Goal: Information Seeking & Learning: Learn about a topic

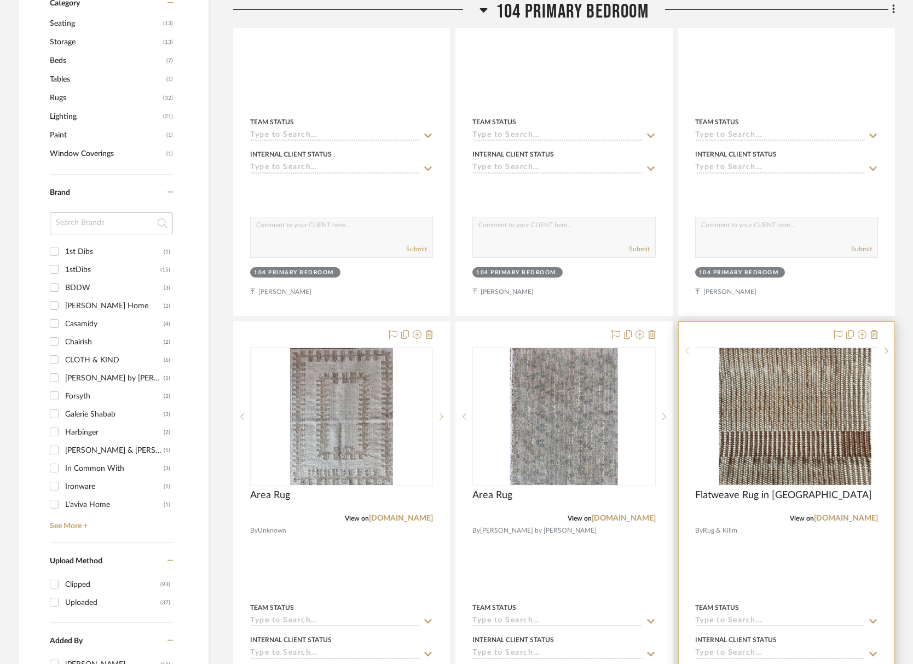
scroll to position [885, 0]
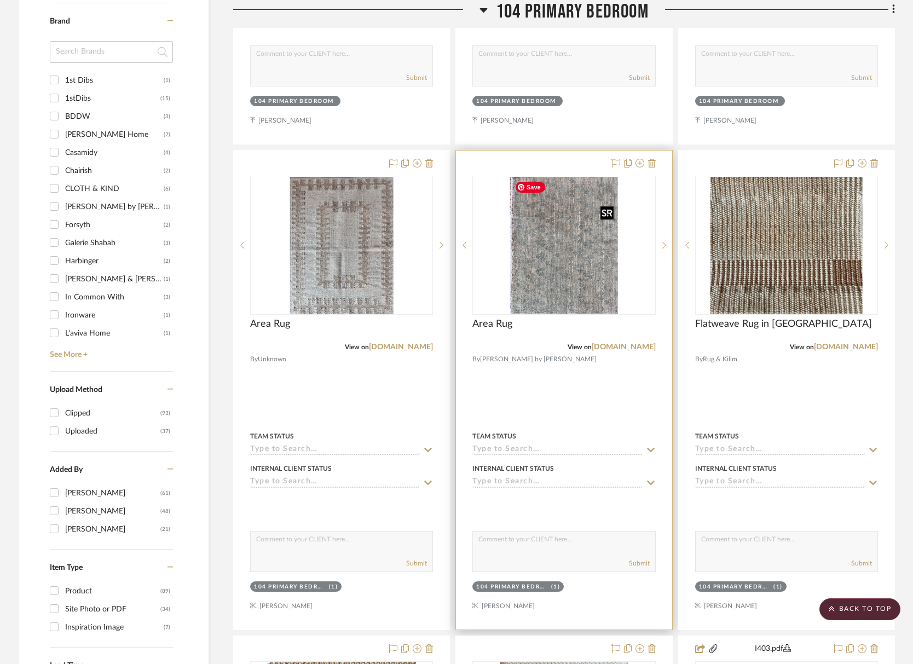
click at [554, 258] on img "0" at bounding box center [564, 245] width 108 height 137
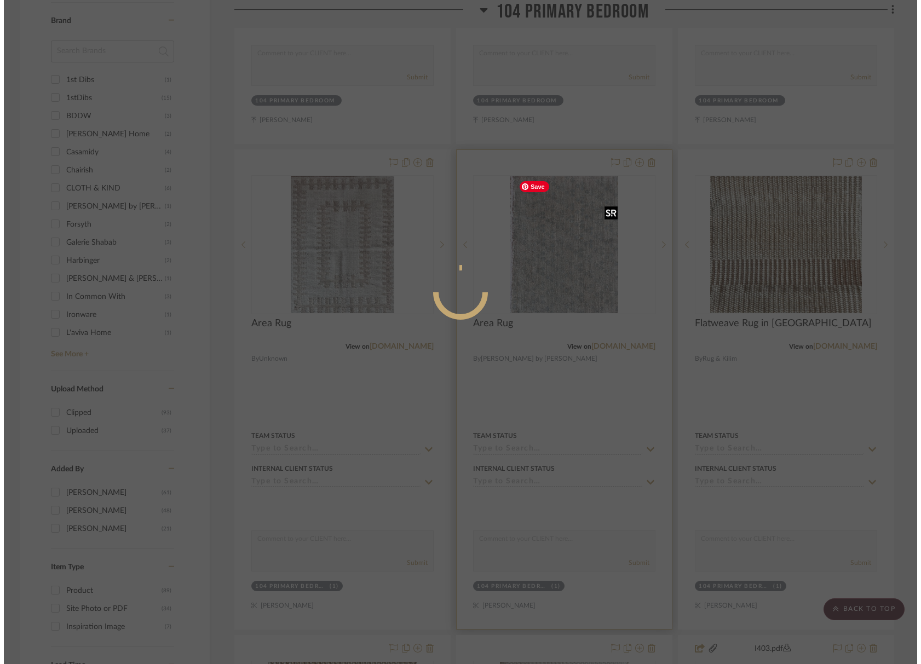
scroll to position [0, 0]
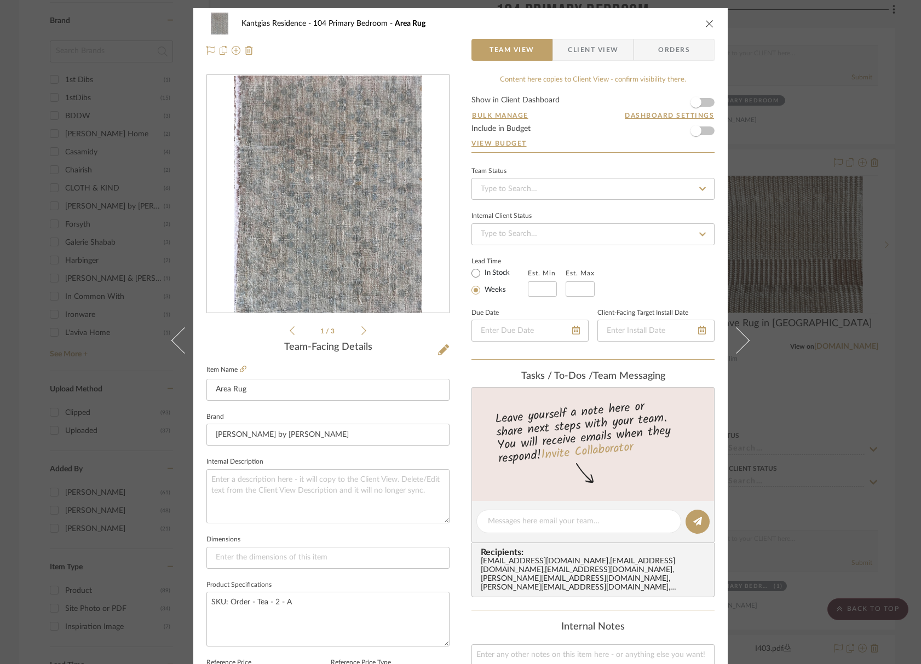
click at [705, 24] on icon "close" at bounding box center [709, 23] width 9 height 9
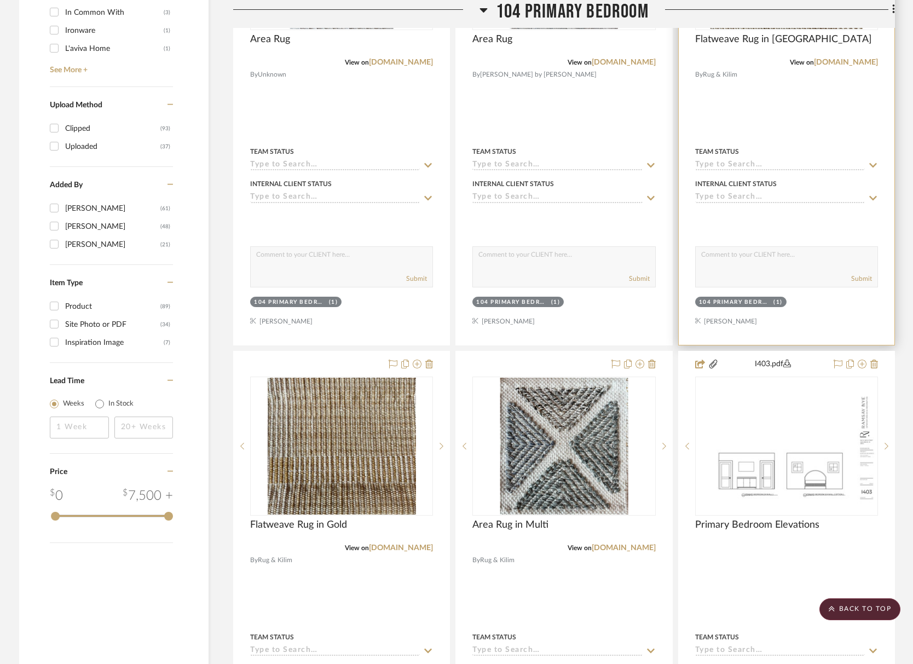
scroll to position [1214, 0]
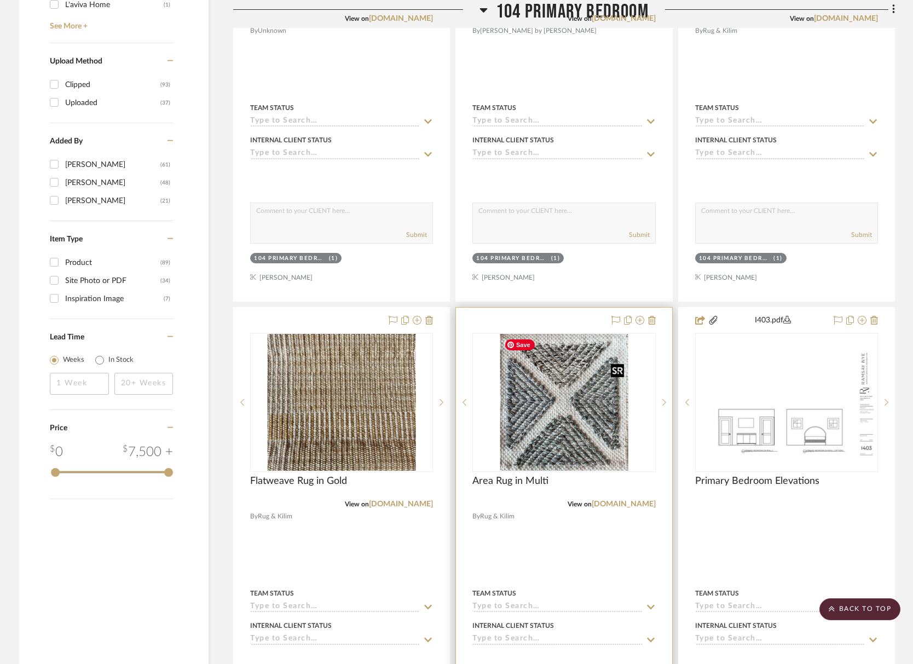
click at [550, 445] on img "0" at bounding box center [564, 402] width 128 height 137
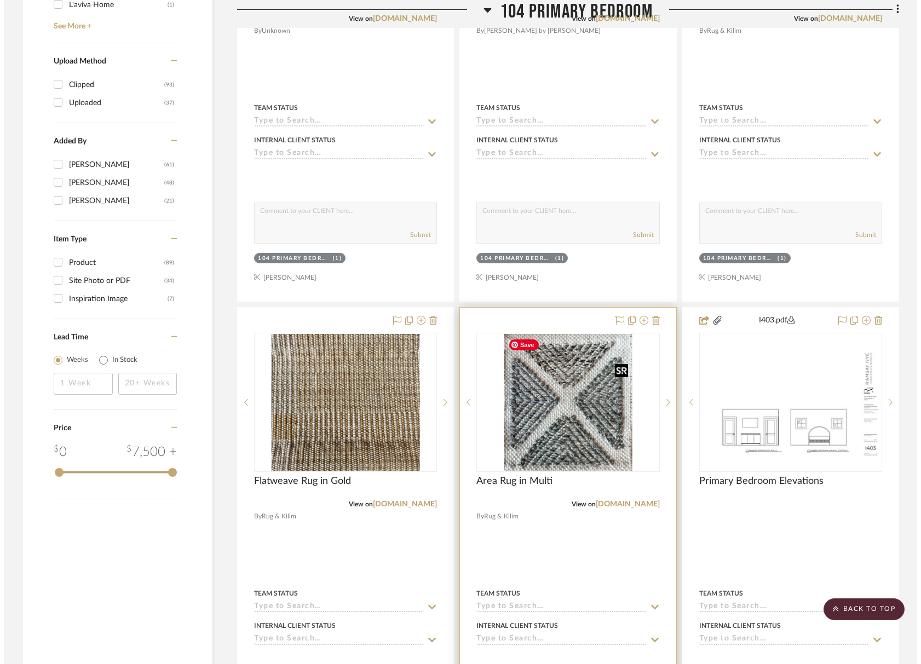
scroll to position [0, 0]
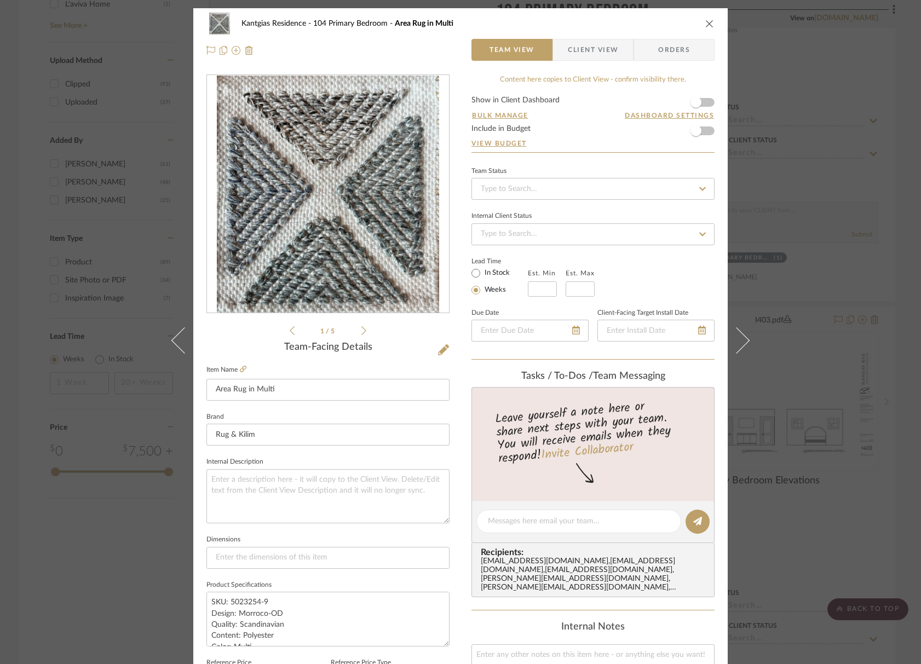
click at [585, 53] on span "Client View" at bounding box center [593, 50] width 50 height 22
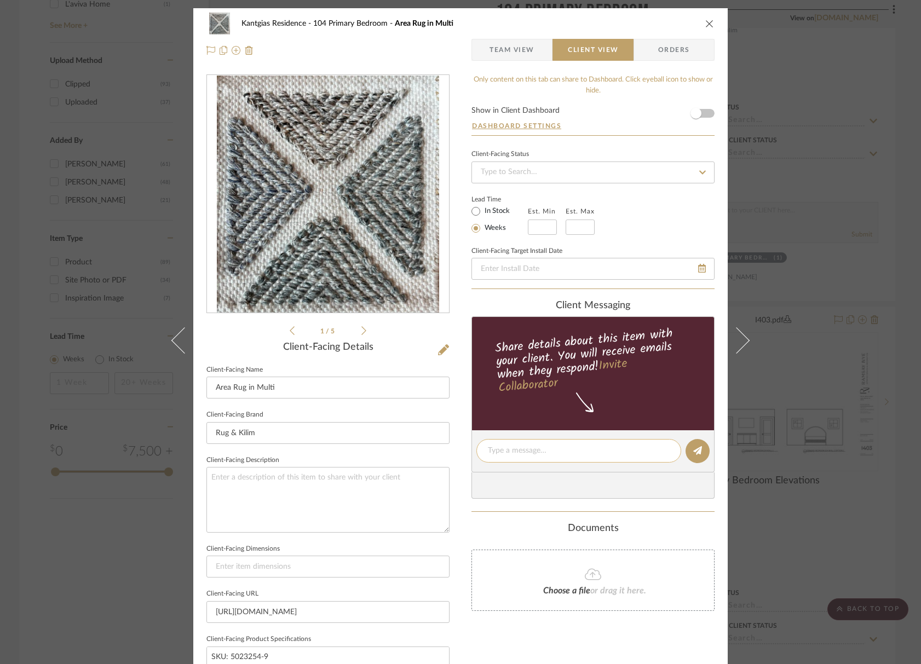
click at [533, 450] on textarea at bounding box center [579, 451] width 182 height 12
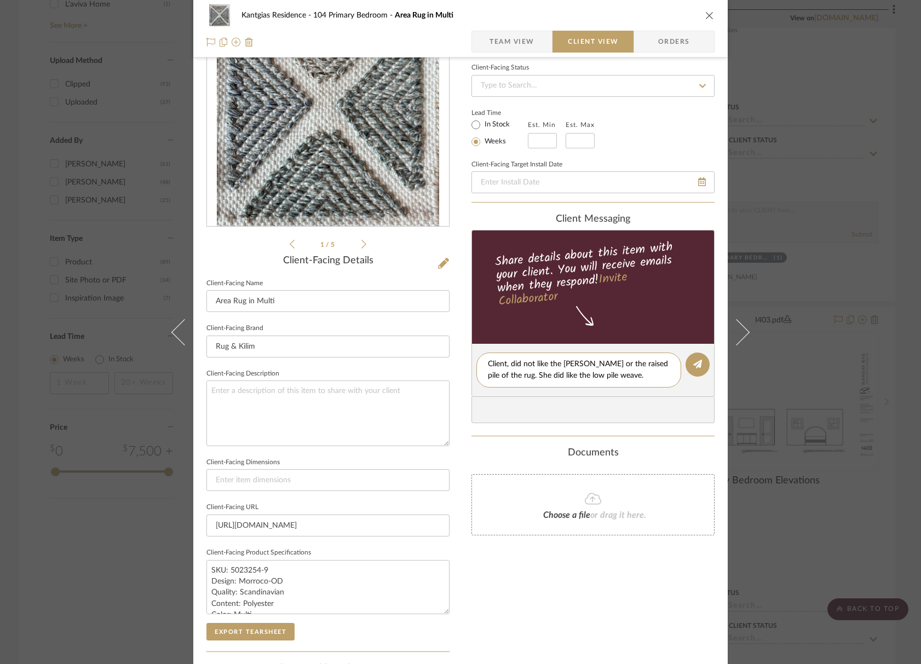
scroll to position [110, 0]
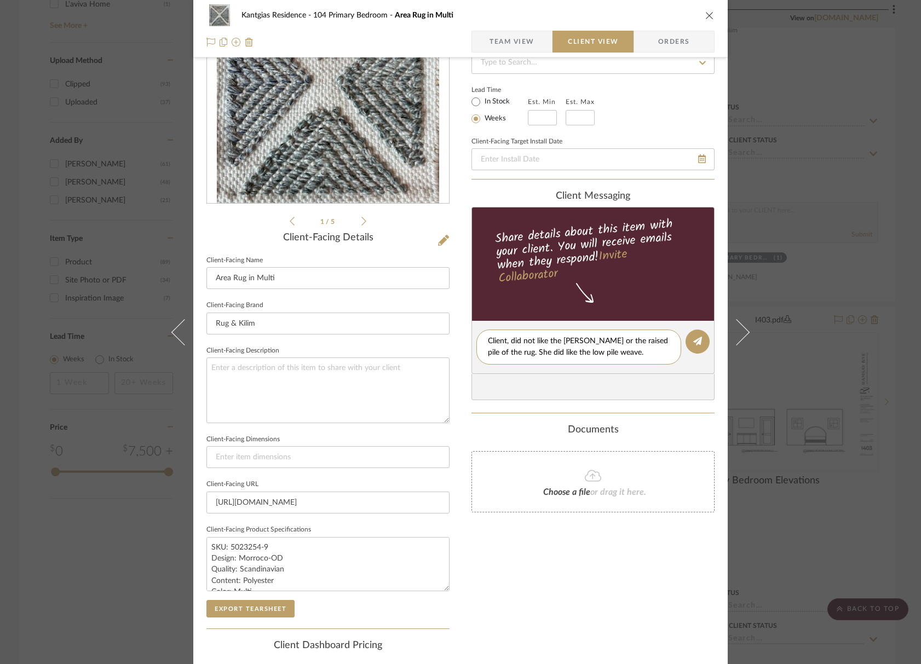
drag, startPoint x: 612, startPoint y: 355, endPoint x: 469, endPoint y: 330, distance: 145.6
click at [472, 330] on editor-of-message "Client, did not like the [PERSON_NAME] or the raised pile of the rug. She did l…" at bounding box center [593, 347] width 243 height 53
type textarea "7"
paste textarea "Client, did not like the [PERSON_NAME] or the raised pile of the rug. She did l…"
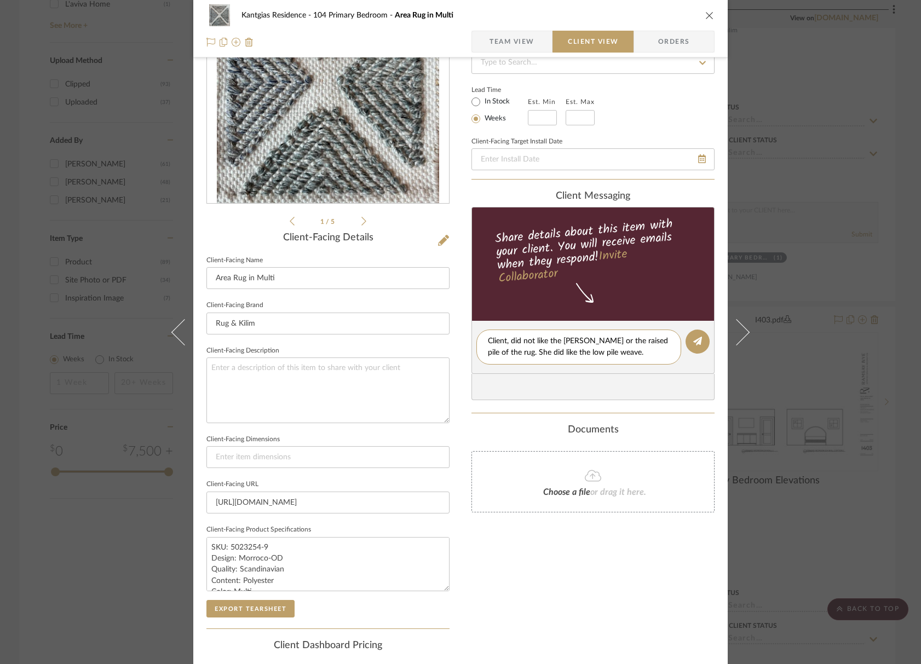
type textarea "Client, did not like the [PERSON_NAME] or the raised pile of the rug. She did l…"
click at [703, 331] on editor-of-message "Client, did not like the [PERSON_NAME] or the raised pile of the rug. She did l…" at bounding box center [593, 347] width 243 height 53
click at [692, 346] on button at bounding box center [698, 342] width 24 height 24
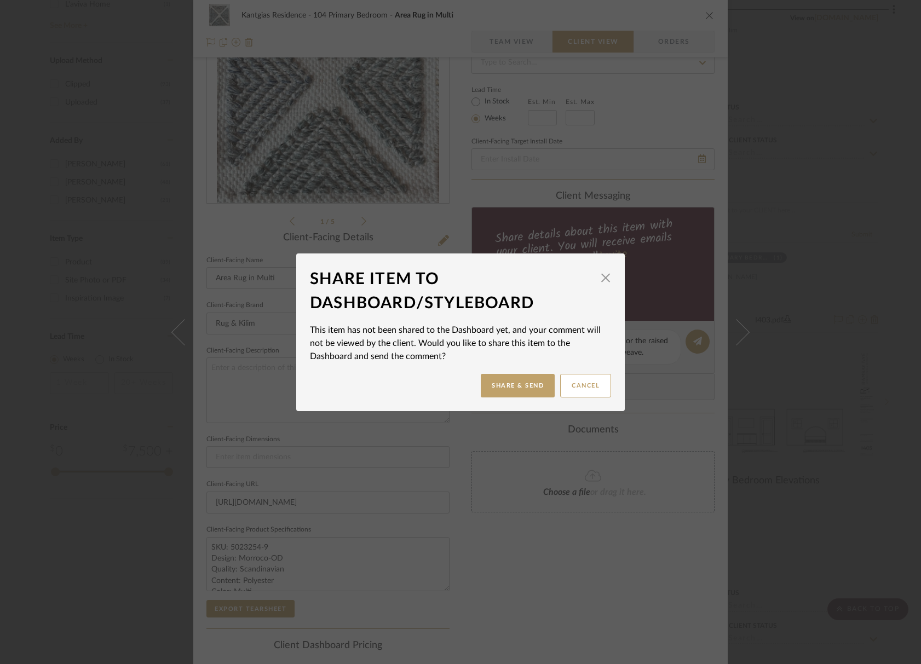
click at [619, 283] on dialog-content "Share Item to Dashboard/StyleBoard × This item has not been shared to the Dashb…" at bounding box center [460, 333] width 329 height 158
click at [606, 278] on span "button" at bounding box center [606, 278] width 22 height 22
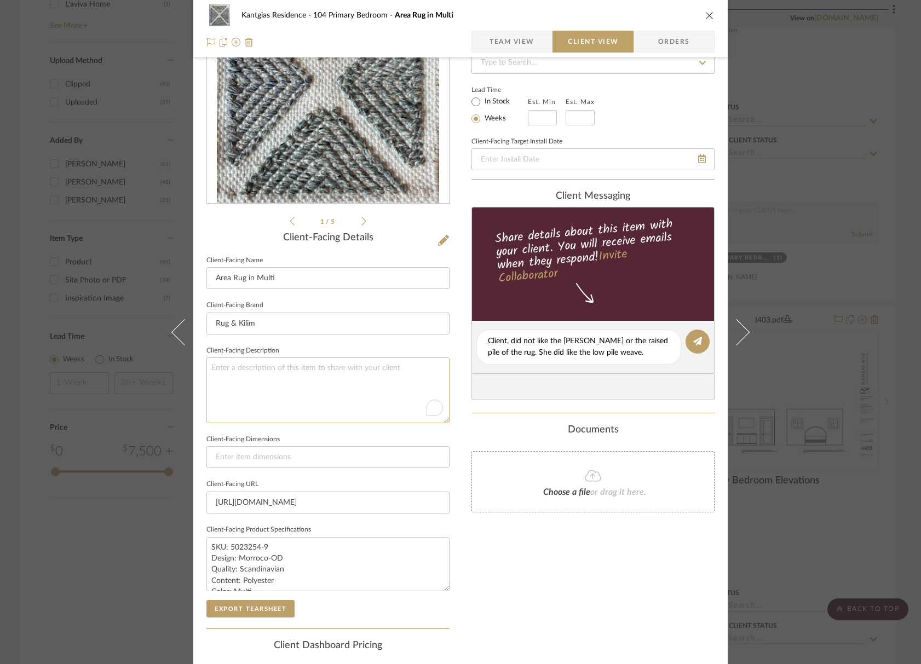
click at [289, 385] on textarea "To enrich screen reader interactions, please activate Accessibility in Grammarl…" at bounding box center [327, 390] width 243 height 65
paste textarea "Client, did not like the [PERSON_NAME] or the raised pile of the rug. She did l…"
type textarea "Client, did not like the [PERSON_NAME] or the raised pile of the rug. She did l…"
drag, startPoint x: 463, startPoint y: 321, endPoint x: 335, endPoint y: 283, distance: 134.3
click at [335, 283] on div "Kantgias Residence 104 Primary Bedroom Area Rug in Multi Team View Client View …" at bounding box center [460, 346] width 534 height 894
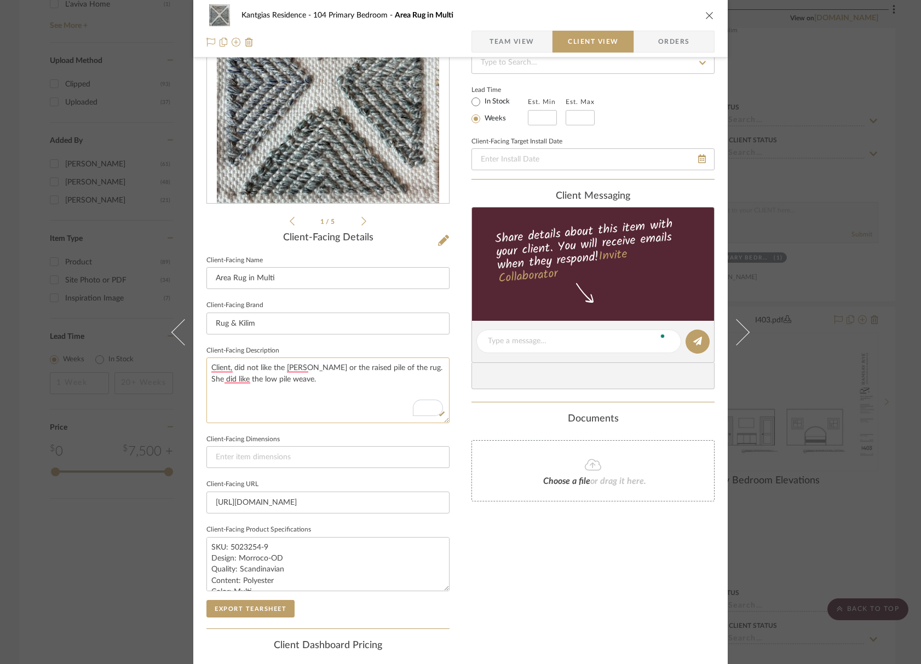
click at [277, 383] on textarea "Client, did not like the [PERSON_NAME] or the raised pile of the rug. She did l…" at bounding box center [327, 390] width 243 height 65
click at [282, 377] on textarea "Client, did not like the [PERSON_NAME] or the raised pile of the rug. She did l…" at bounding box center [327, 390] width 243 height 65
type textarea "Client, did not like the [PERSON_NAME] or the raised pile of the rug. She did l…"
type textarea "Client, did not like the pattern or the raised pile of the rug. She did like th…"
type textarea "The client, did not like the pattern or the raised pile of the rug. She did lik…"
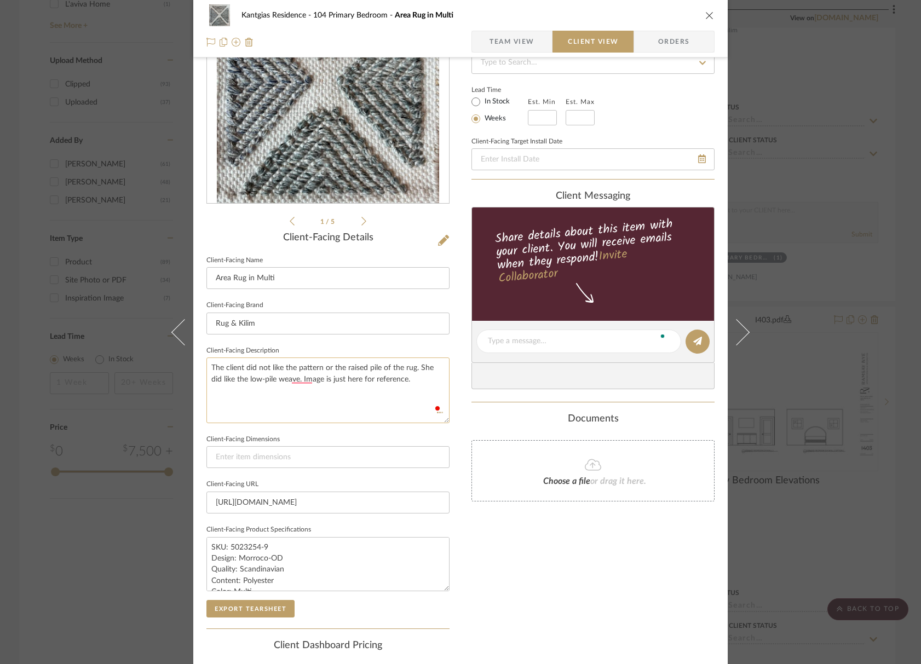
type textarea "The client, did not like the pattern or the raised pile of the rug. She did lik…"
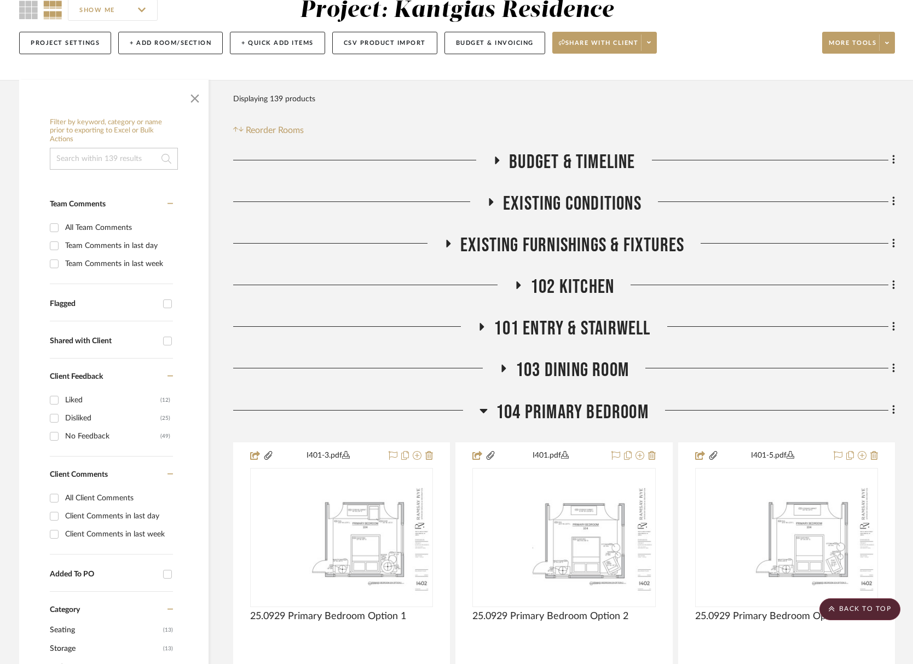
scroll to position [83, 0]
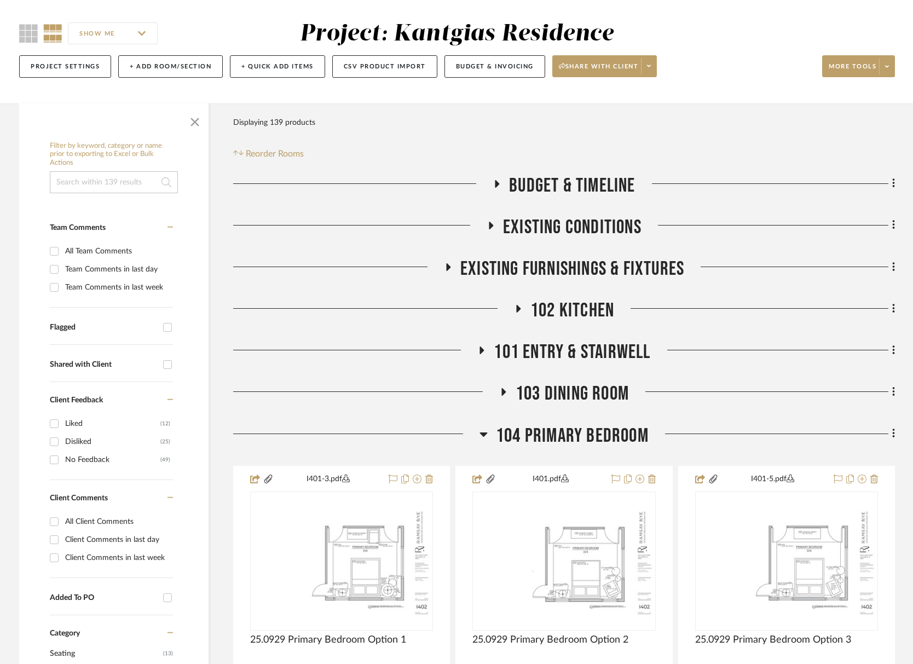
click at [588, 399] on span "103 Dining Room" at bounding box center [572, 394] width 113 height 24
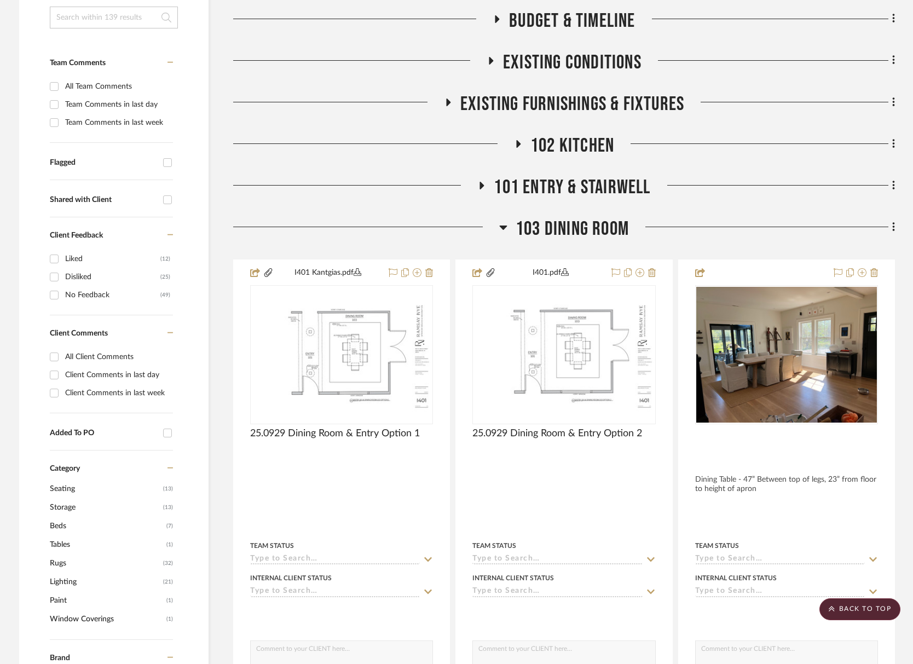
scroll to position [248, 0]
click at [585, 227] on span "103 Dining Room" at bounding box center [572, 230] width 113 height 24
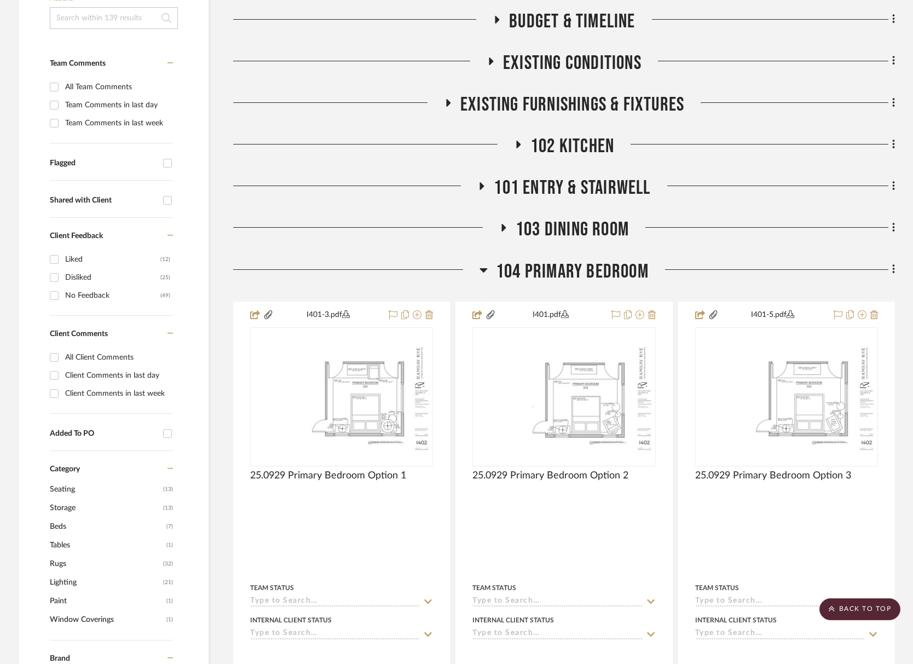
click at [569, 195] on span "101 Entry & Stairwell" at bounding box center [572, 188] width 157 height 24
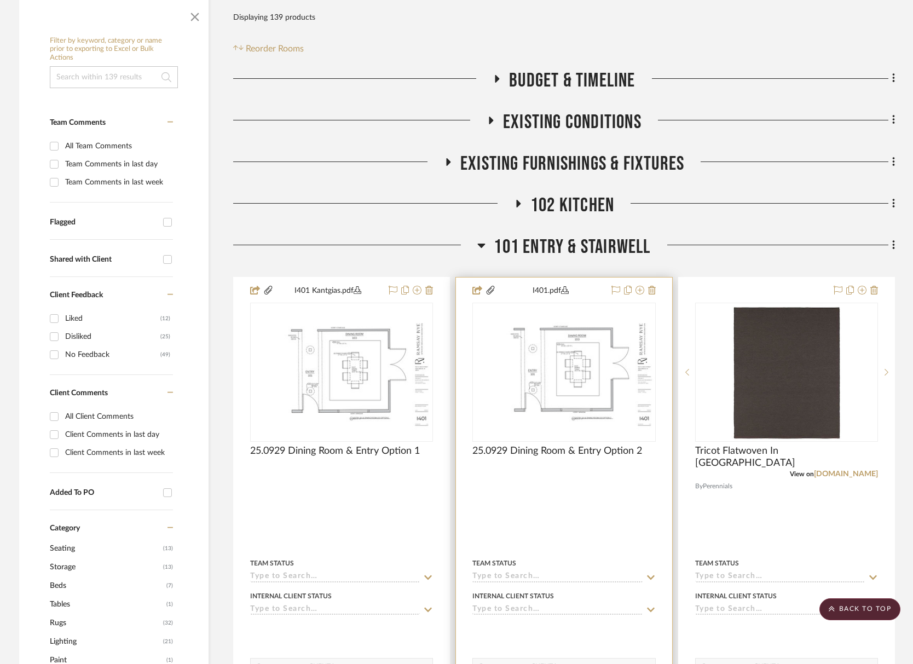
scroll to position [138, 0]
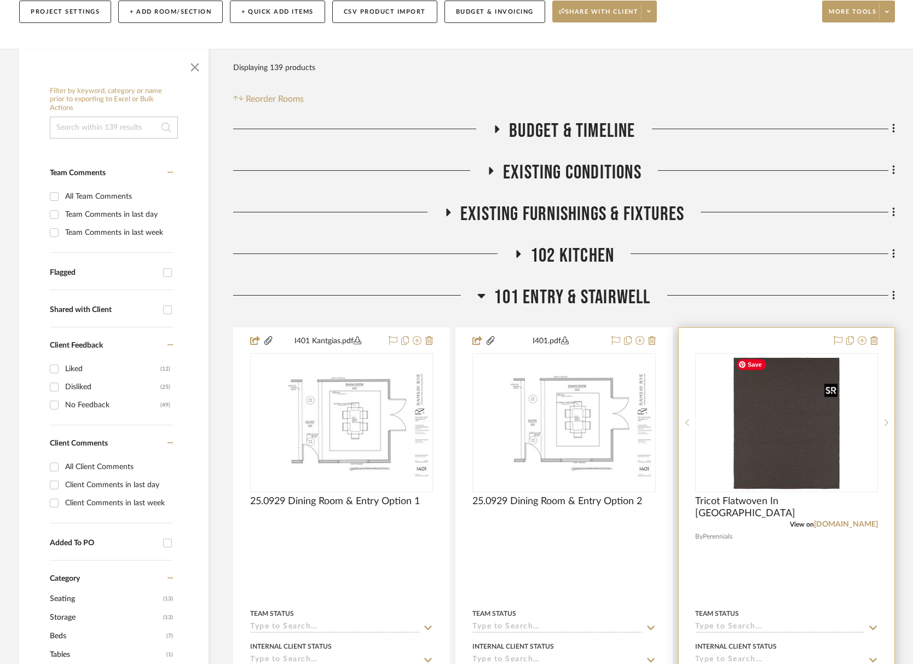
click at [781, 436] on img "0" at bounding box center [787, 422] width 110 height 137
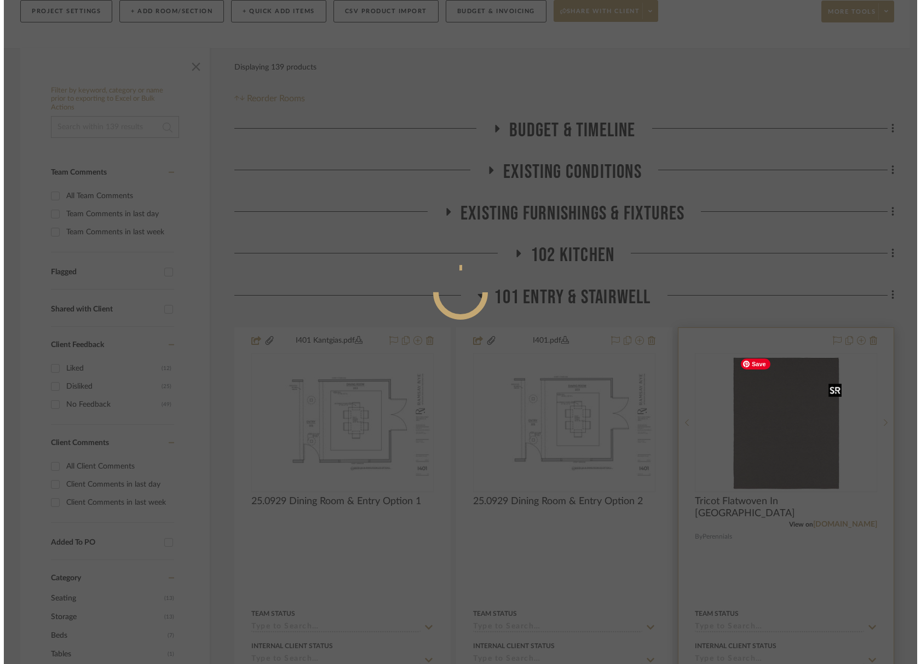
scroll to position [0, 0]
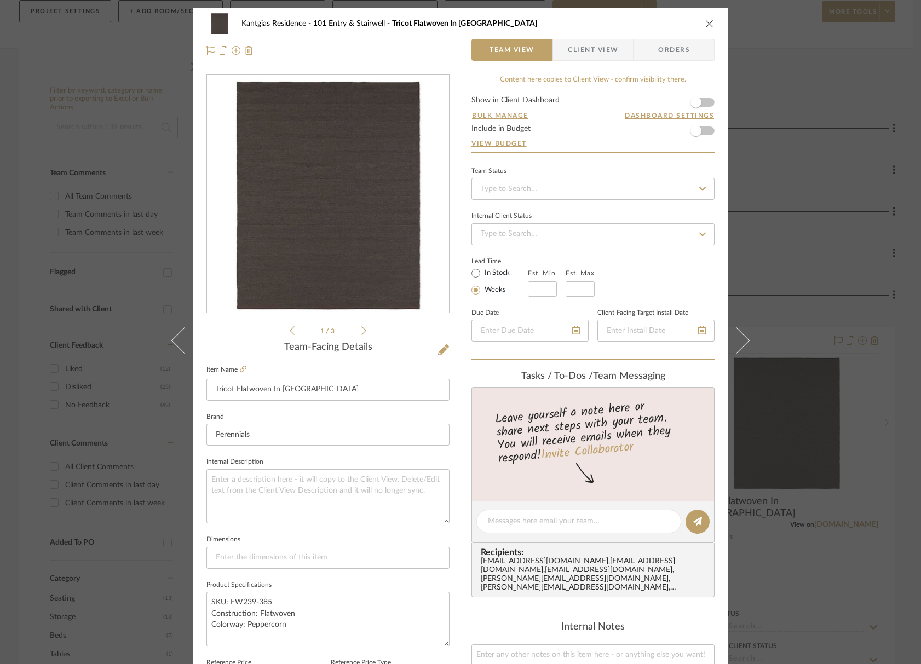
click at [361, 334] on icon at bounding box center [363, 330] width 5 height 9
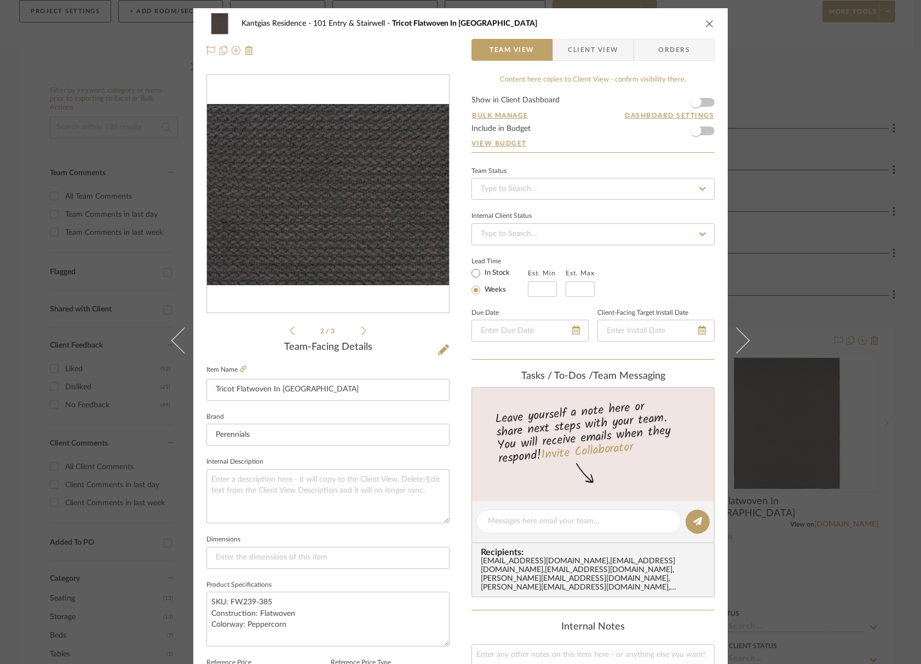
click at [361, 334] on icon at bounding box center [363, 330] width 5 height 9
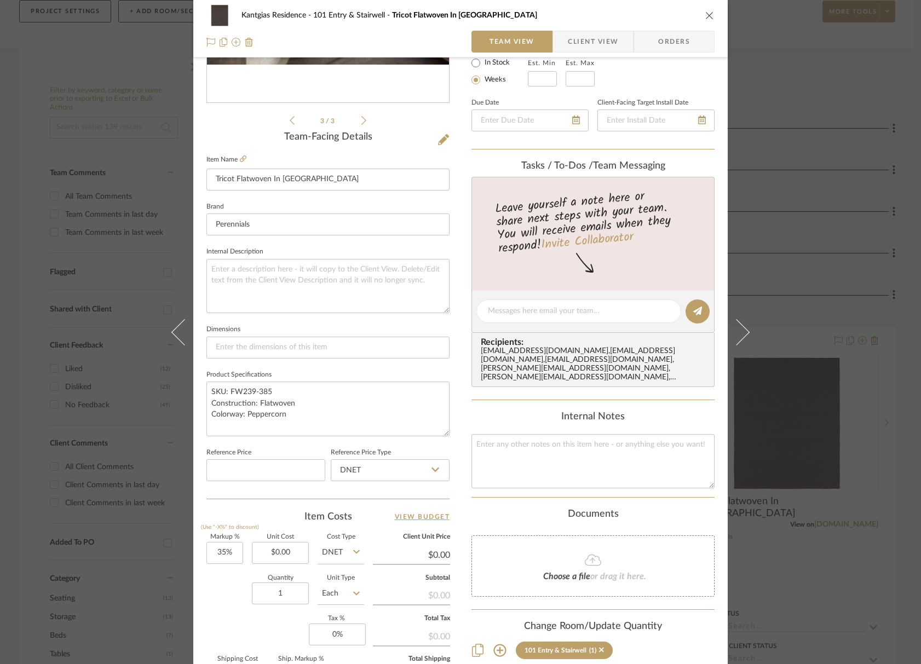
scroll to position [274, 0]
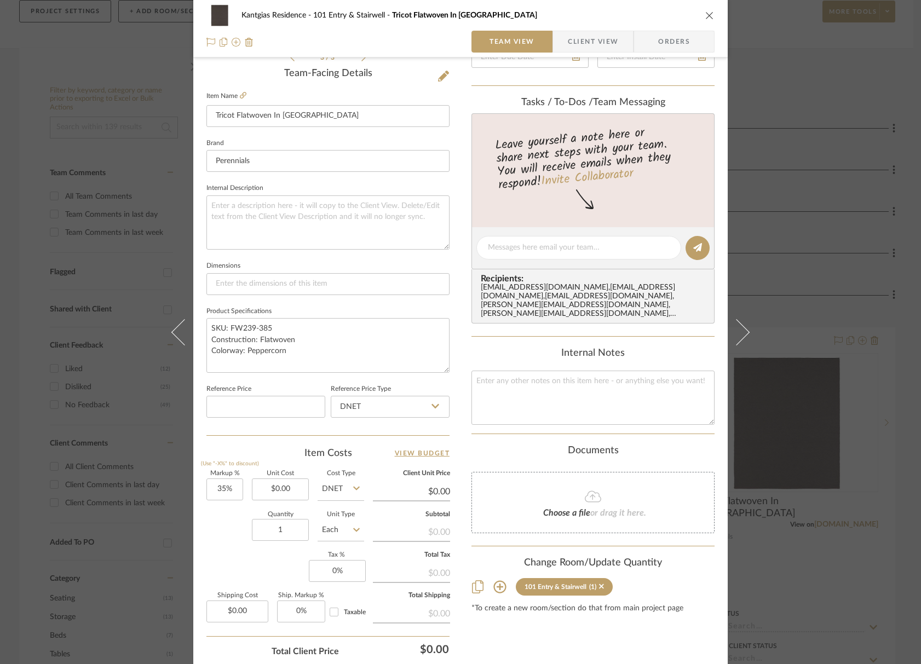
click at [495, 580] on icon at bounding box center [499, 586] width 13 height 13
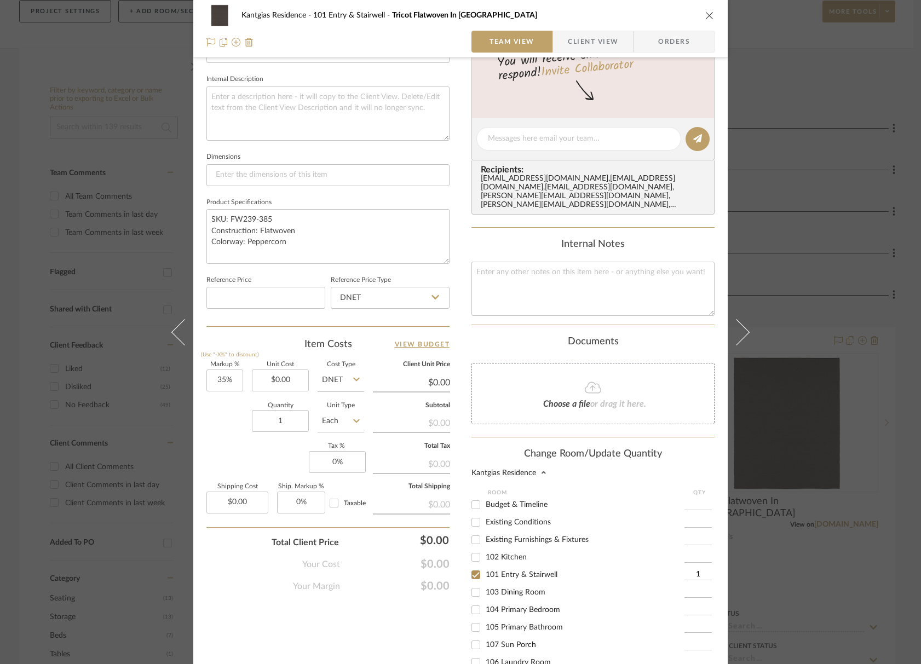
scroll to position [520, 0]
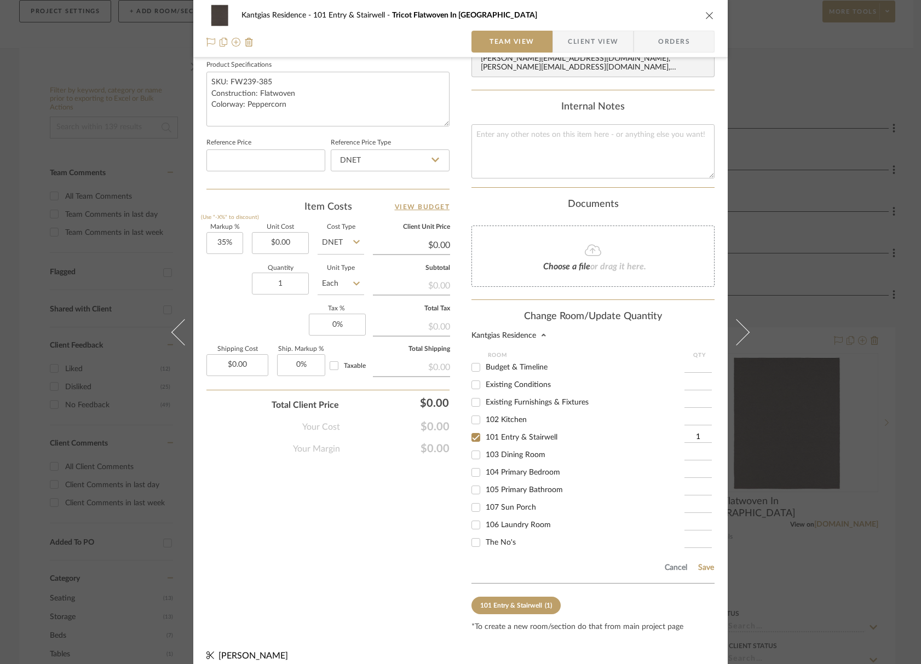
click at [519, 433] on label "101 Entry & Stairwell" at bounding box center [585, 437] width 199 height 9
click at [485, 429] on input "101 Entry & Stairwell" at bounding box center [476, 438] width 18 height 18
checkbox input "false"
click at [504, 445] on span "103 Dining Room" at bounding box center [516, 449] width 60 height 8
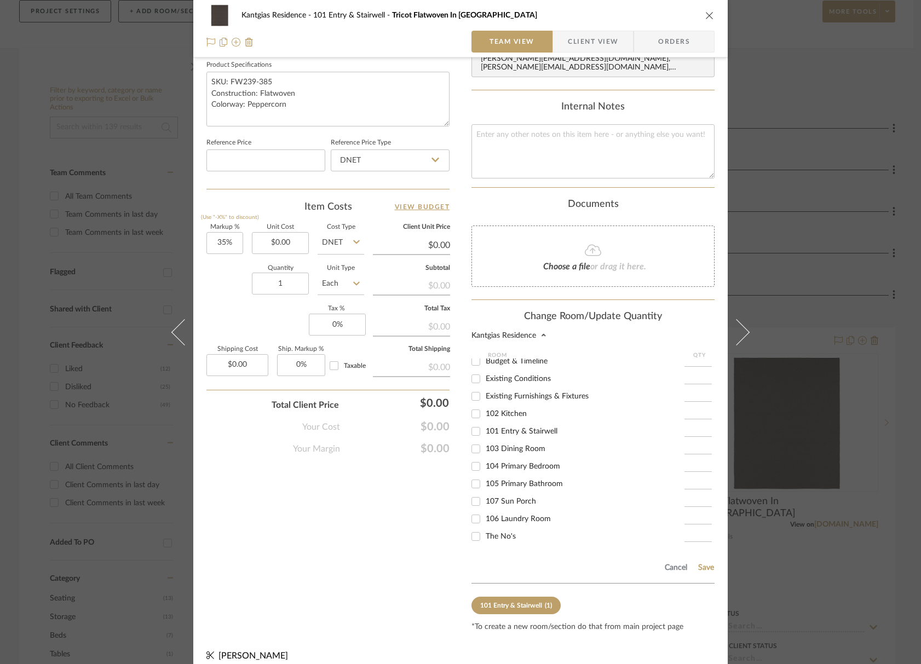
click at [485, 440] on input "103 Dining Room" at bounding box center [476, 449] width 18 height 18
checkbox input "true"
type input "1"
click at [504, 445] on span "103 Dining Room" at bounding box center [516, 449] width 60 height 8
click at [485, 440] on input "103 Dining Room" at bounding box center [476, 449] width 18 height 18
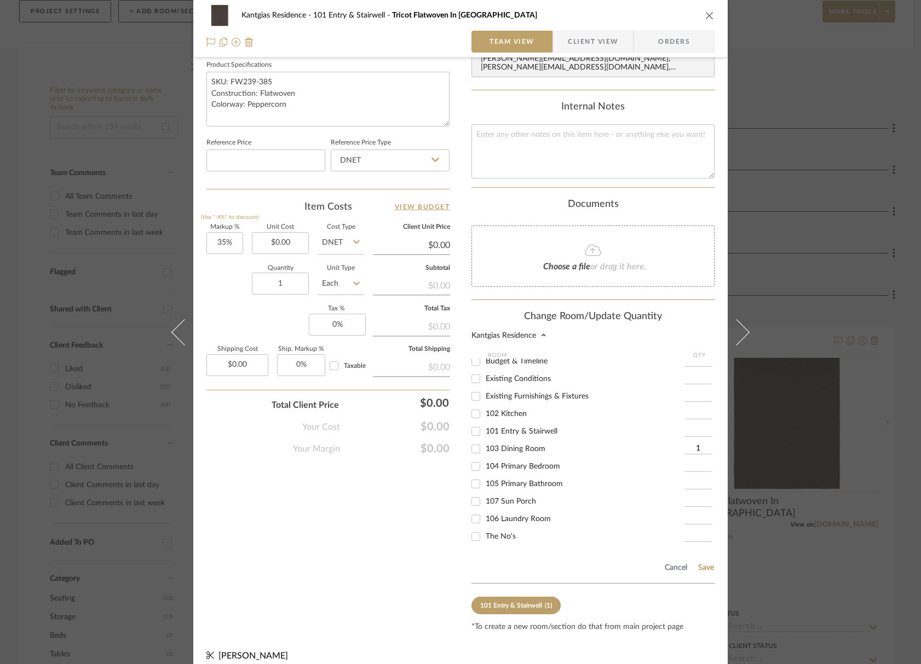
checkbox input "false"
click at [504, 463] on span "104 Primary Bedroom" at bounding box center [523, 467] width 74 height 8
click at [485, 458] on input "104 Primary Bedroom" at bounding box center [476, 467] width 18 height 18
checkbox input "true"
type input "1"
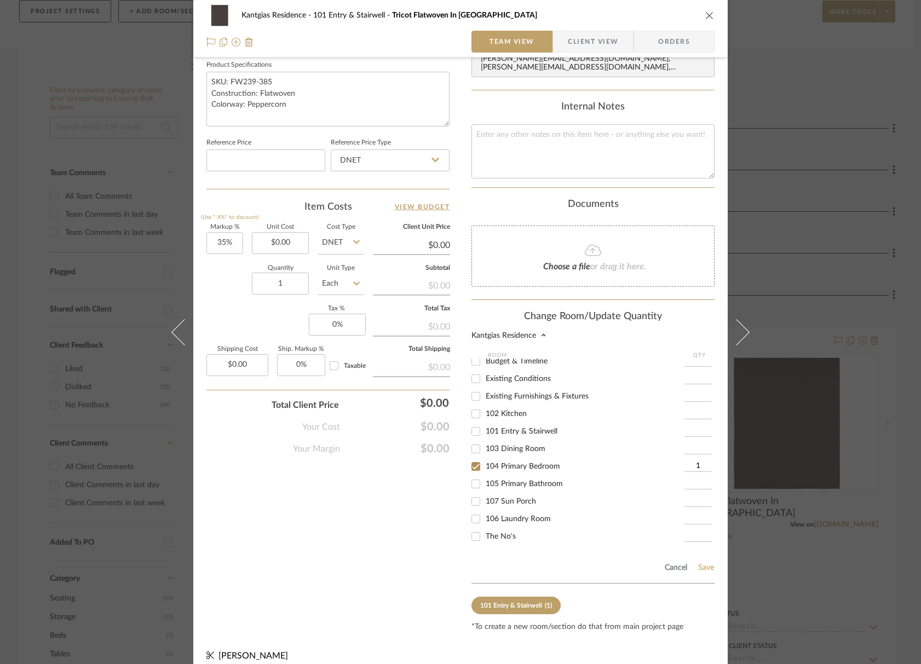
click at [704, 564] on button "Save" at bounding box center [706, 568] width 17 height 9
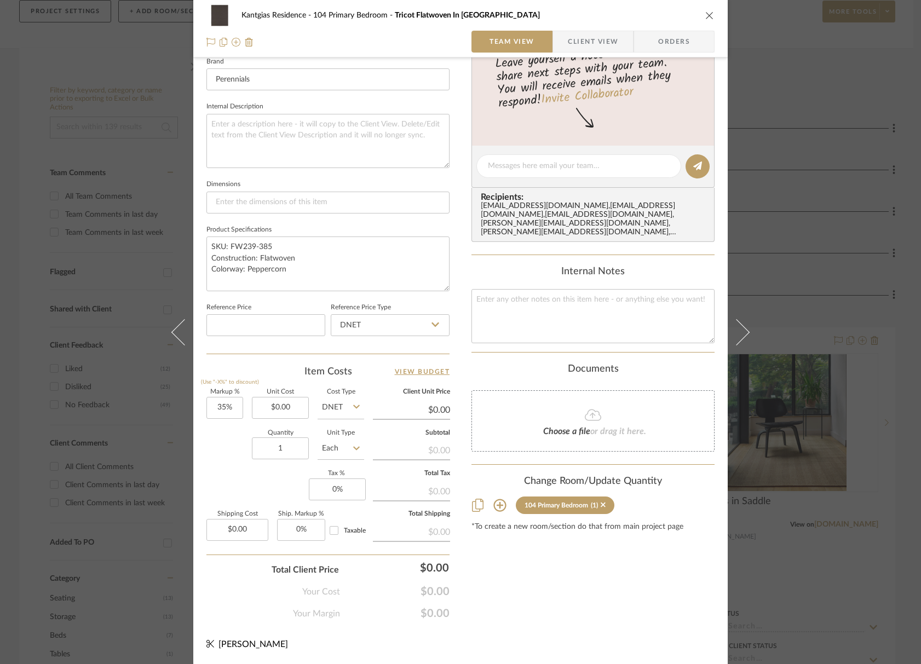
scroll to position [353, 0]
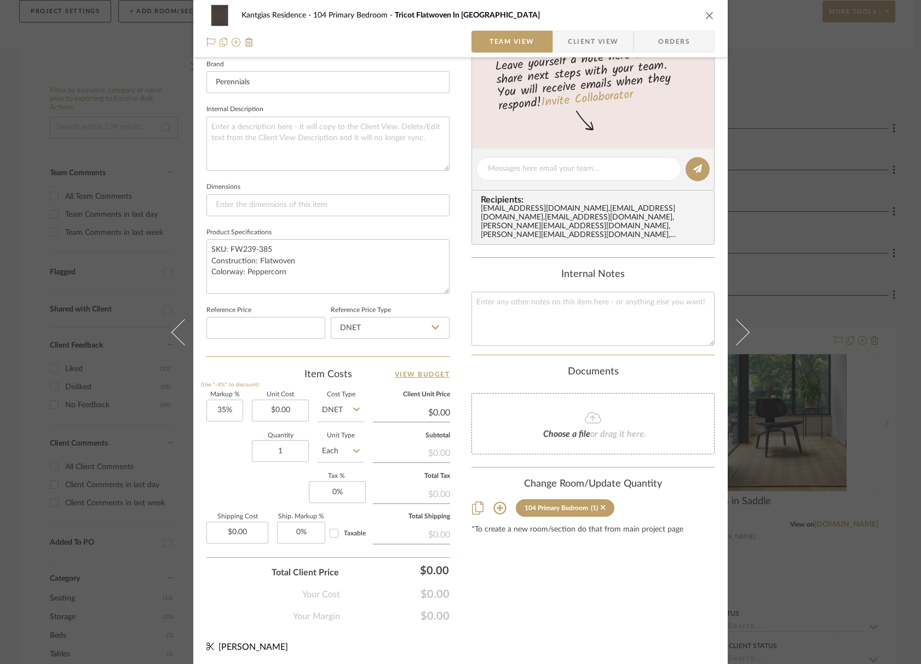
click at [706, 15] on icon "close" at bounding box center [709, 15] width 9 height 9
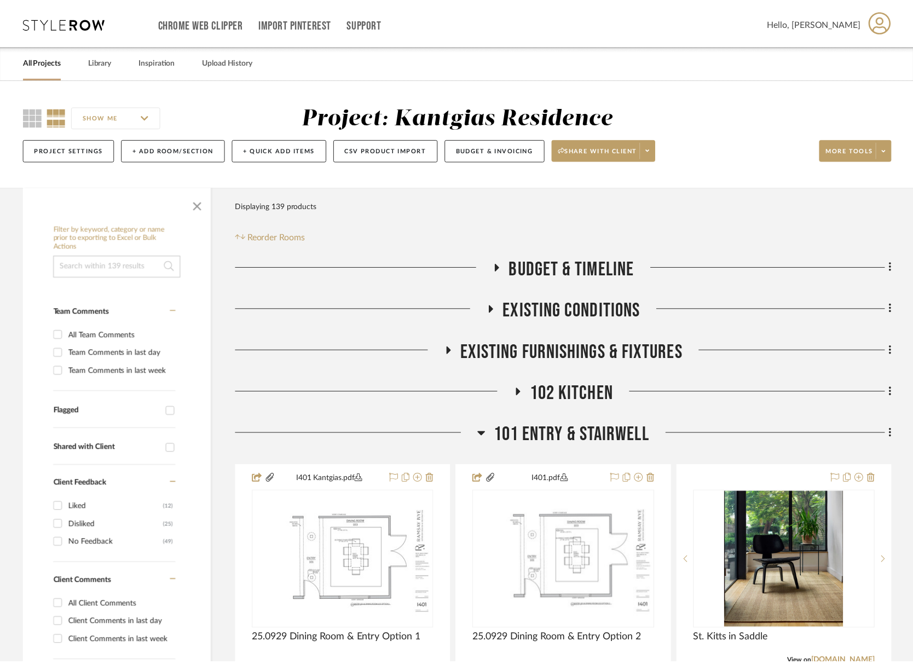
scroll to position [138, 0]
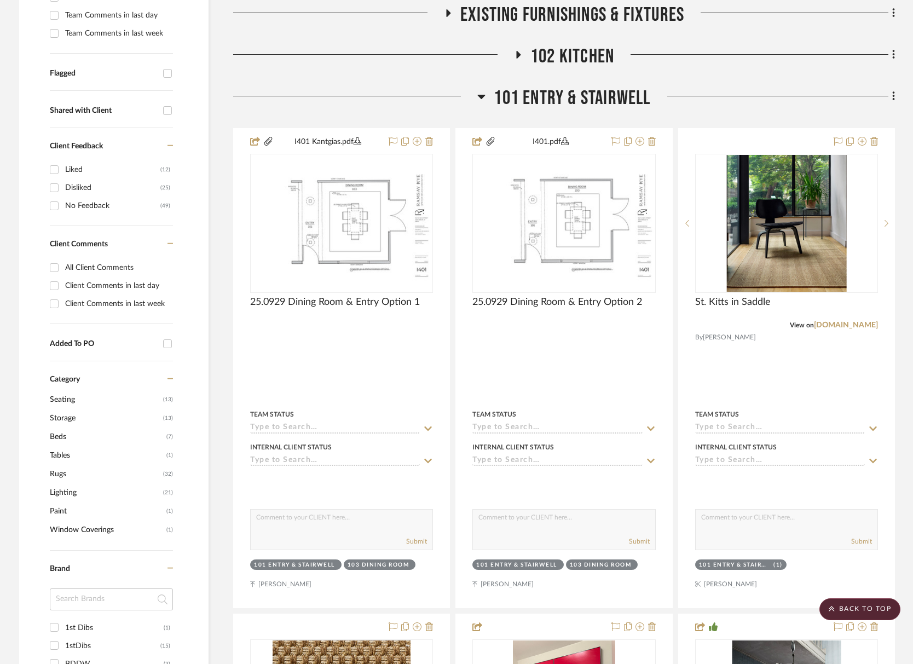
click at [518, 92] on div "101 Entry & Stairwell" at bounding box center [564, 101] width 662 height 28
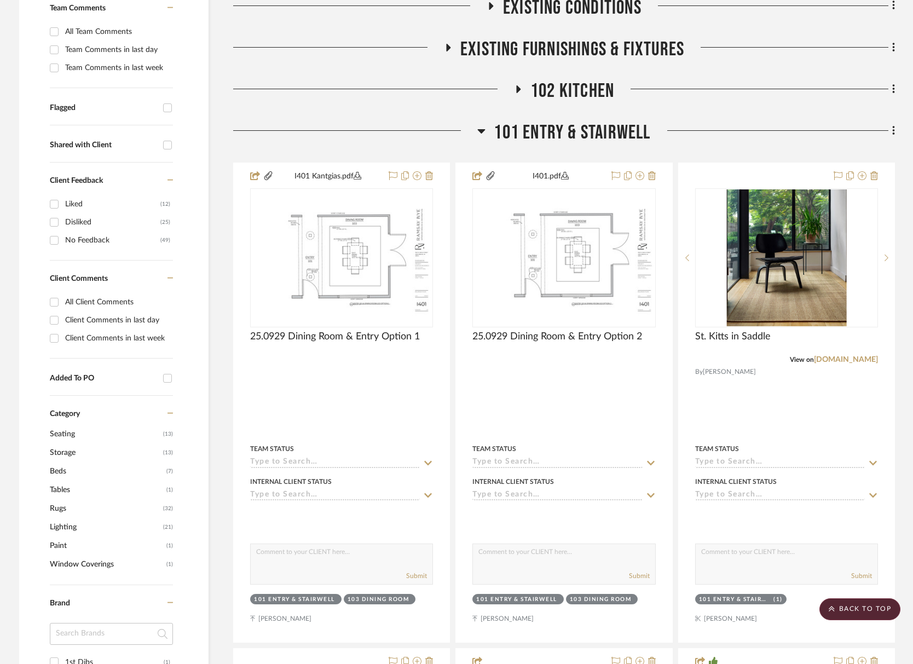
scroll to position [302, 0]
click at [531, 135] on span "101 Entry & Stairwell" at bounding box center [572, 134] width 157 height 24
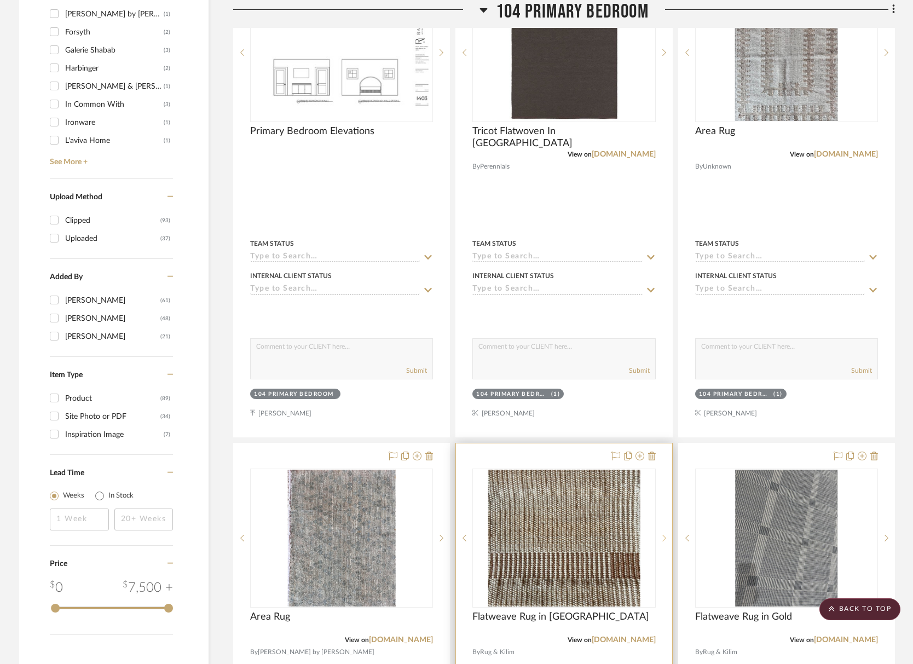
scroll to position [1074, 0]
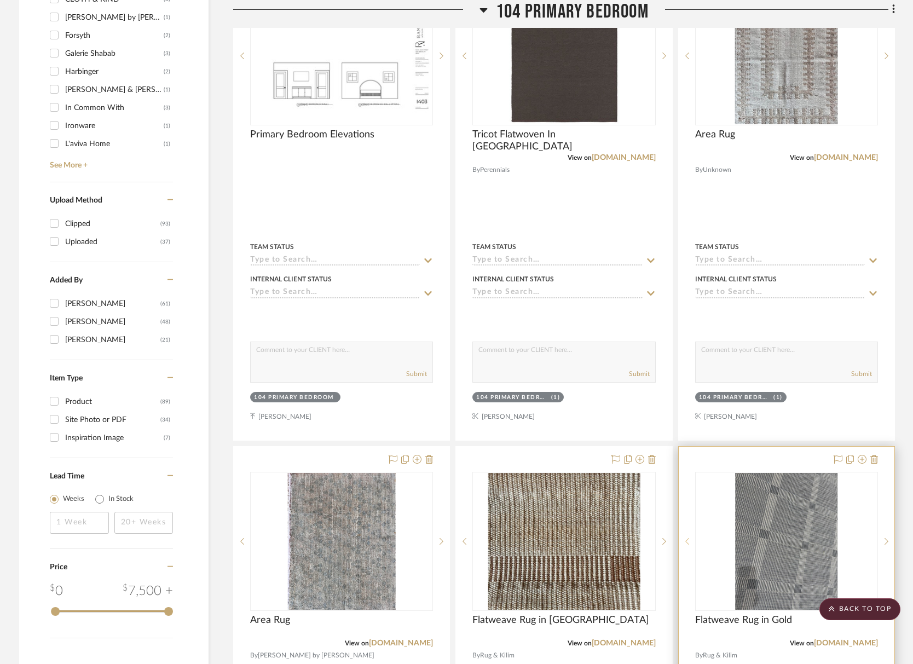
click at [693, 543] on sr-prev-btn at bounding box center [687, 542] width 16 height 8
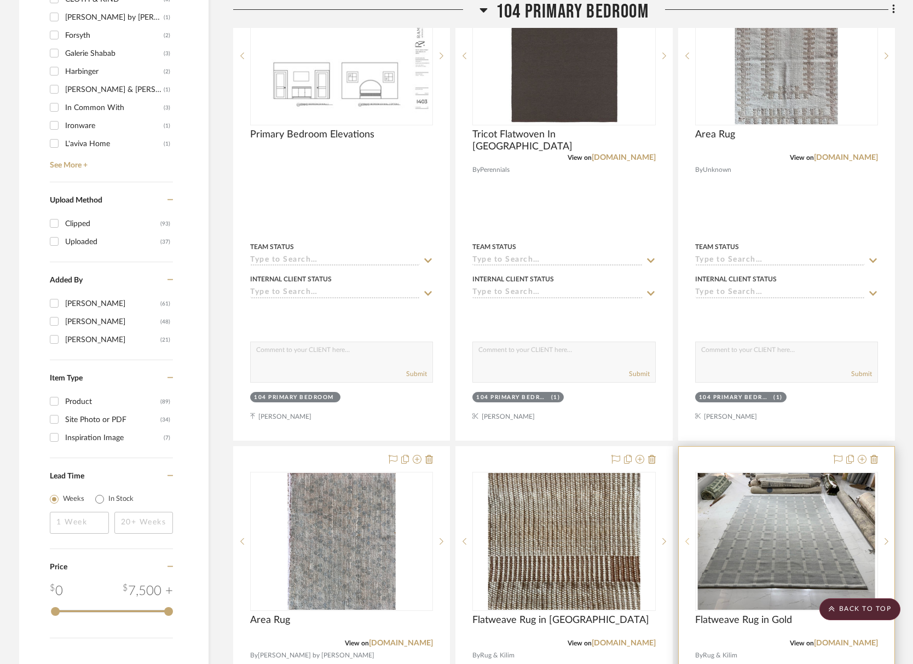
click at [692, 543] on sr-prev-btn at bounding box center [687, 542] width 16 height 8
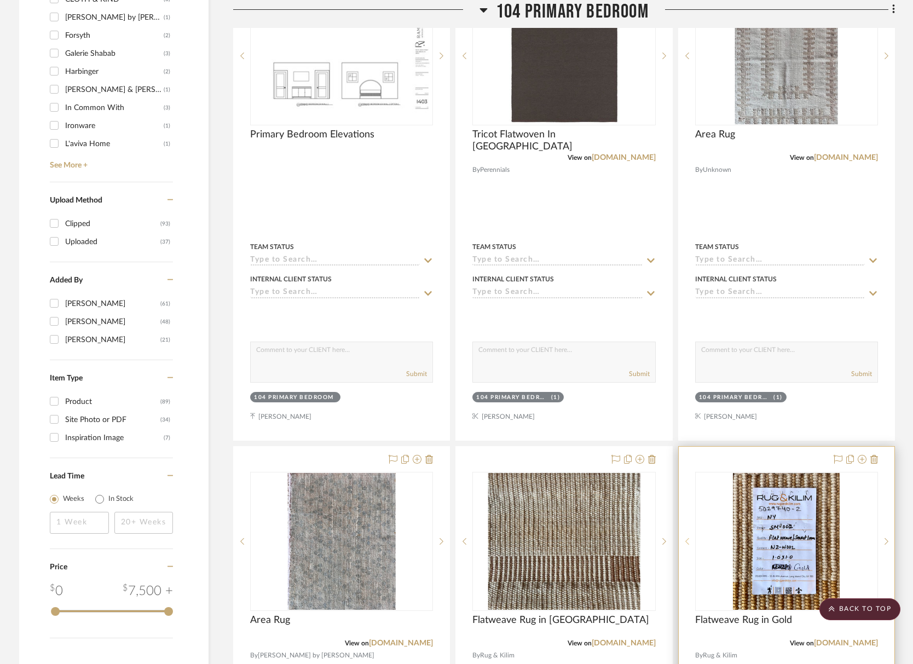
click at [692, 543] on sr-prev-btn at bounding box center [687, 542] width 16 height 8
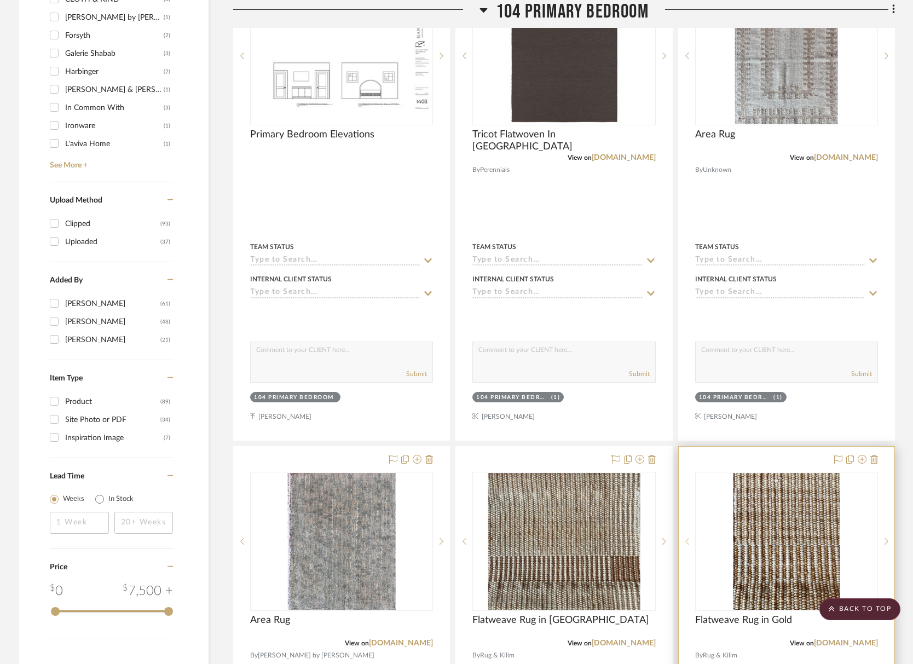
click at [692, 543] on sr-prev-btn at bounding box center [687, 542] width 16 height 8
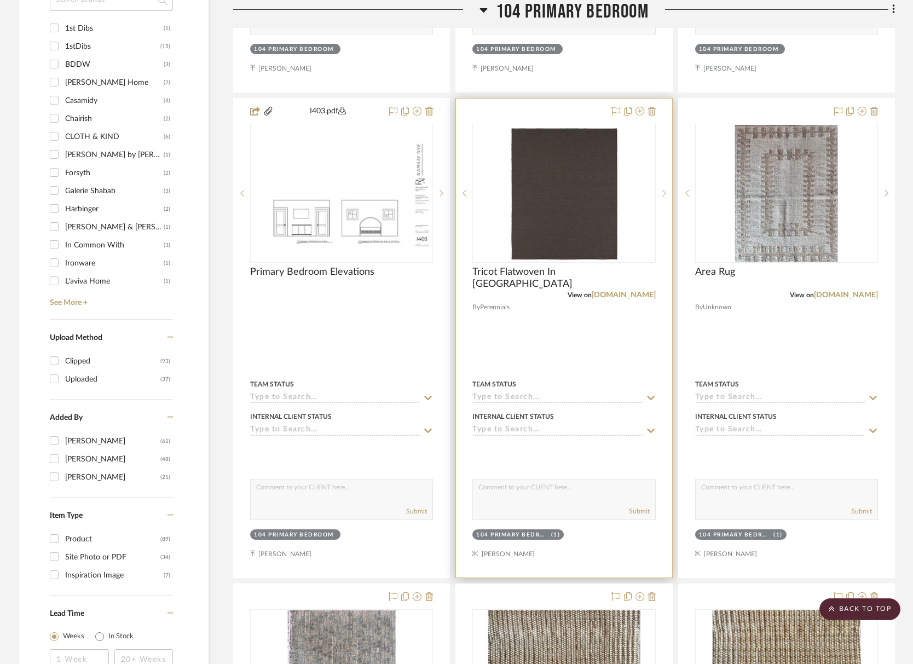
scroll to position [910, 0]
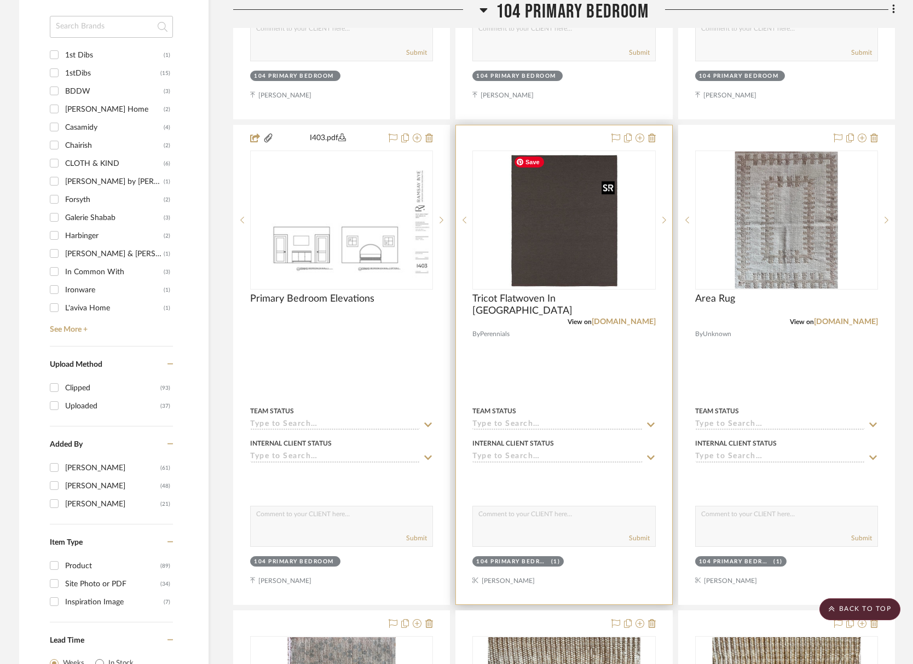
click at [572, 251] on img "0" at bounding box center [564, 220] width 110 height 137
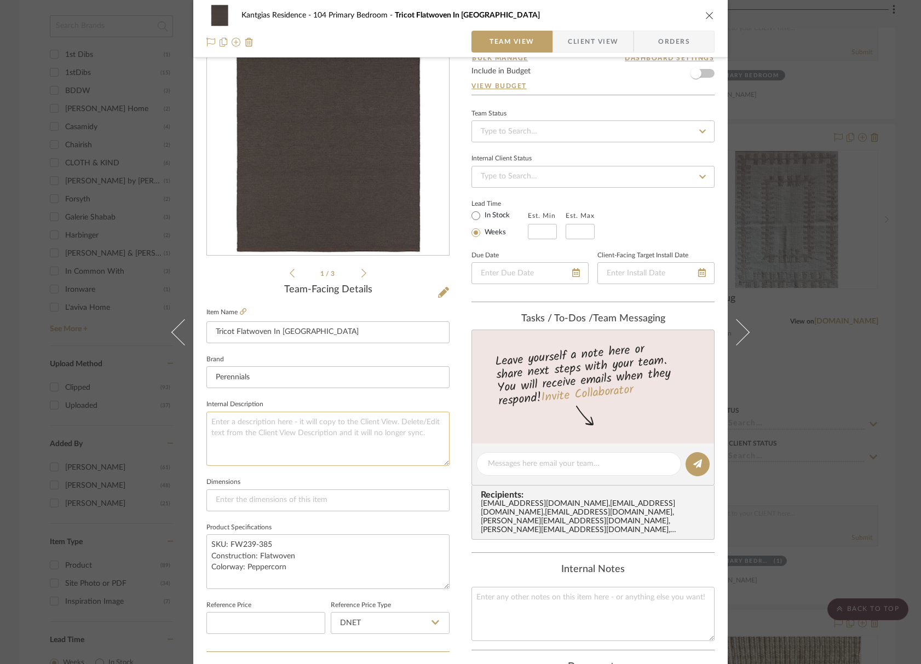
scroll to position [55, 0]
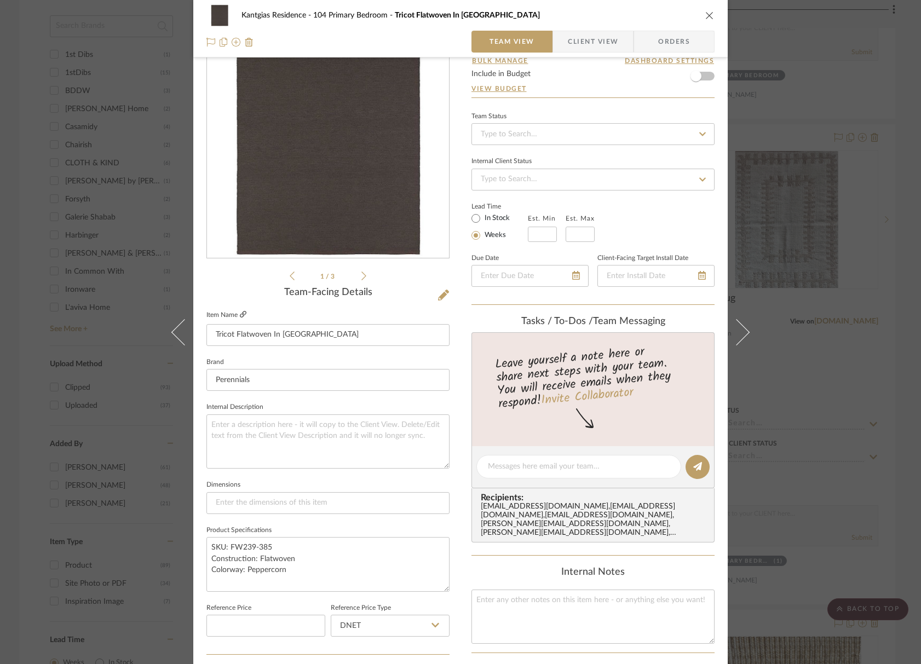
click at [234, 314] on label "Item Name" at bounding box center [226, 315] width 40 height 9
click at [240, 315] on icon at bounding box center [243, 314] width 7 height 7
click at [705, 6] on div "Kantgias Residence 104 Primary Bedroom Tricot Flatwoven In Peppercorn" at bounding box center [460, 15] width 508 height 22
click at [705, 19] on icon "close" at bounding box center [709, 15] width 9 height 9
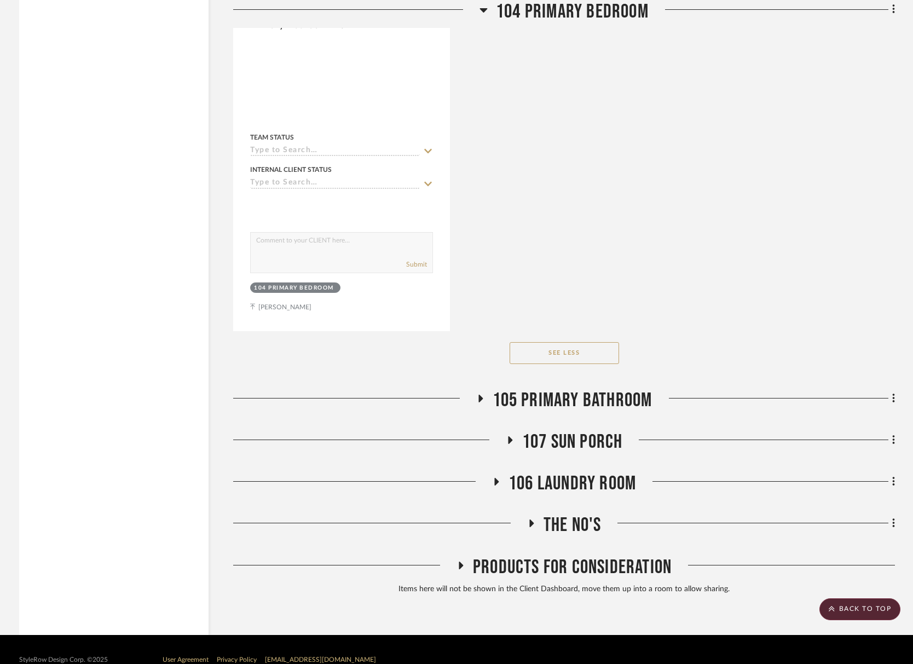
scroll to position [3636, 0]
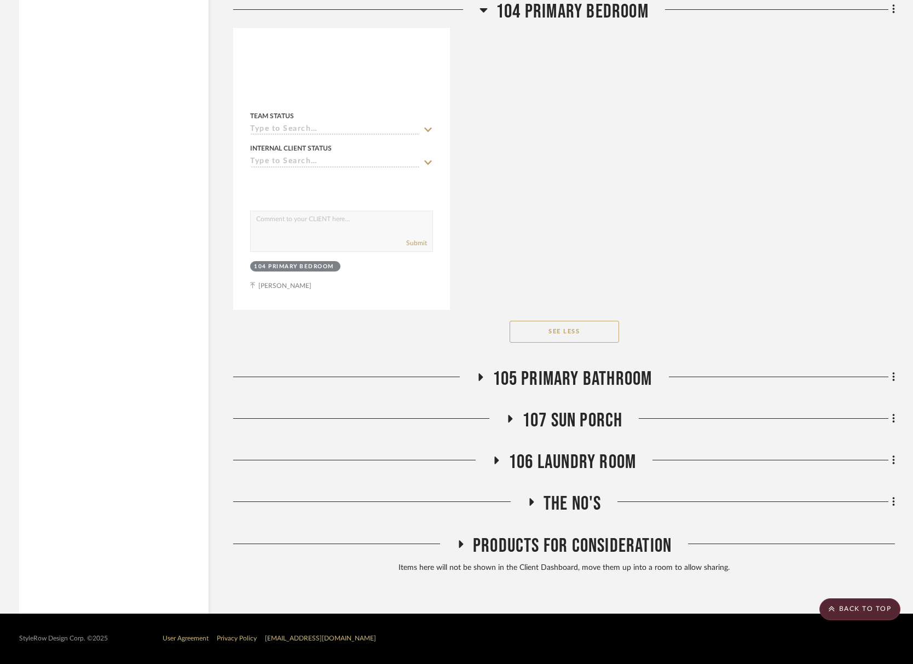
click at [555, 419] on span "107 Sun Porch" at bounding box center [572, 421] width 101 height 24
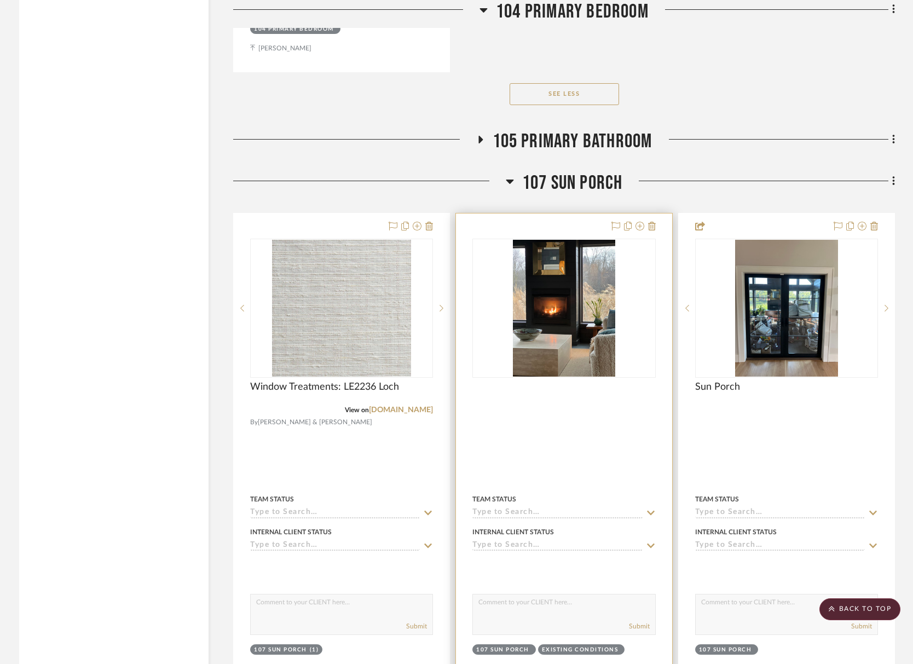
scroll to position [4020, 0]
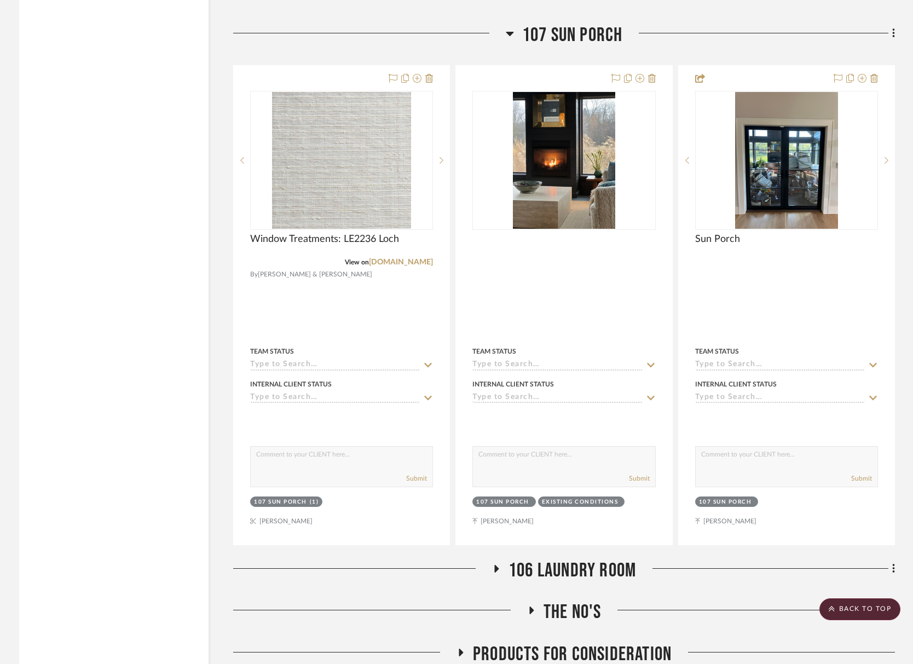
click at [548, 42] on span "107 Sun Porch" at bounding box center [572, 36] width 101 height 24
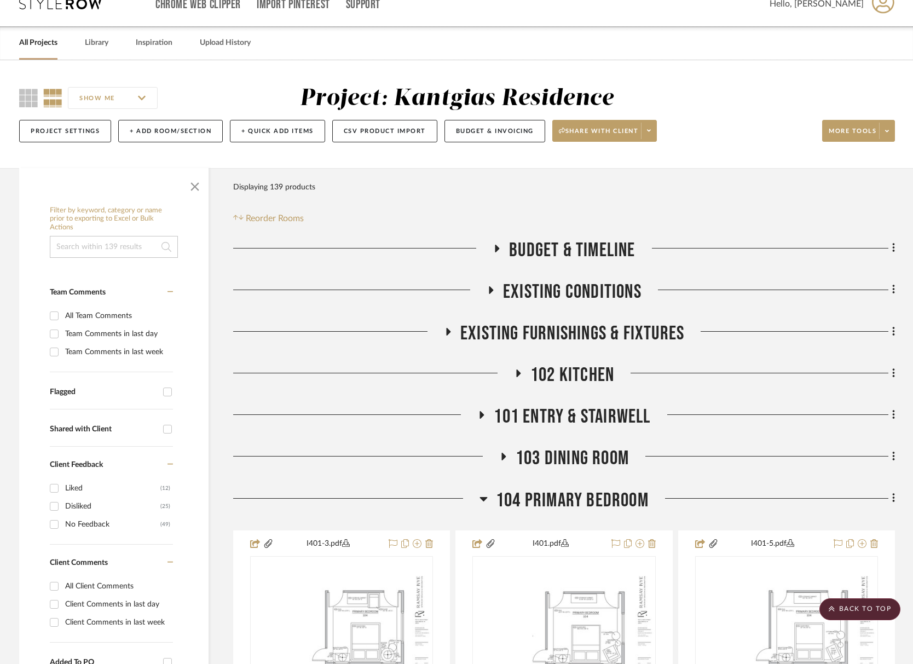
scroll to position [0, 0]
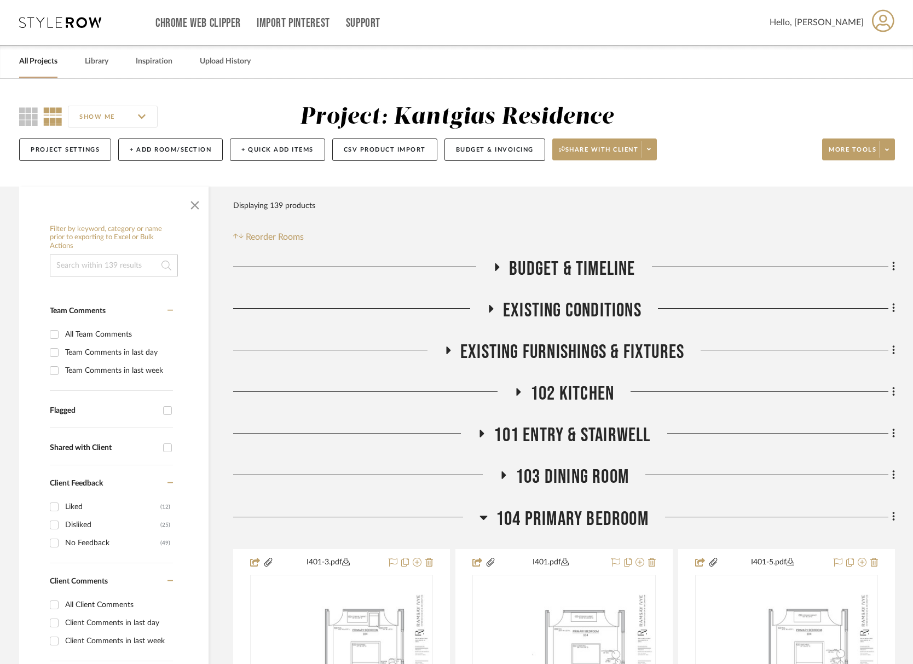
click at [572, 390] on span "102 Kitchen" at bounding box center [573, 394] width 84 height 24
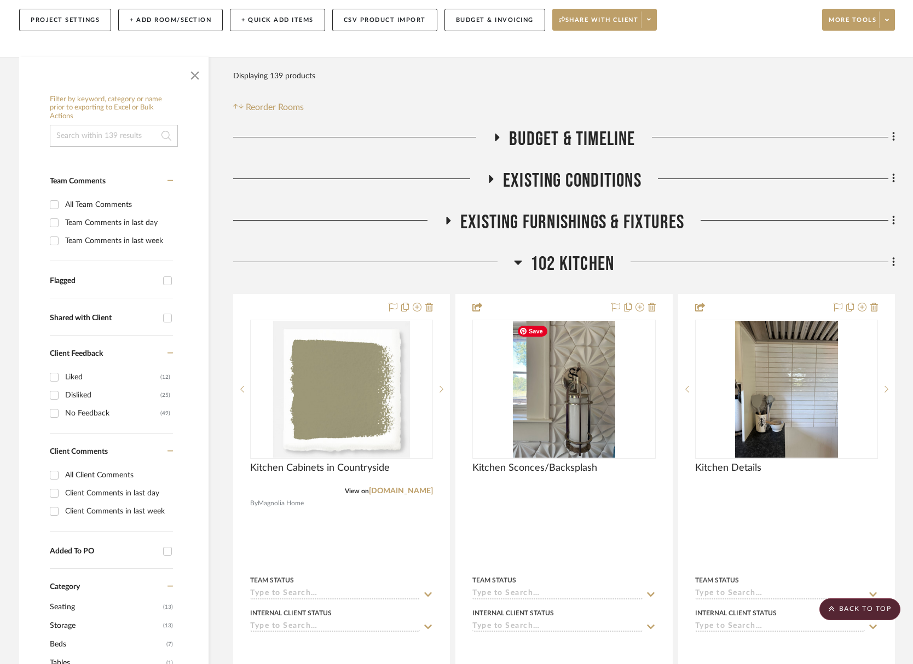
scroll to position [110, 0]
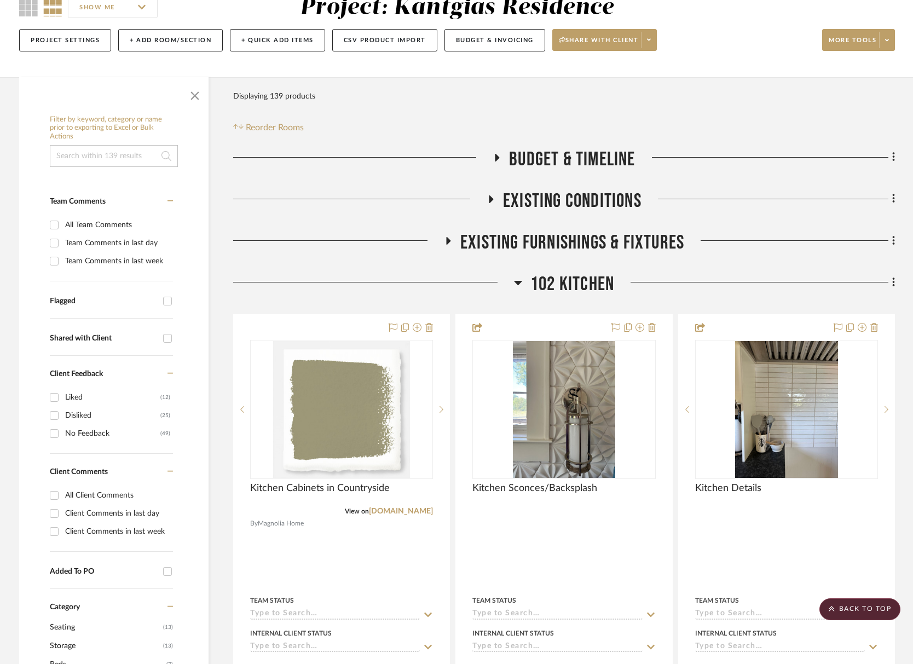
click at [580, 278] on span "102 Kitchen" at bounding box center [573, 285] width 84 height 24
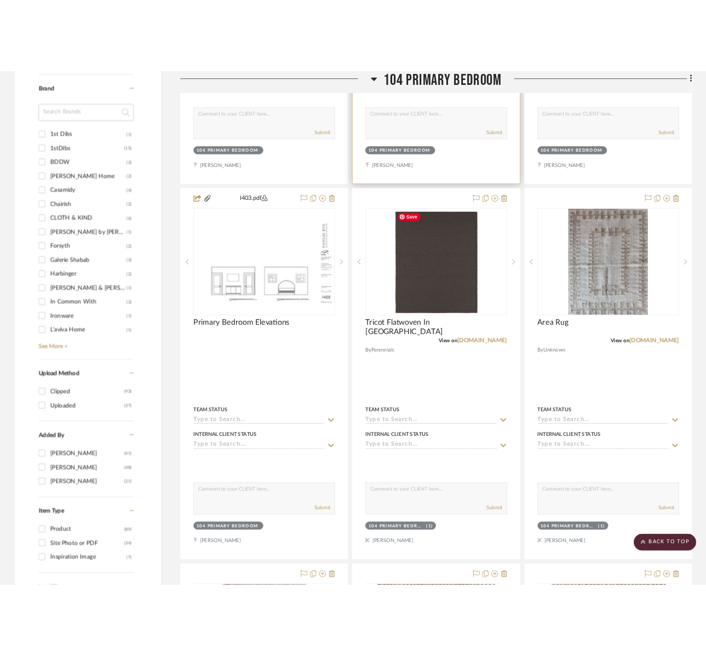
scroll to position [931, 0]
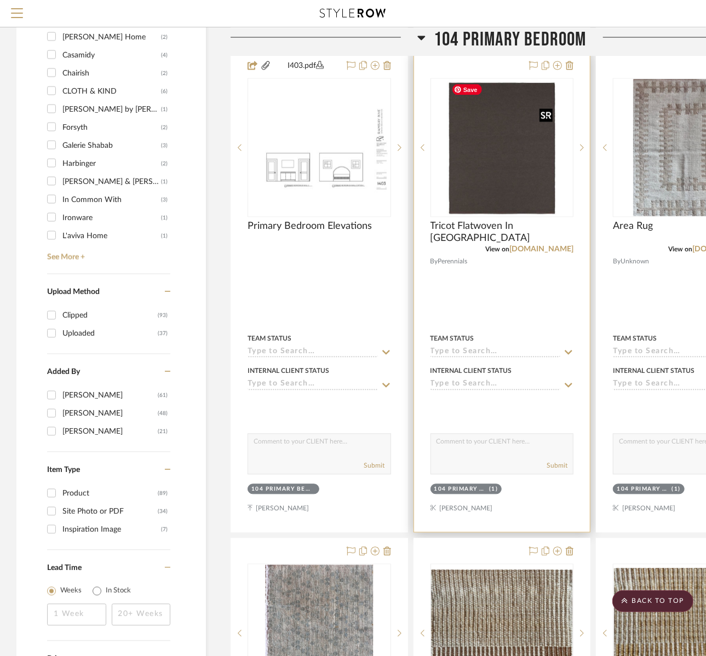
click at [520, 177] on img "0" at bounding box center [502, 147] width 110 height 137
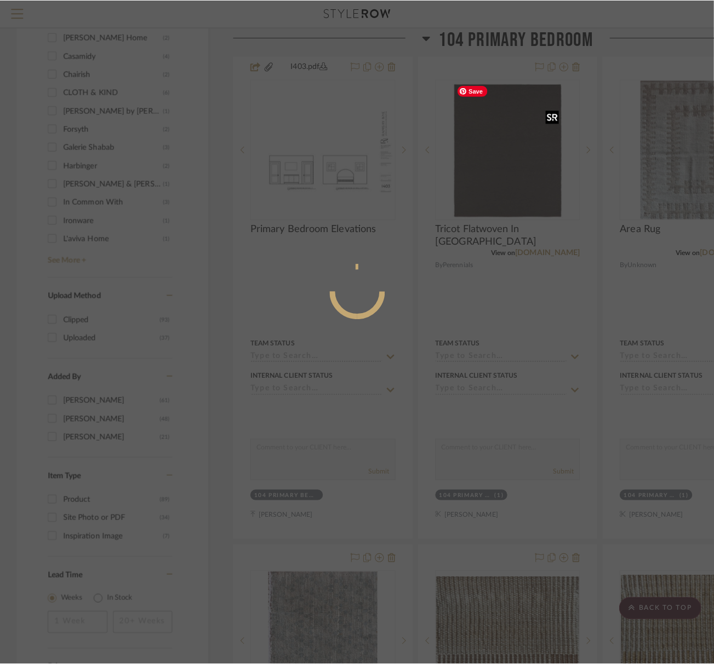
scroll to position [0, 0]
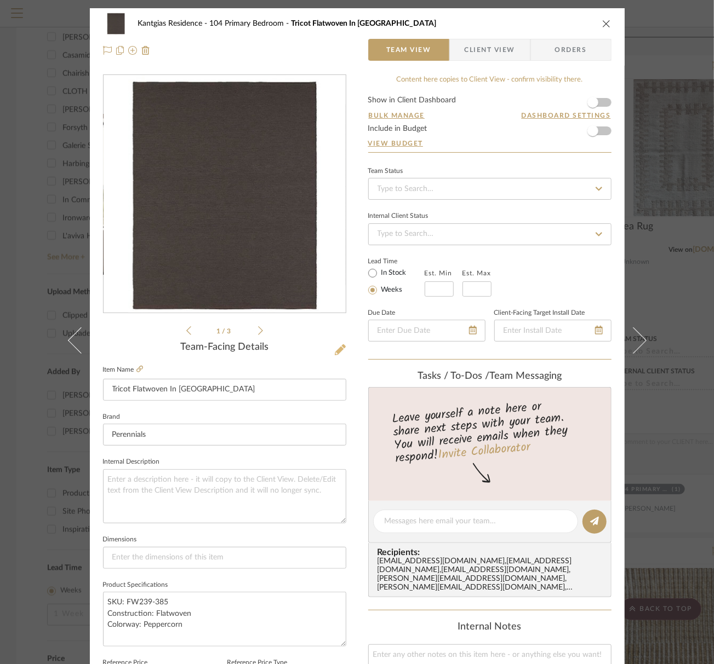
click at [338, 344] on icon at bounding box center [340, 349] width 11 height 11
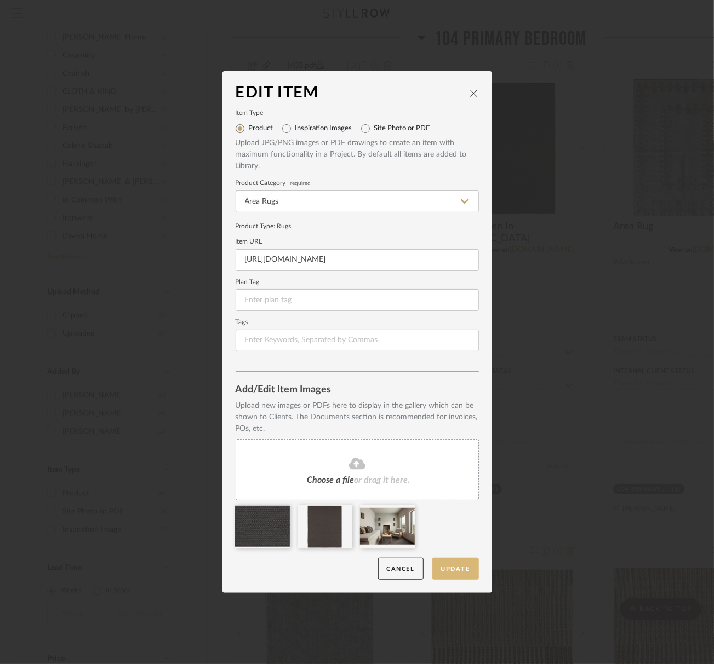
click at [444, 569] on button "Update" at bounding box center [455, 569] width 47 height 22
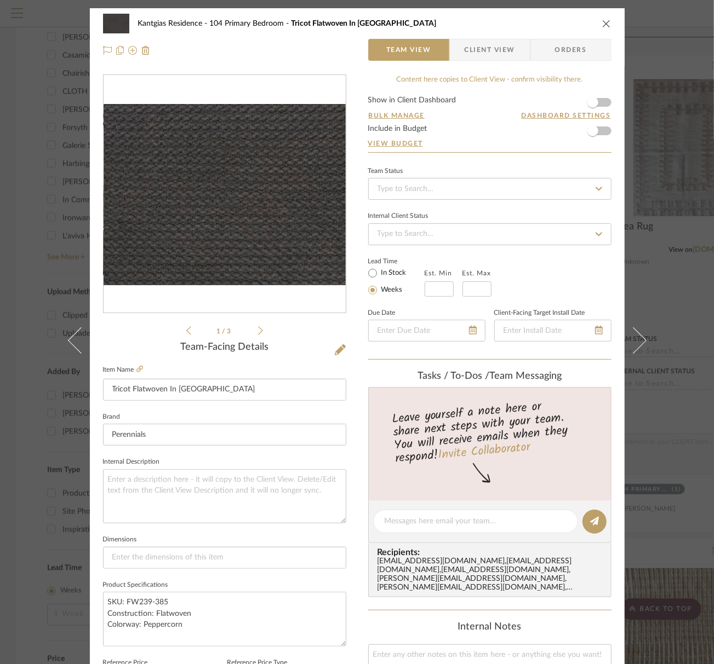
click at [602, 22] on icon "close" at bounding box center [606, 23] width 9 height 9
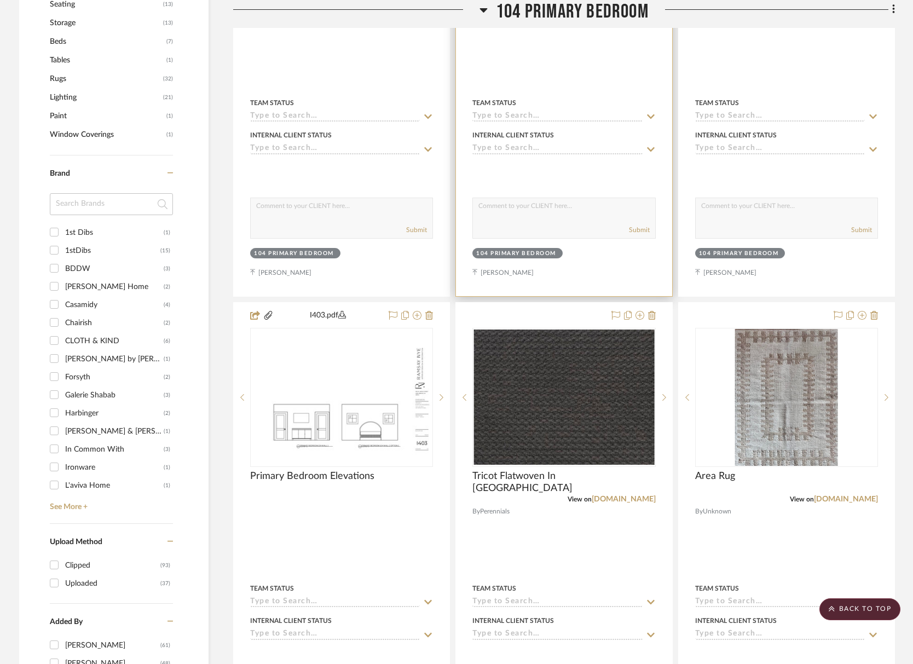
scroll to position [657, 0]
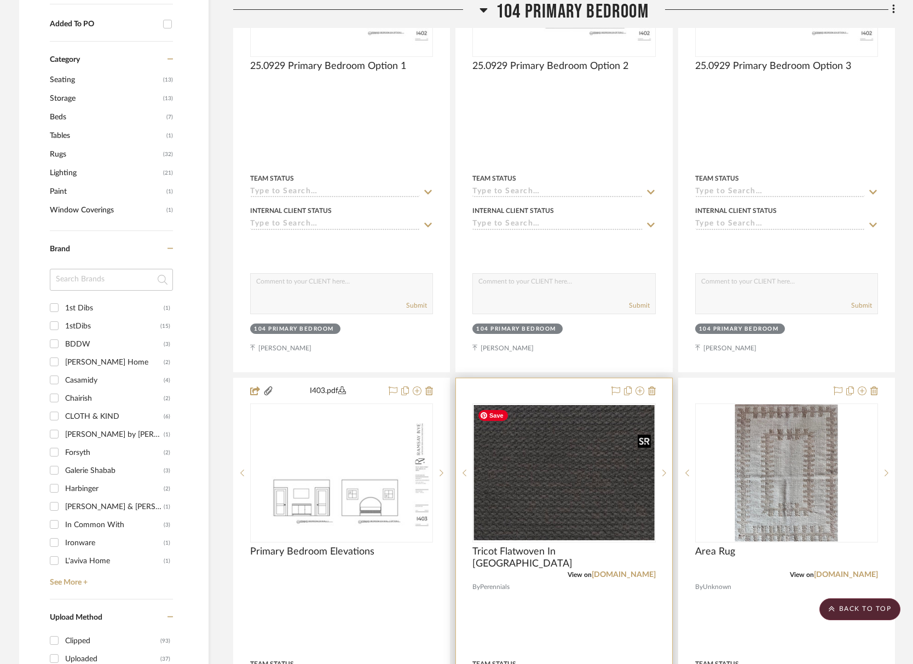
click at [568, 466] on img "0" at bounding box center [564, 472] width 181 height 135
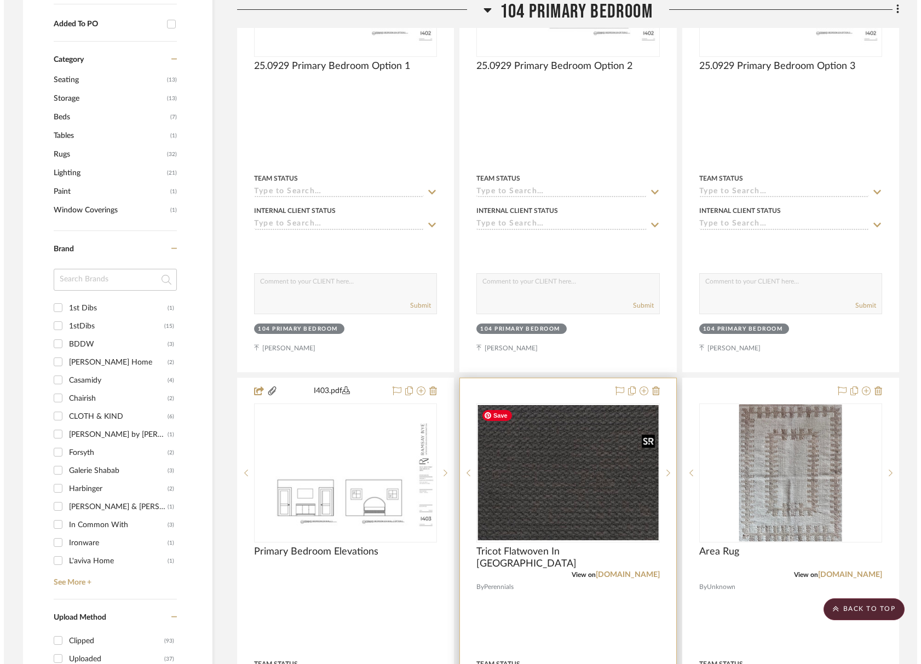
scroll to position [0, 0]
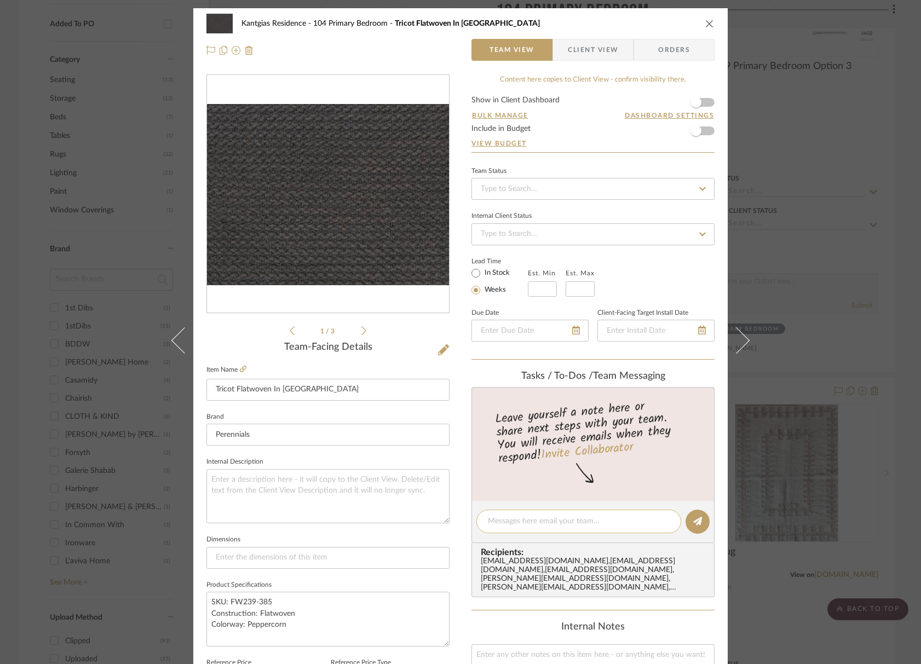
click at [535, 514] on div at bounding box center [578, 522] width 205 height 24
click at [583, 46] on span "Client View" at bounding box center [593, 50] width 50 height 22
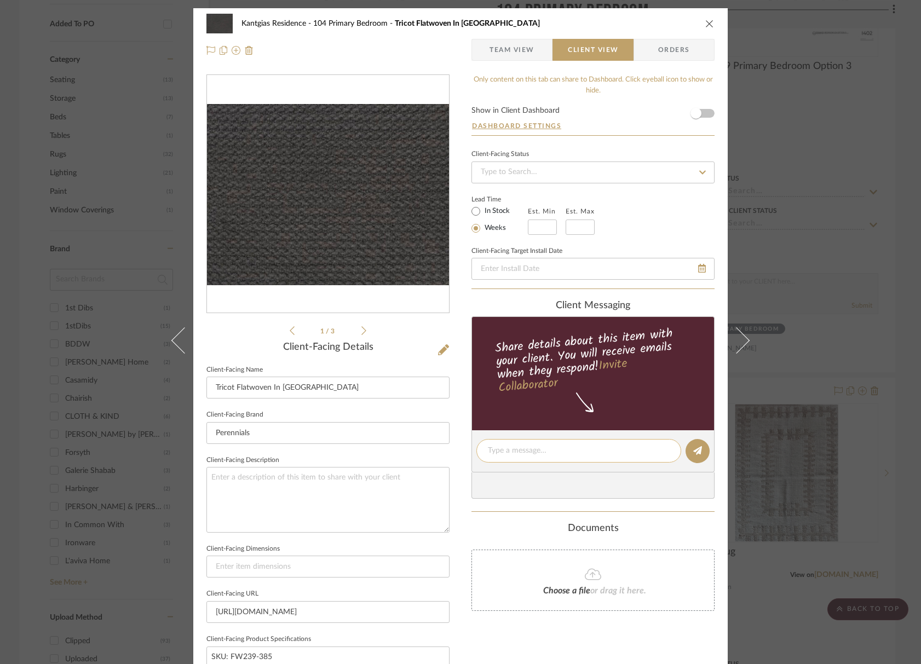
click at [528, 451] on textarea at bounding box center [579, 451] width 182 height 12
type textarea "Client's Favorite during meeting"
click at [647, 445] on textarea "Client's Favorite during meeting" at bounding box center [579, 451] width 182 height 12
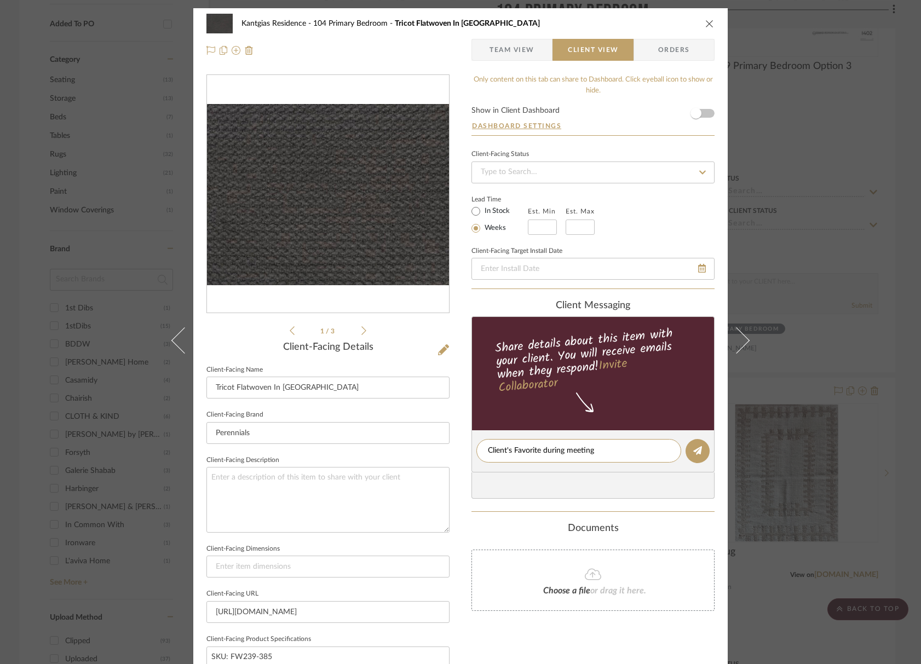
click at [519, 57] on span "Team View" at bounding box center [512, 50] width 45 height 22
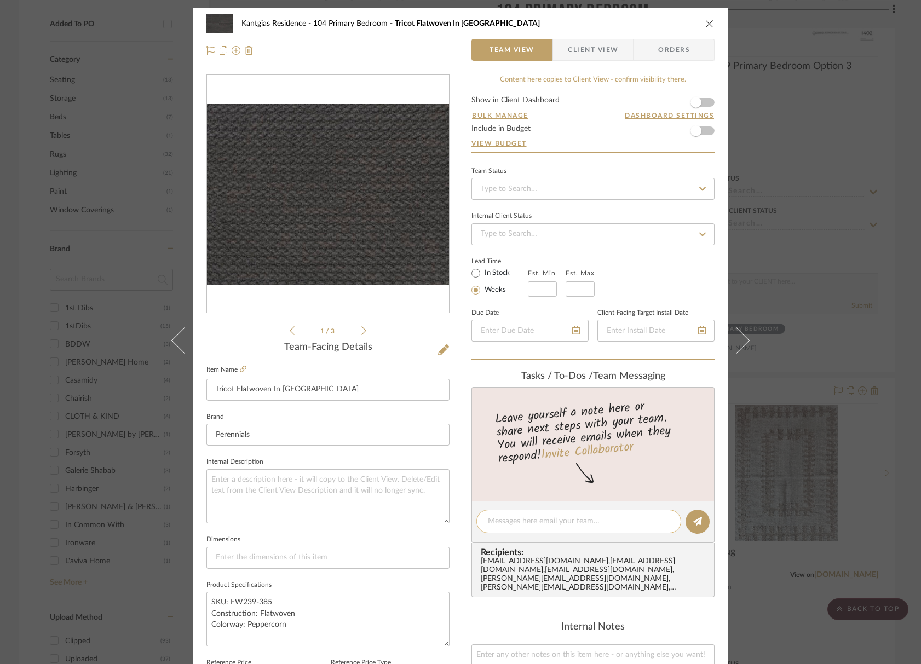
click at [532, 516] on textarea at bounding box center [579, 522] width 182 height 12
paste textarea "Client's Favorite during meeting"
type textarea "Client's Favorite during meeting"
click at [697, 519] on icon at bounding box center [697, 521] width 9 height 9
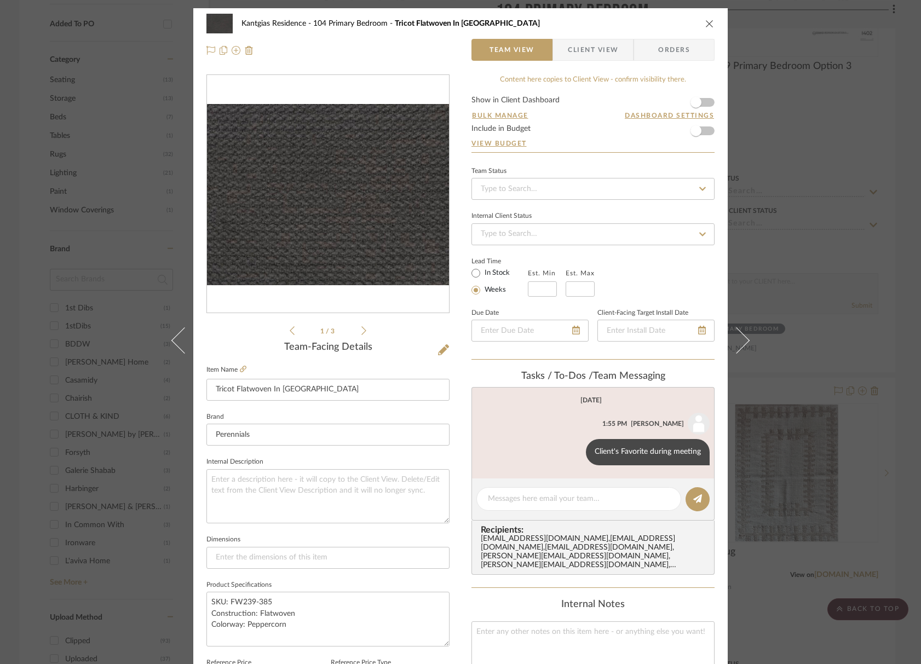
click at [705, 30] on div "Kantgias Residence 104 Primary Bedroom Tricot Flatwoven In Peppercorn" at bounding box center [460, 24] width 508 height 22
click at [706, 22] on icon "close" at bounding box center [709, 23] width 9 height 9
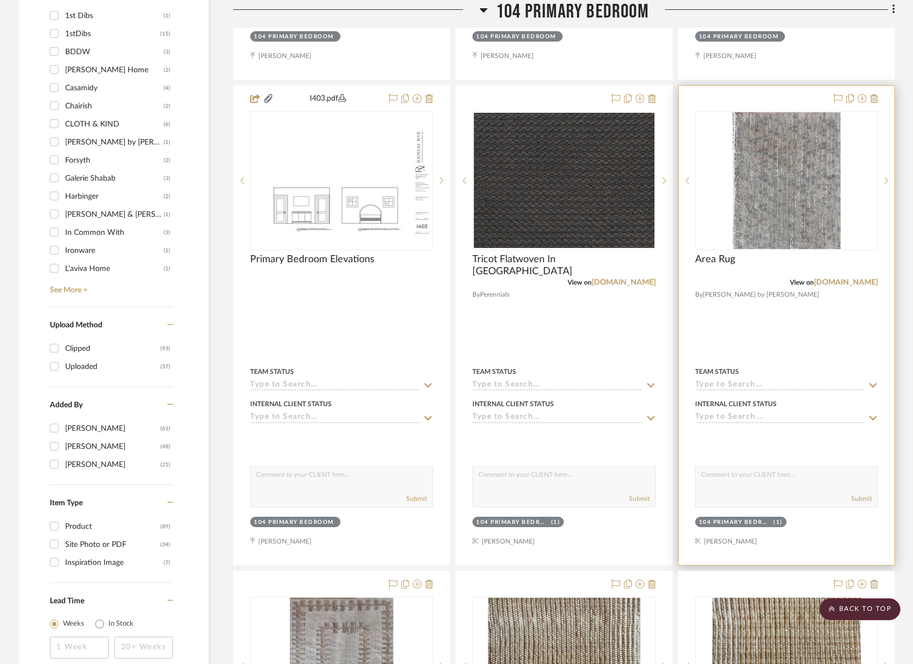
scroll to position [931, 0]
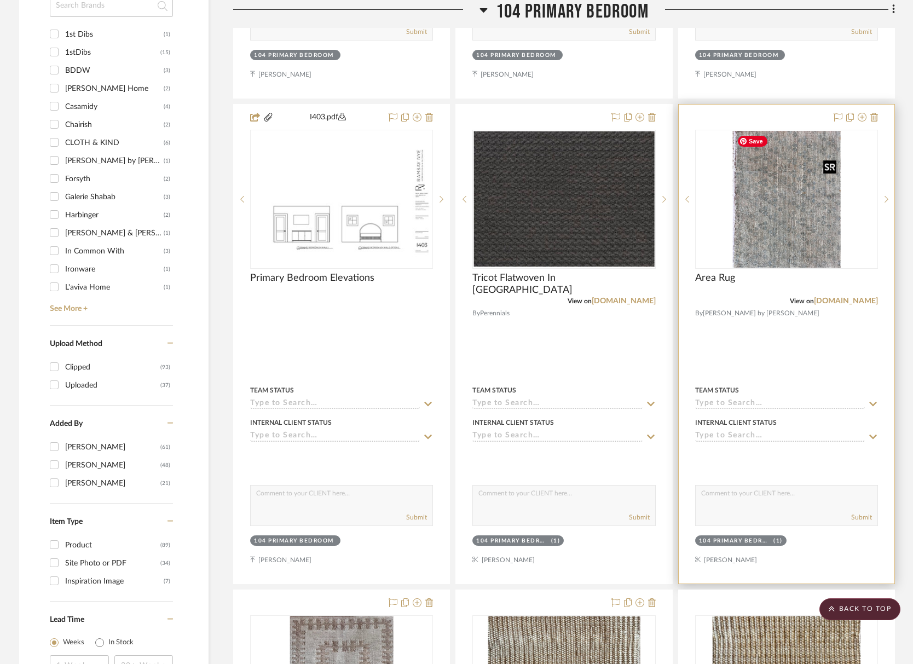
click at [792, 237] on img "0" at bounding box center [787, 199] width 108 height 137
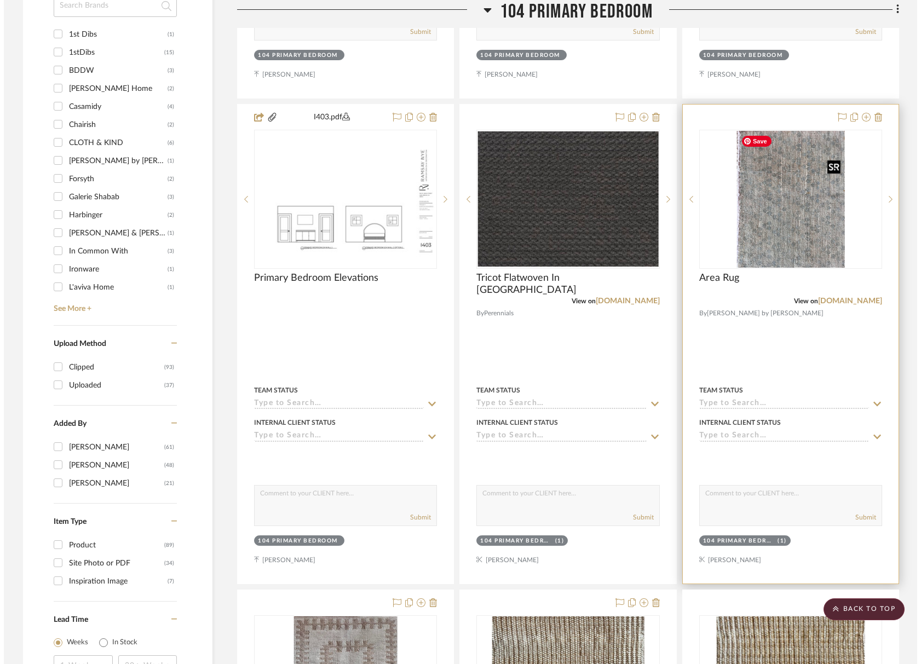
scroll to position [0, 0]
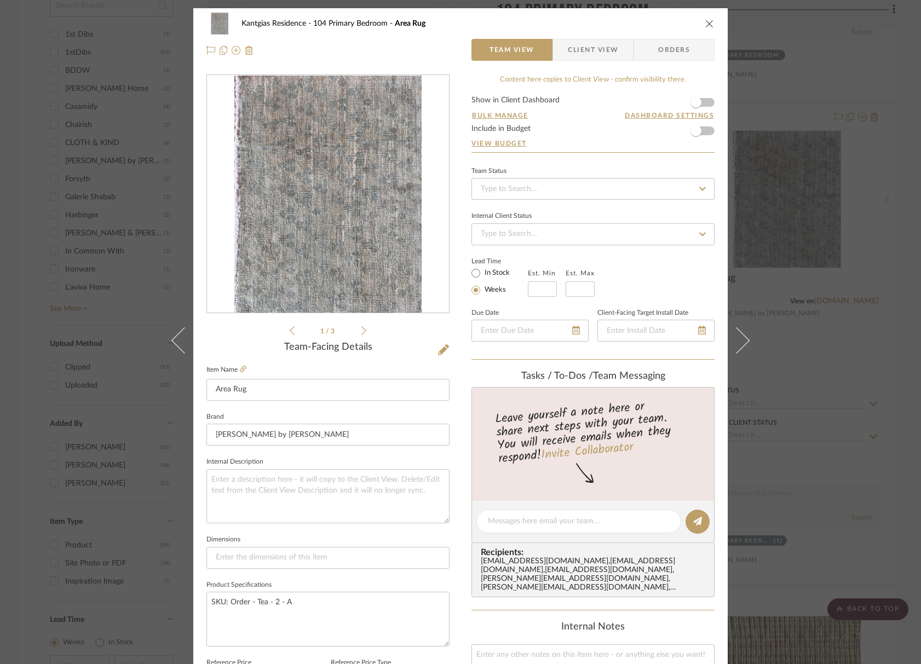
click at [706, 14] on div "Kantgias Residence 104 Primary Bedroom Area Rug" at bounding box center [460, 24] width 508 height 22
click at [705, 27] on icon "close" at bounding box center [709, 23] width 9 height 9
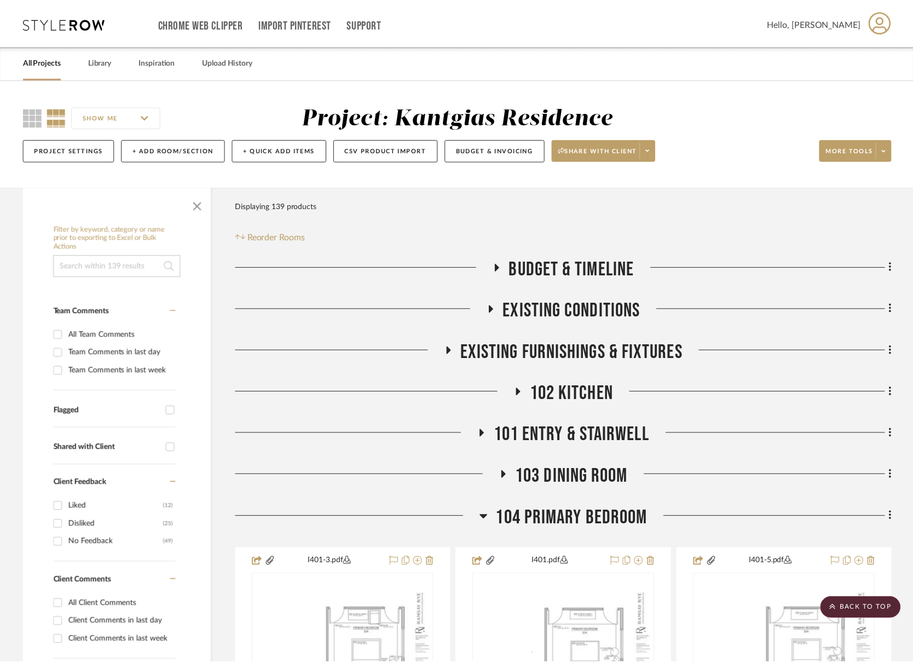
scroll to position [931, 0]
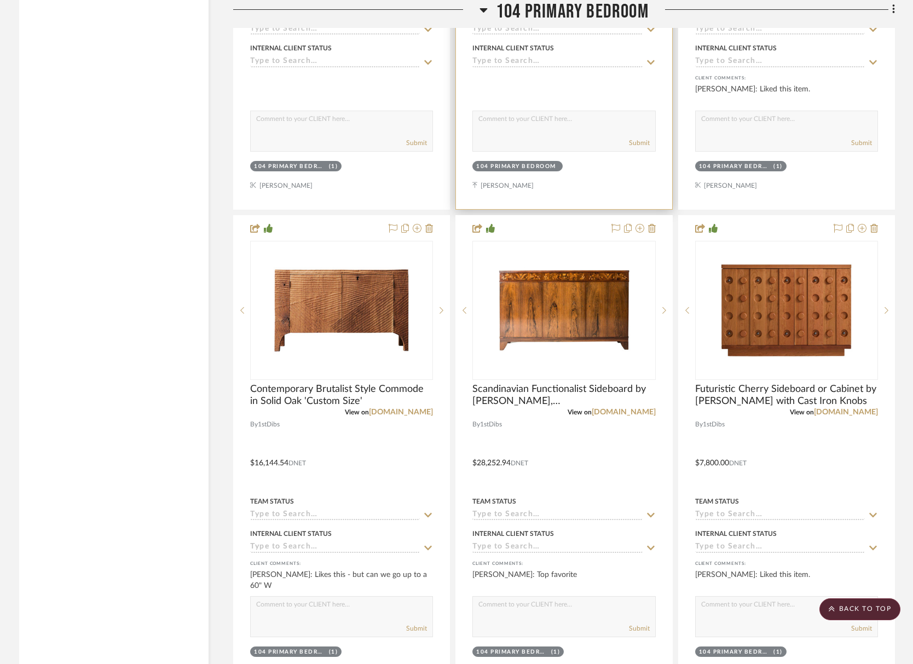
scroll to position [2355, 0]
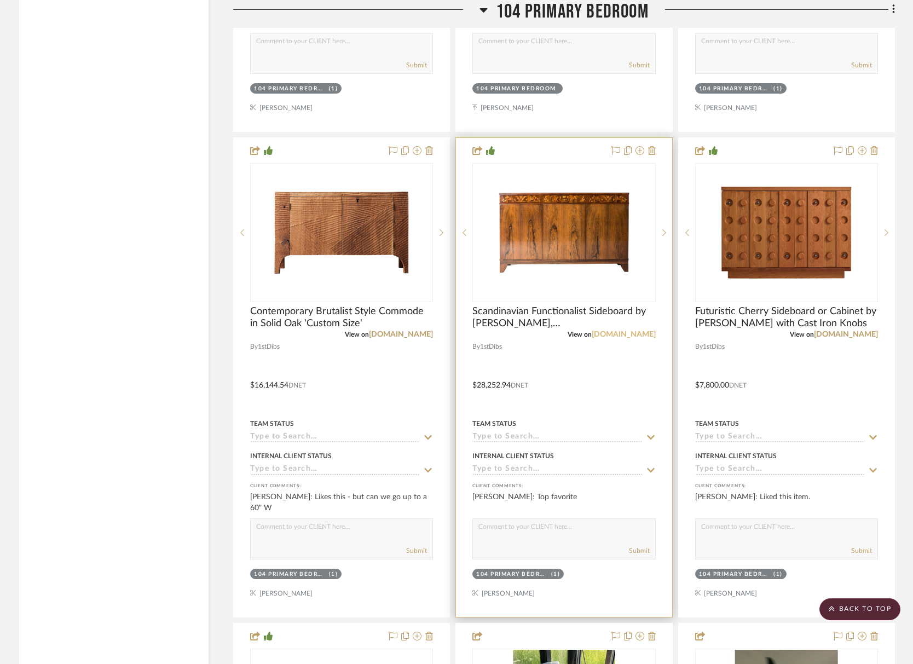
click at [621, 336] on link "[DOMAIN_NAME]" at bounding box center [624, 335] width 64 height 8
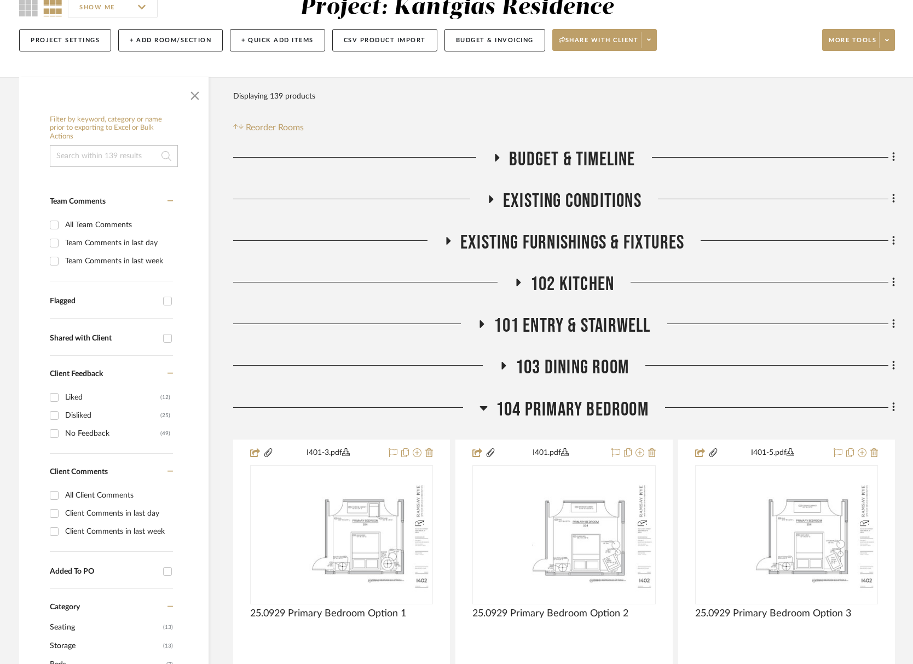
scroll to position [0, 0]
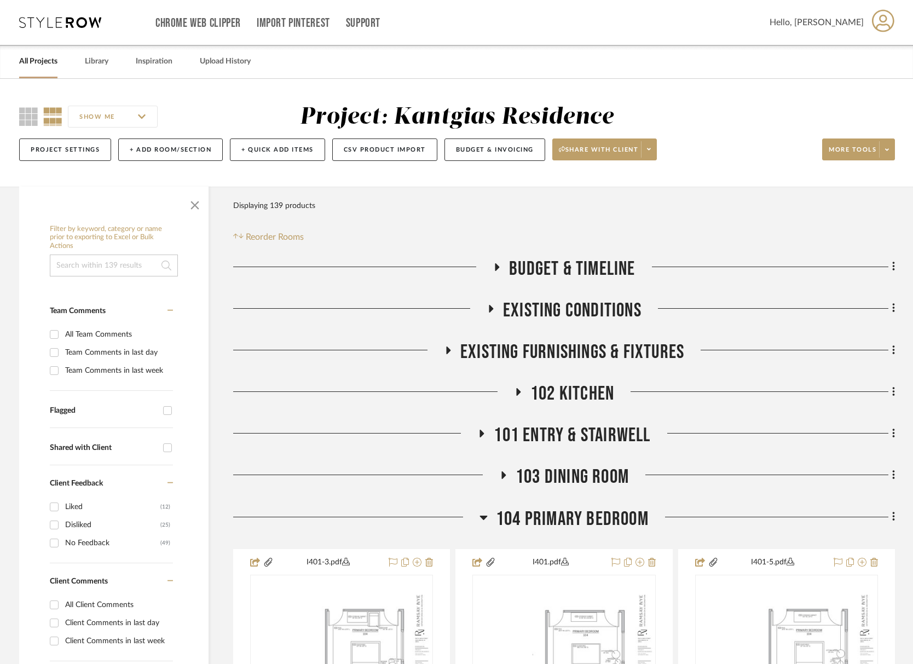
click at [49, 64] on link "All Projects" at bounding box center [38, 61] width 38 height 15
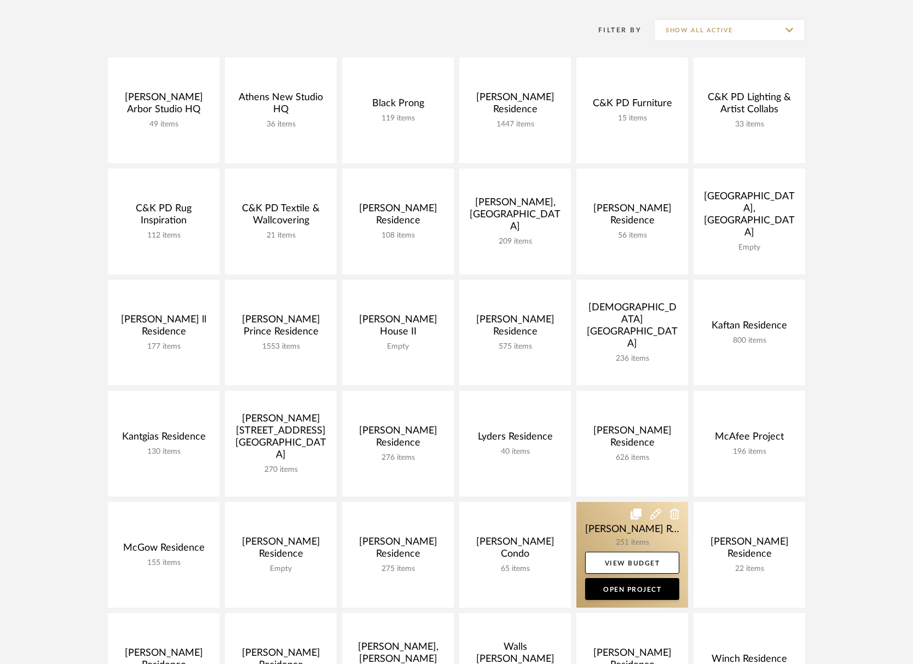
scroll to position [219, 0]
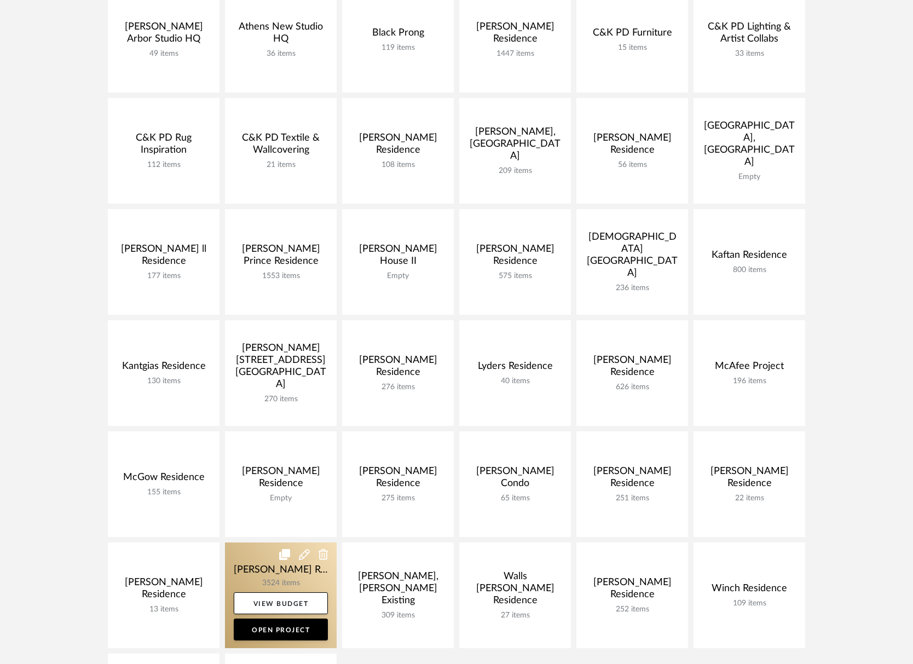
click at [261, 578] on link at bounding box center [281, 596] width 112 height 106
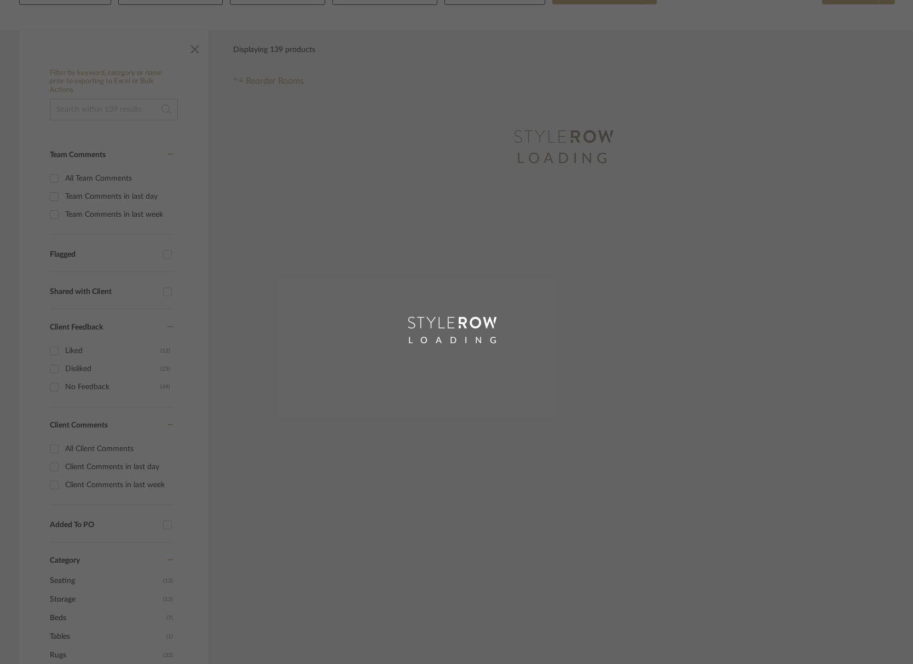
scroll to position [219, 0]
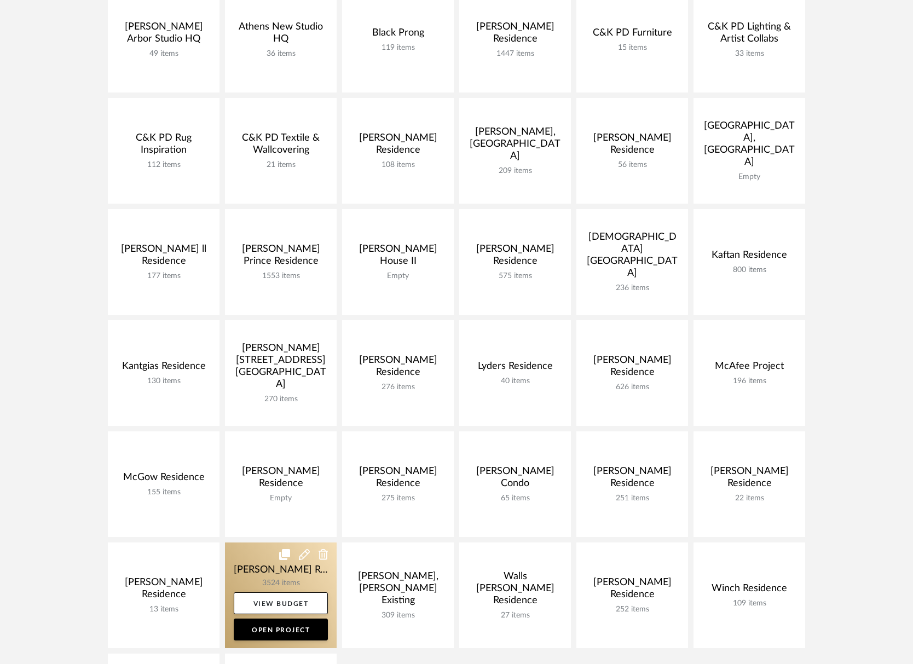
click at [225, 572] on link at bounding box center [281, 596] width 112 height 106
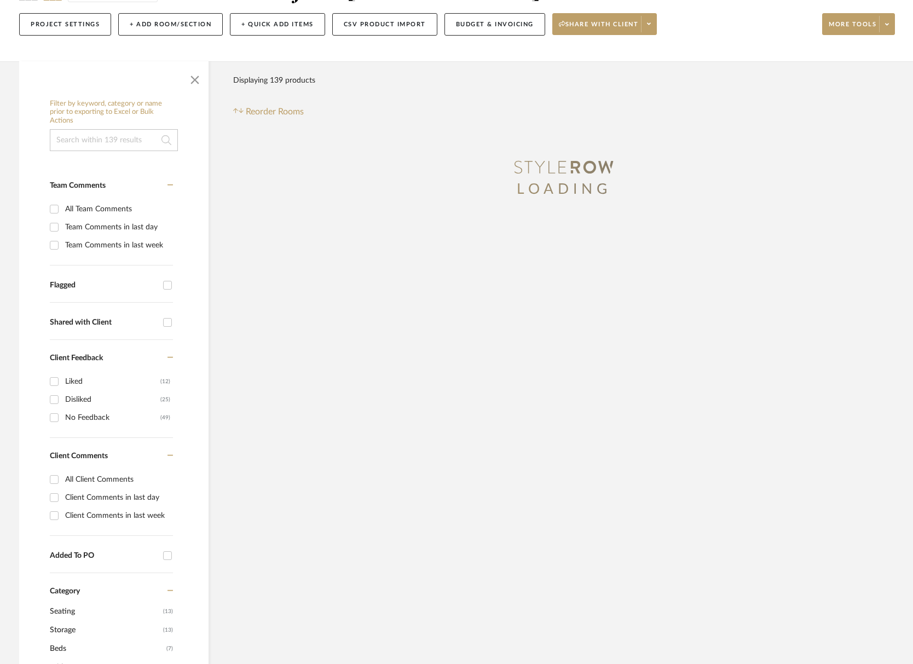
scroll to position [219, 0]
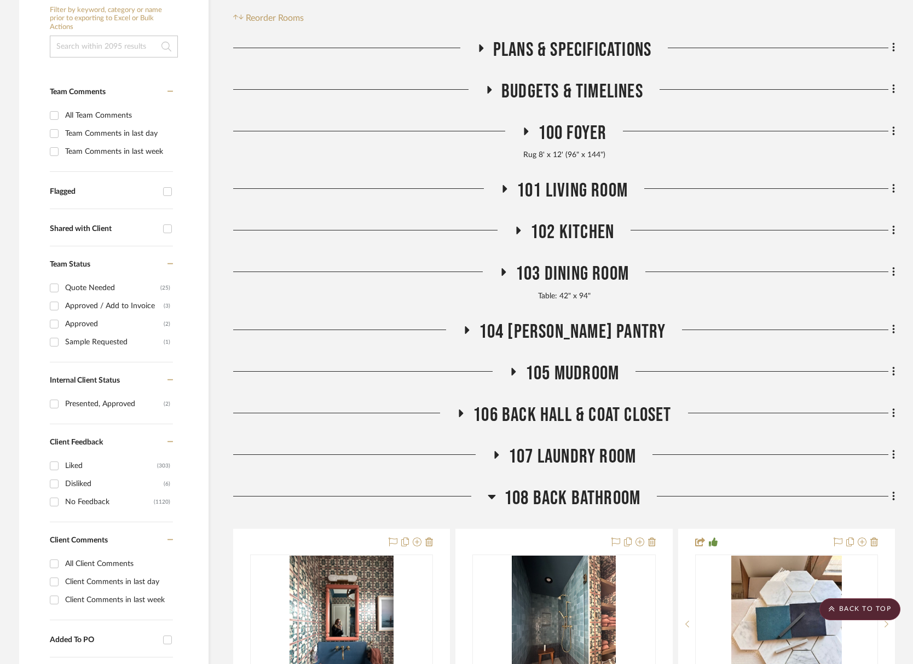
click at [524, 497] on span "108 Back Bathroom" at bounding box center [572, 499] width 136 height 24
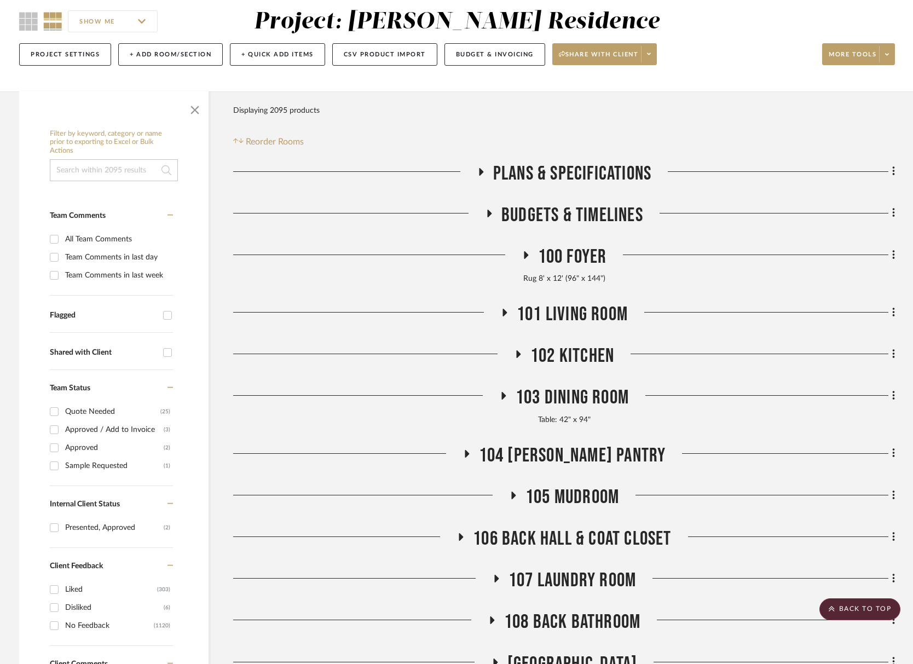
scroll to position [0, 0]
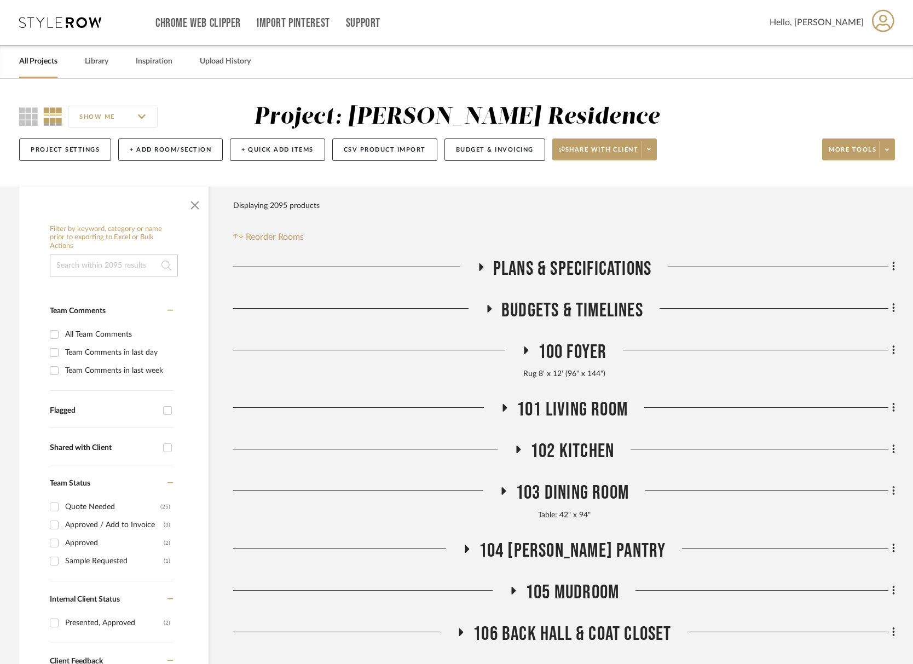
click at [586, 495] on span "103 Dining Room" at bounding box center [572, 493] width 113 height 24
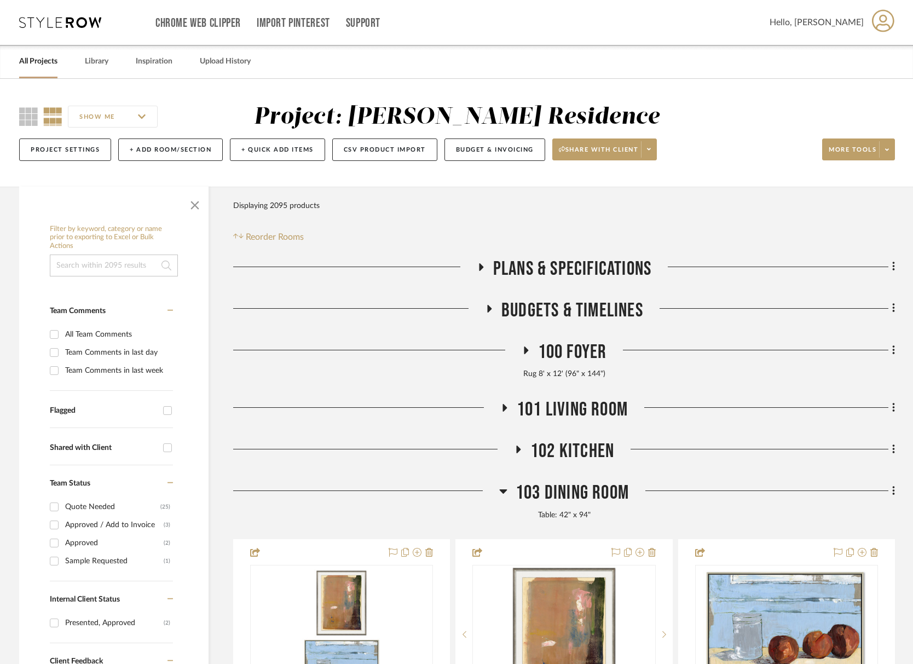
click at [586, 495] on span "103 Dining Room" at bounding box center [572, 493] width 113 height 24
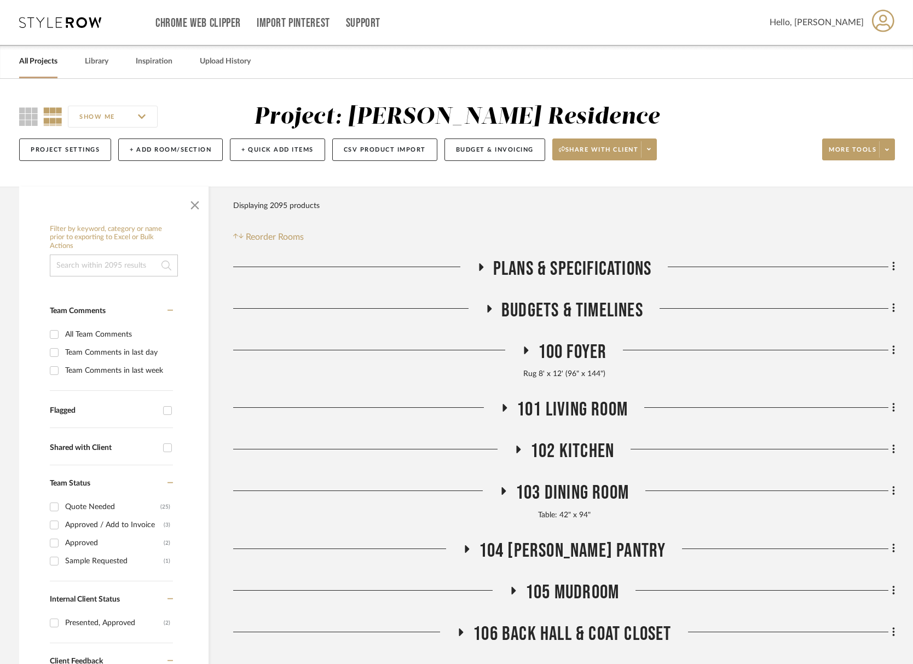
click at [562, 418] on span "101 Living Room" at bounding box center [572, 410] width 111 height 24
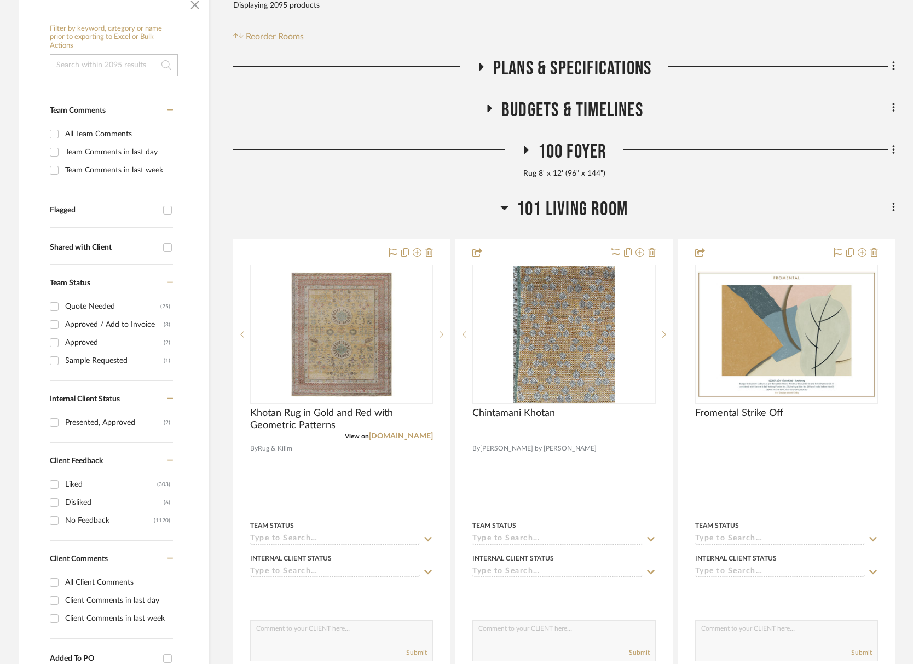
scroll to position [219, 0]
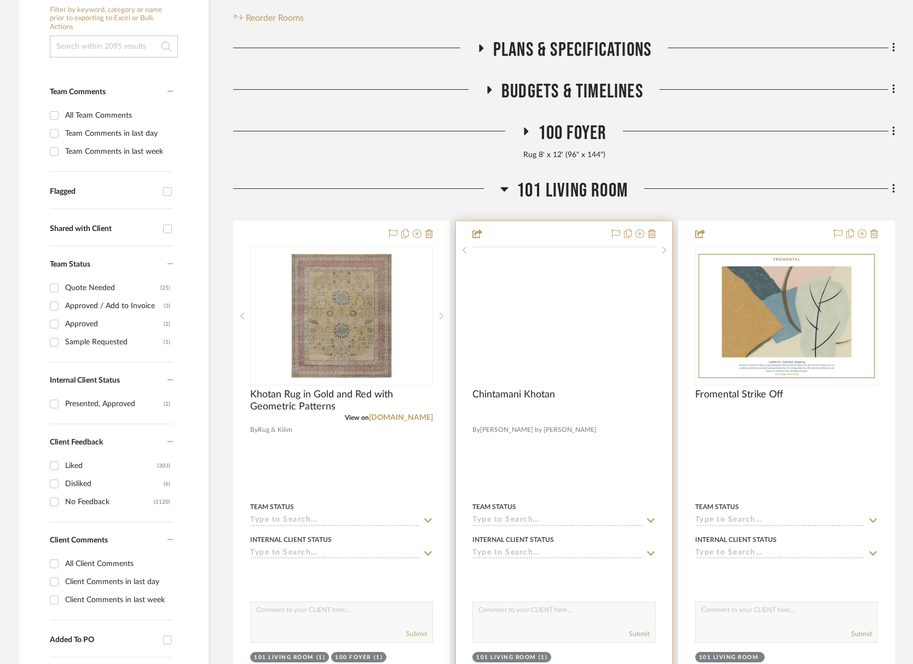
click at [0, 0] on img at bounding box center [0, 0] width 0 height 0
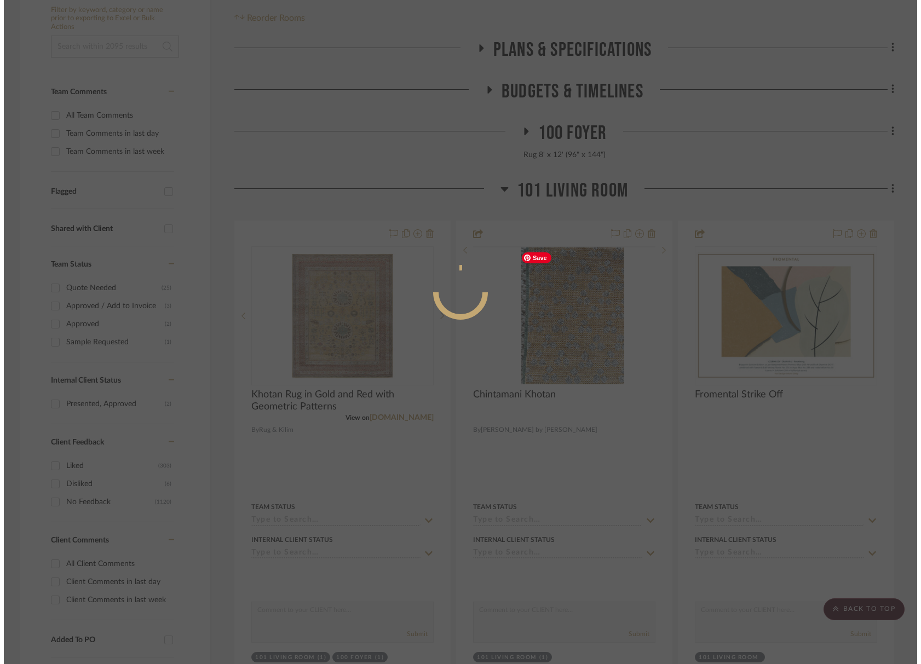
scroll to position [0, 0]
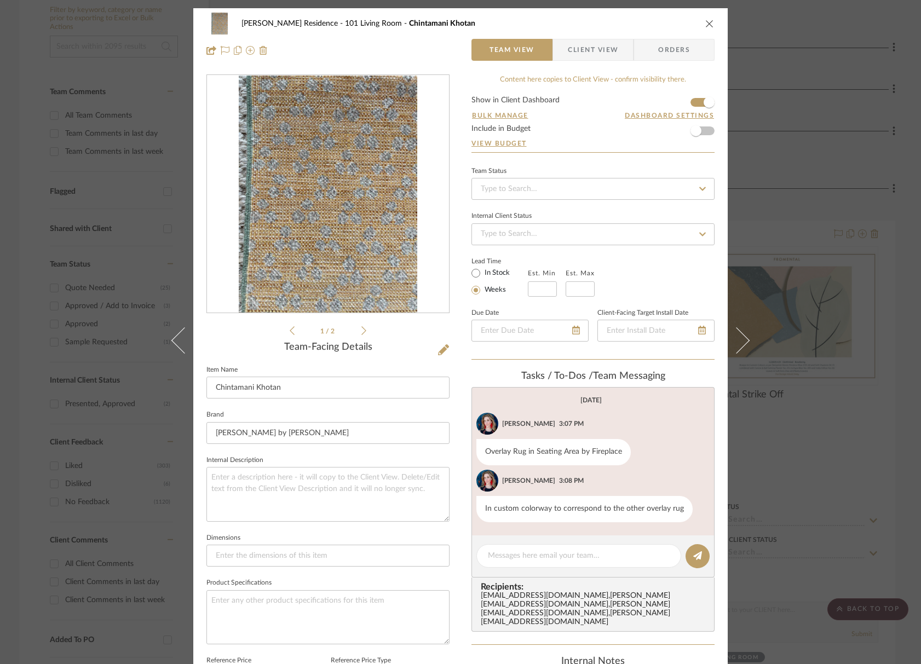
click at [361, 331] on icon at bounding box center [363, 331] width 5 height 10
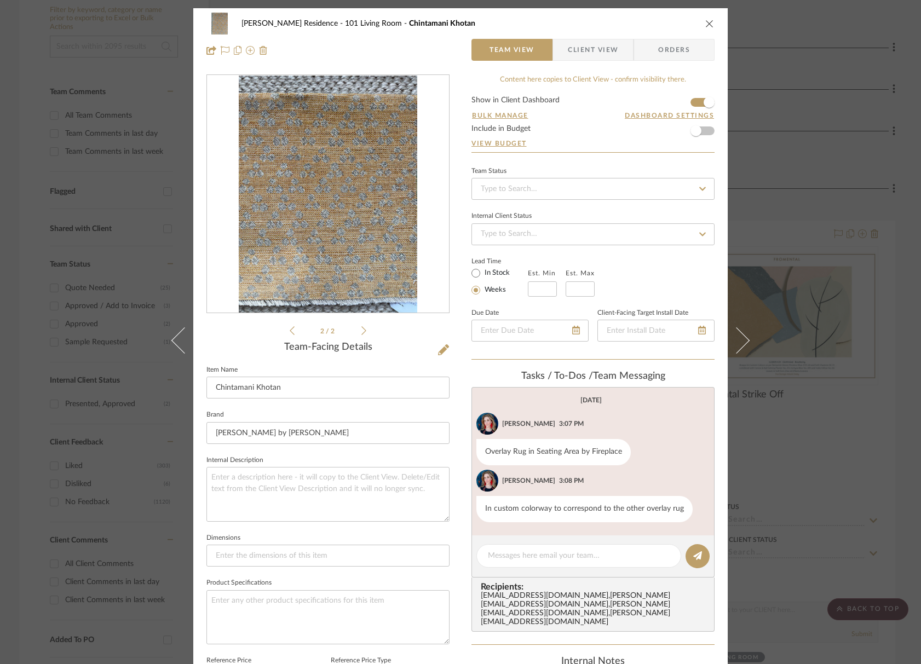
click at [708, 29] on div "Roseberry Residence 101 Living Room Chintamani Khotan" at bounding box center [460, 24] width 508 height 22
click at [701, 26] on div "Roseberry Residence 101 Living Room Chintamani Khotan" at bounding box center [460, 24] width 508 height 22
click at [694, 28] on div "Roseberry Residence 101 Living Room Chintamani Khotan" at bounding box center [460, 24] width 508 height 22
click at [705, 25] on icon "close" at bounding box center [709, 23] width 9 height 9
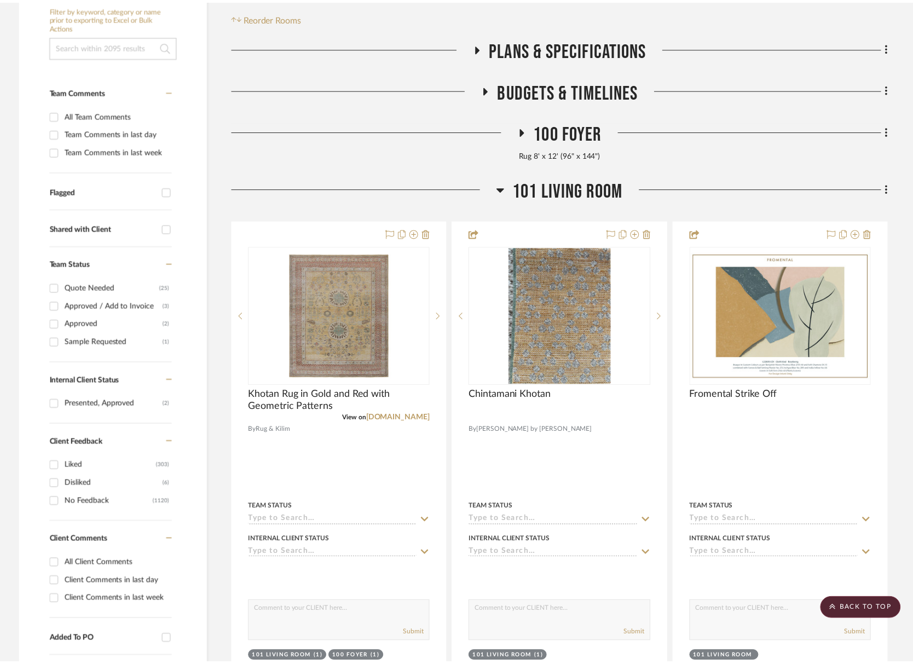
scroll to position [219, 0]
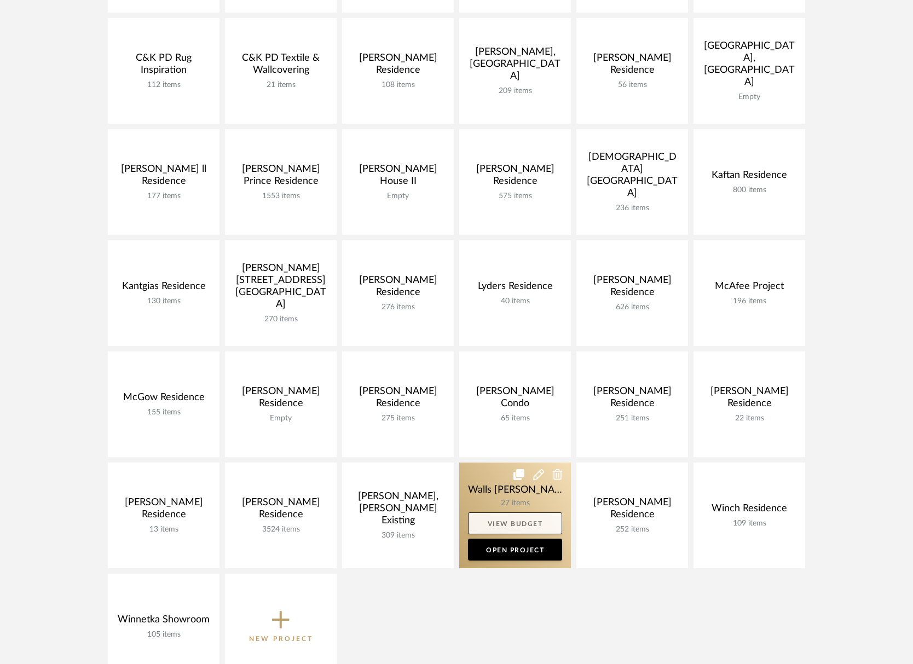
scroll to position [329, 0]
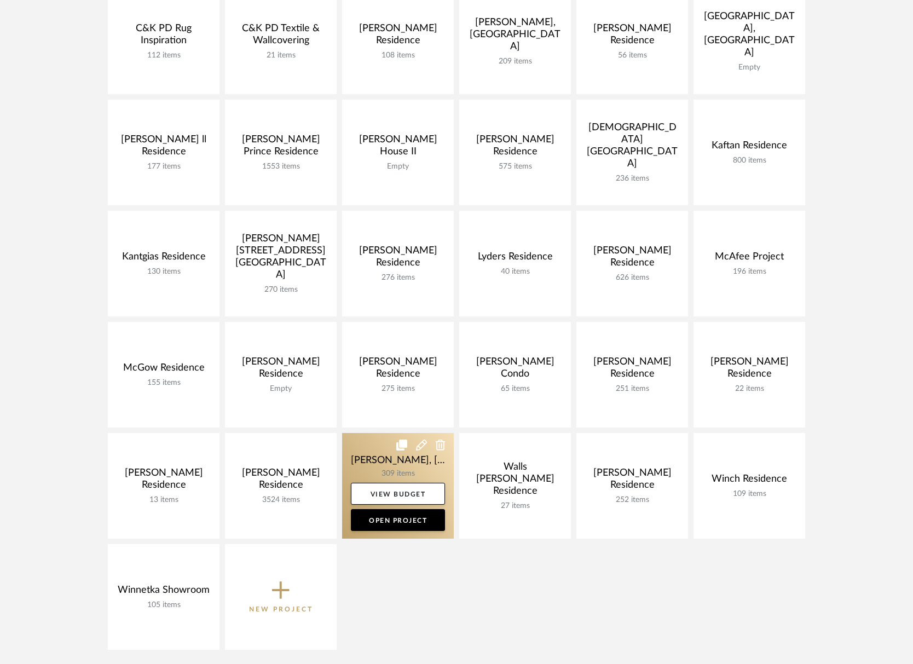
click at [407, 463] on link at bounding box center [398, 486] width 112 height 106
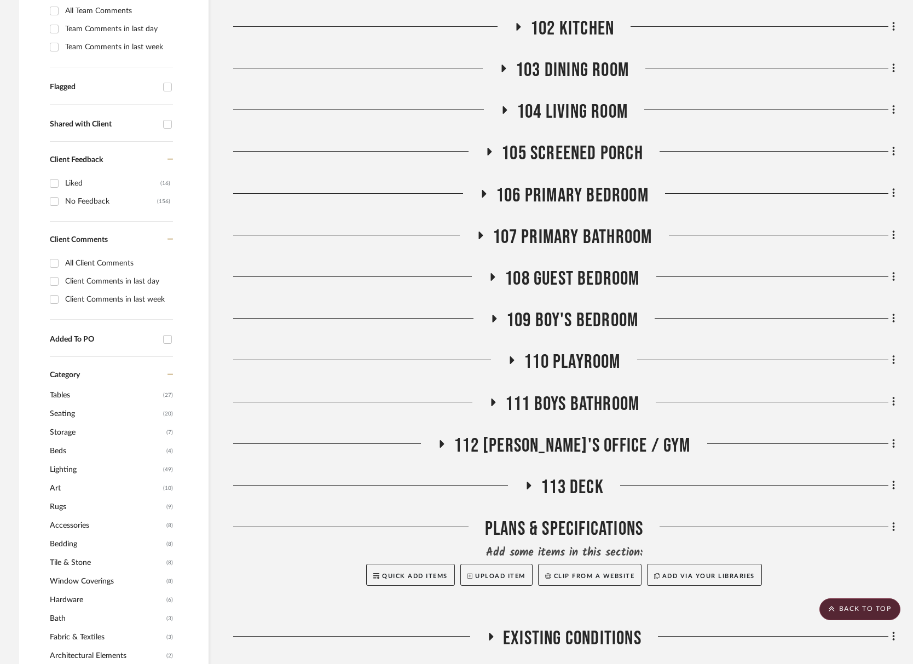
scroll to position [383, 0]
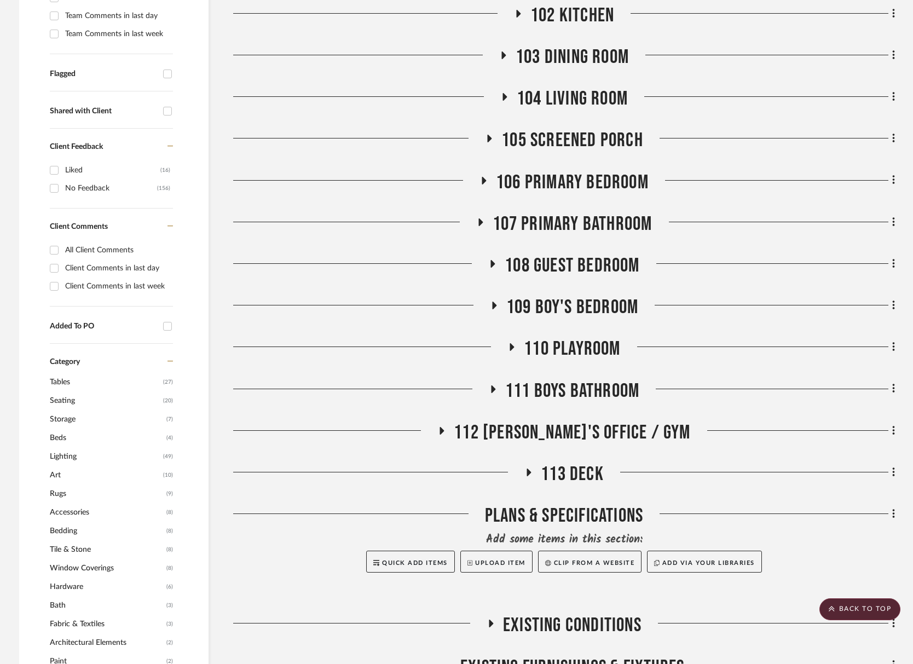
click at [587, 421] on span "112 Greg's Office / Gym" at bounding box center [572, 433] width 237 height 24
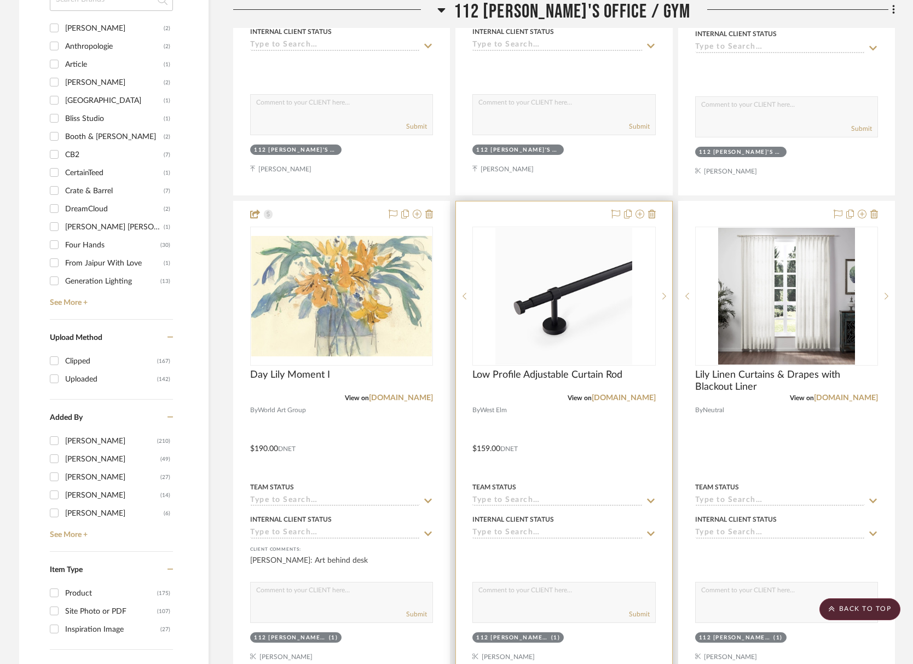
scroll to position [1150, 0]
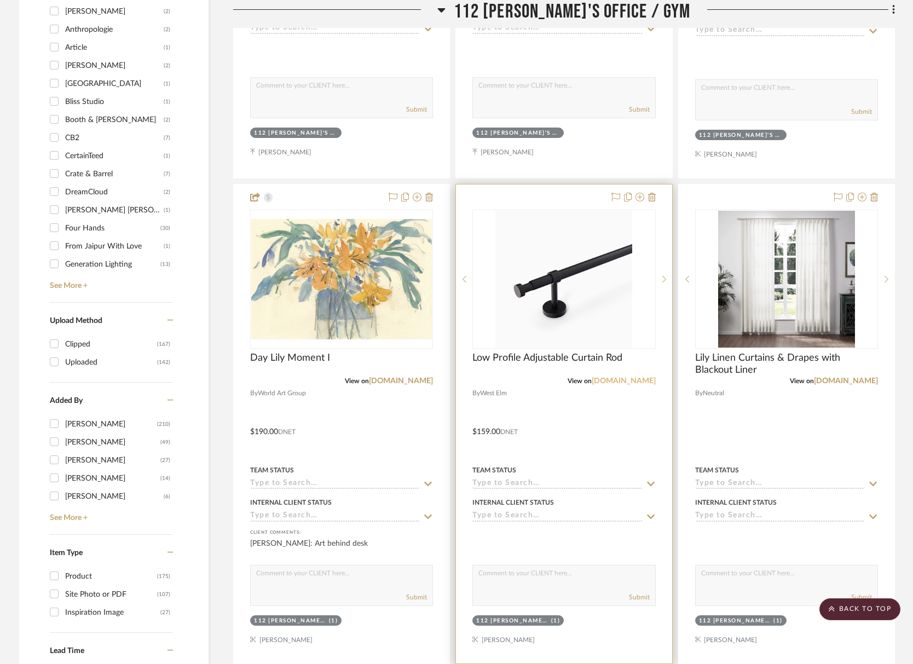
click at [634, 377] on link "westelm.com" at bounding box center [624, 381] width 64 height 8
click at [0, 0] on img at bounding box center [0, 0] width 0 height 0
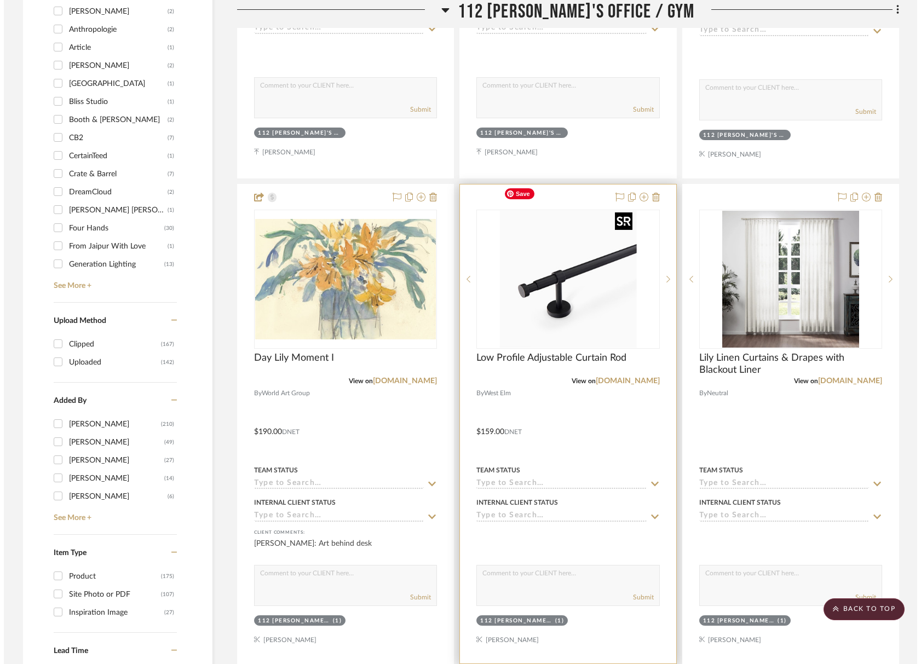
scroll to position [0, 0]
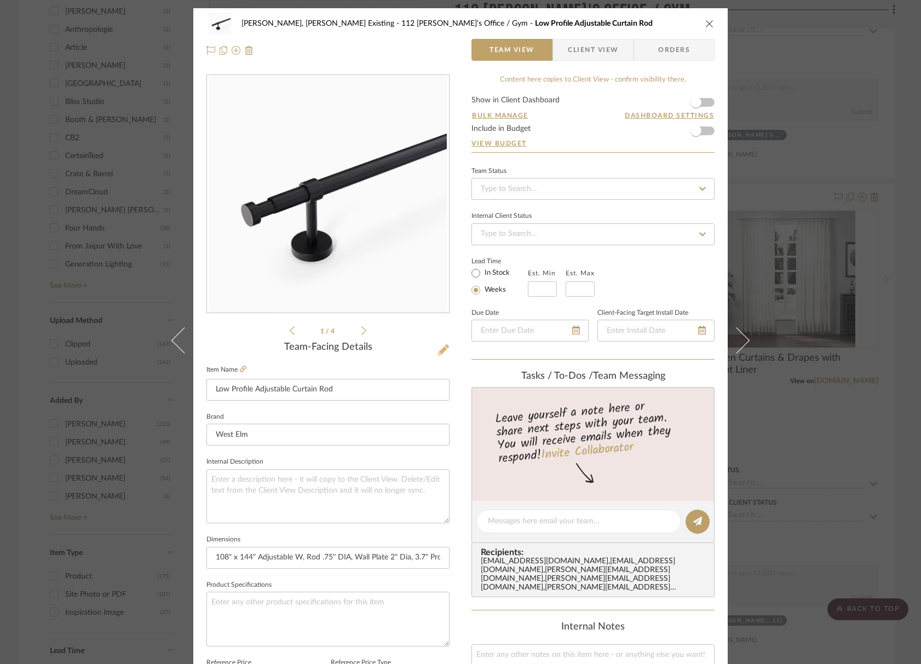
click at [438, 348] on icon at bounding box center [443, 349] width 11 height 11
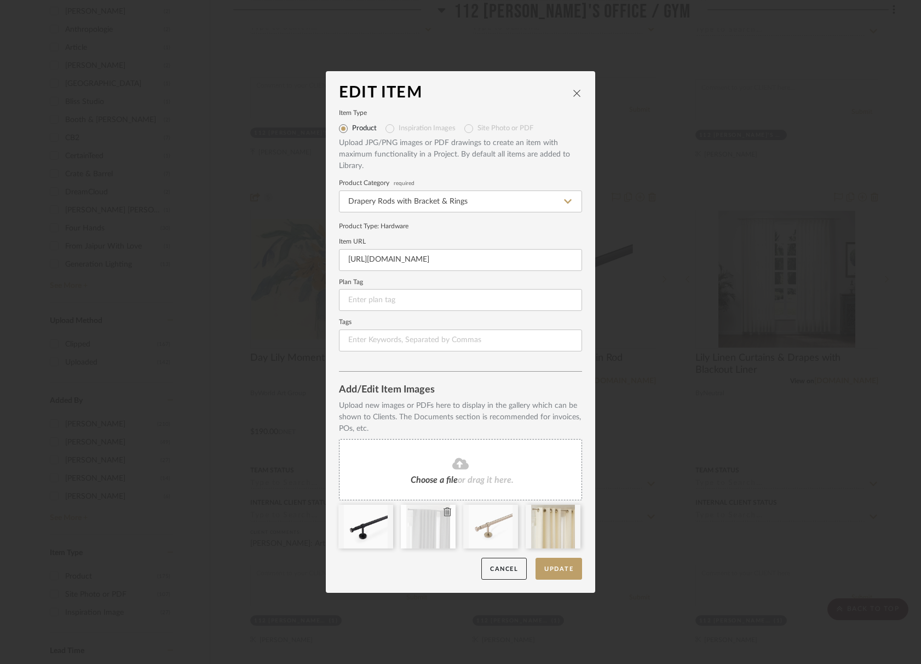
click at [444, 513] on icon at bounding box center [448, 512] width 8 height 9
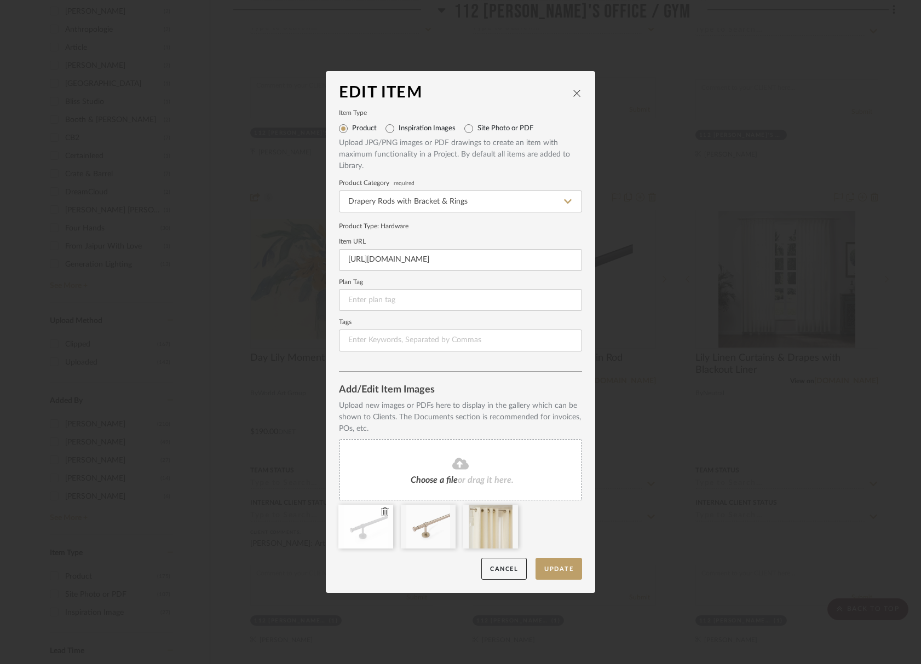
click at [384, 514] on icon at bounding box center [385, 512] width 8 height 9
click at [547, 566] on button "Update" at bounding box center [559, 569] width 47 height 22
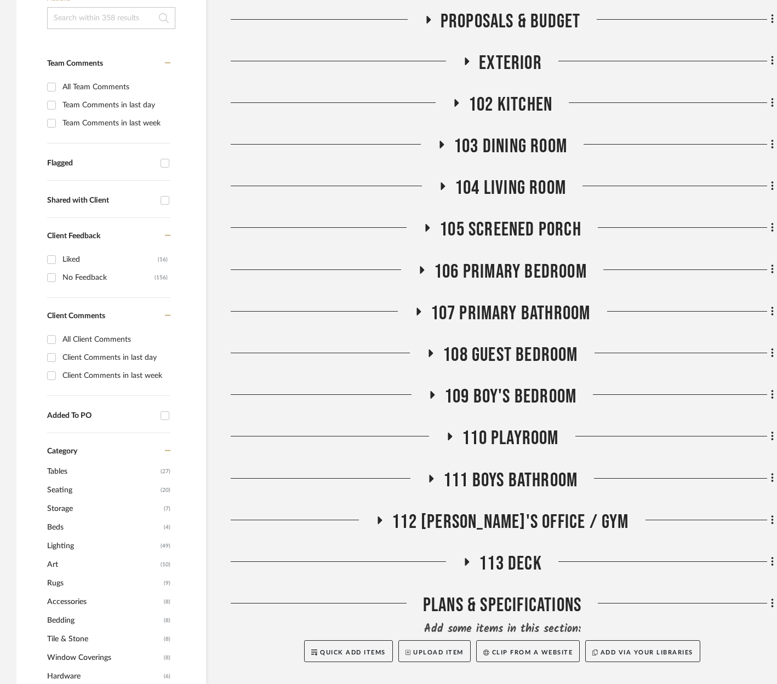
scroll to position [357, 0]
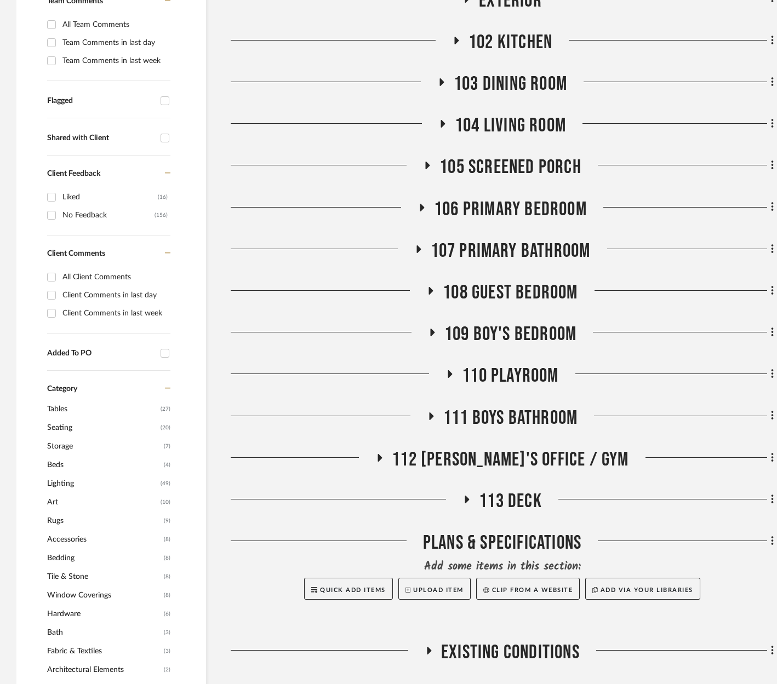
click at [510, 455] on span "112 Greg's Office / Gym" at bounding box center [510, 460] width 237 height 24
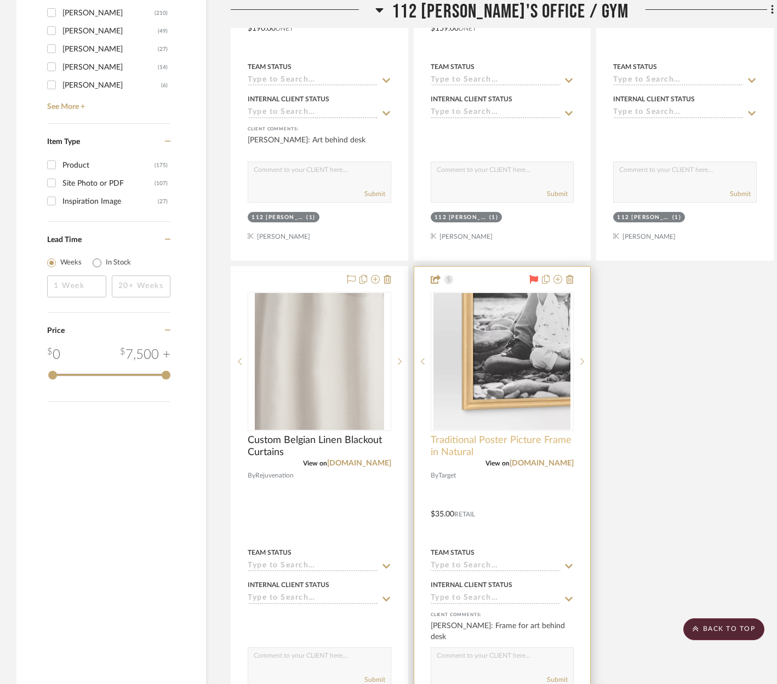
scroll to position [1671, 0]
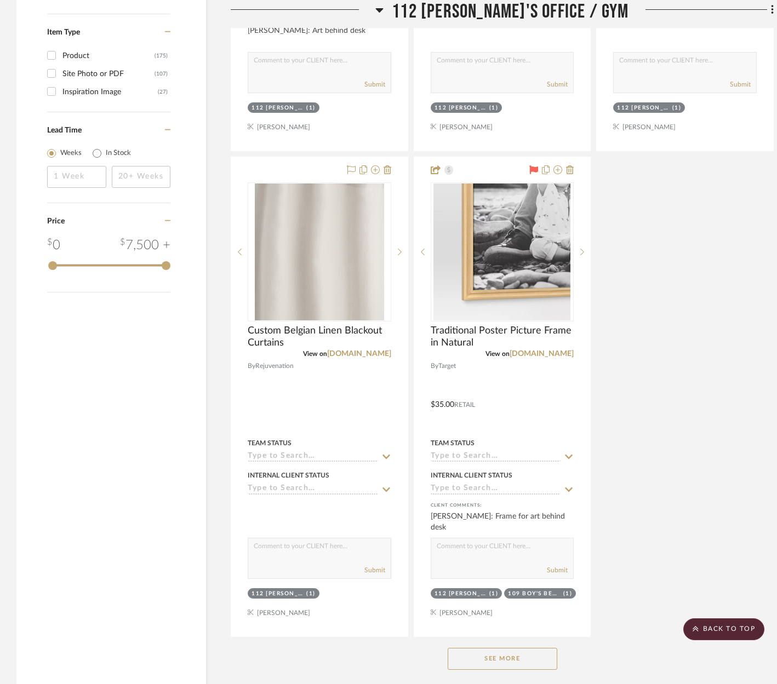
click at [505, 655] on button "See More" at bounding box center [502, 659] width 110 height 22
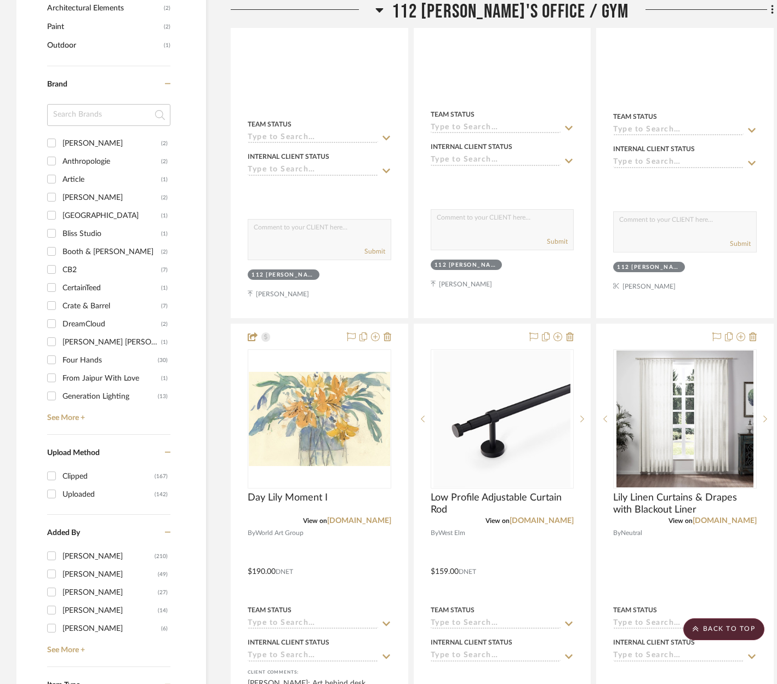
scroll to position [1014, 0]
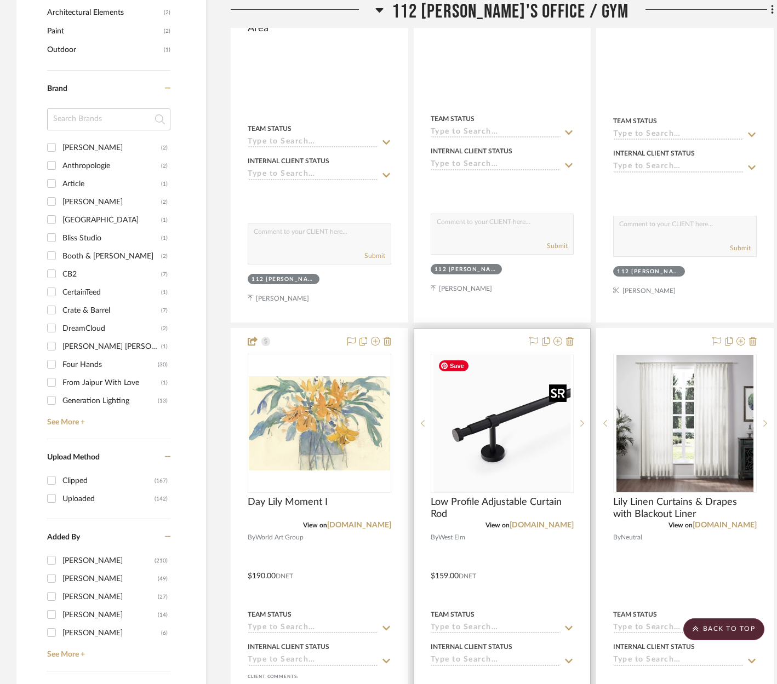
click at [530, 461] on img "0" at bounding box center [501, 423] width 137 height 137
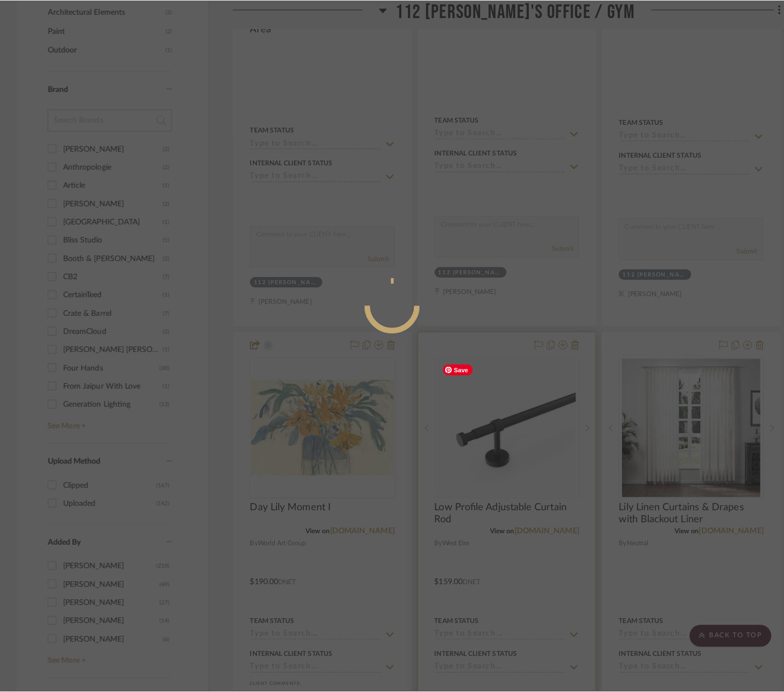
scroll to position [0, 0]
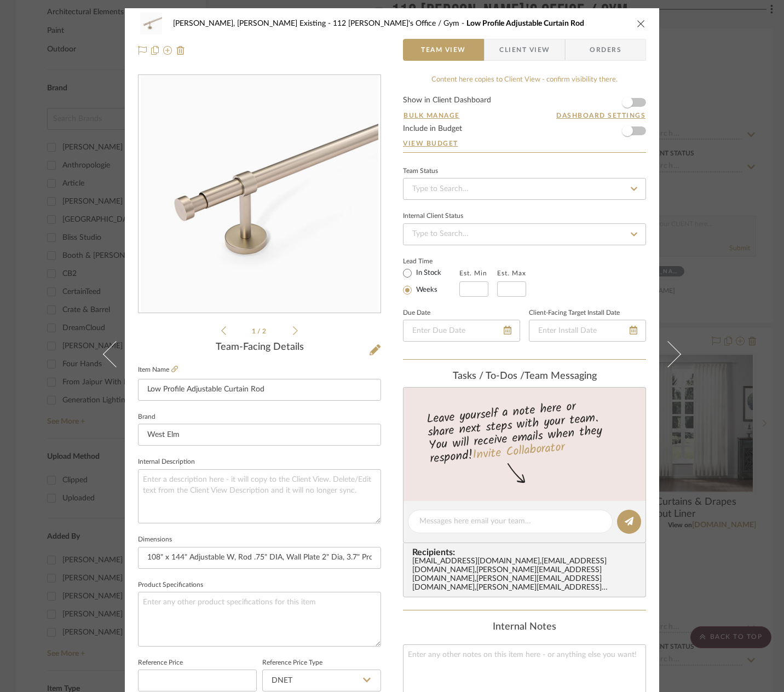
click at [166, 371] on label "Item Name" at bounding box center [158, 369] width 40 height 9
click at [171, 367] on icon at bounding box center [174, 369] width 7 height 7
click at [640, 24] on icon "close" at bounding box center [641, 23] width 9 height 9
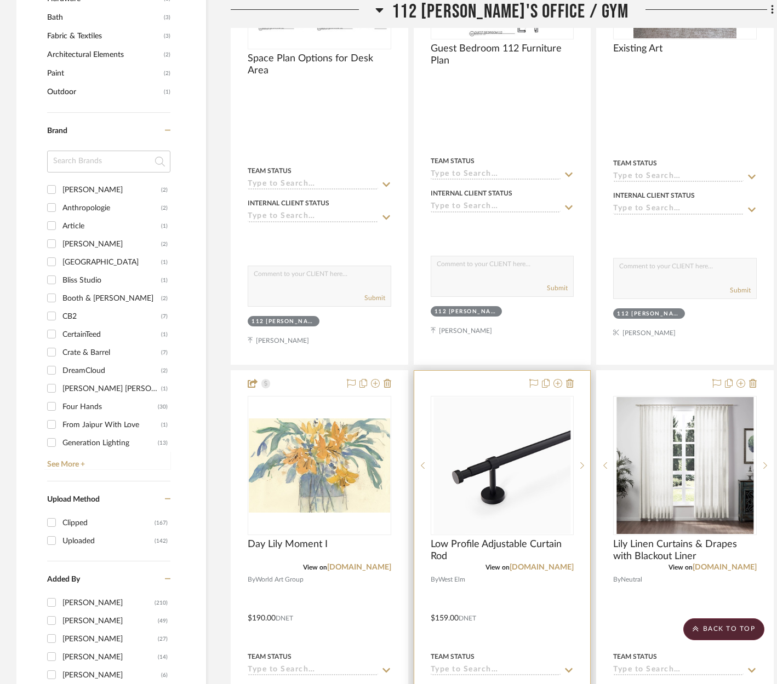
scroll to position [959, 0]
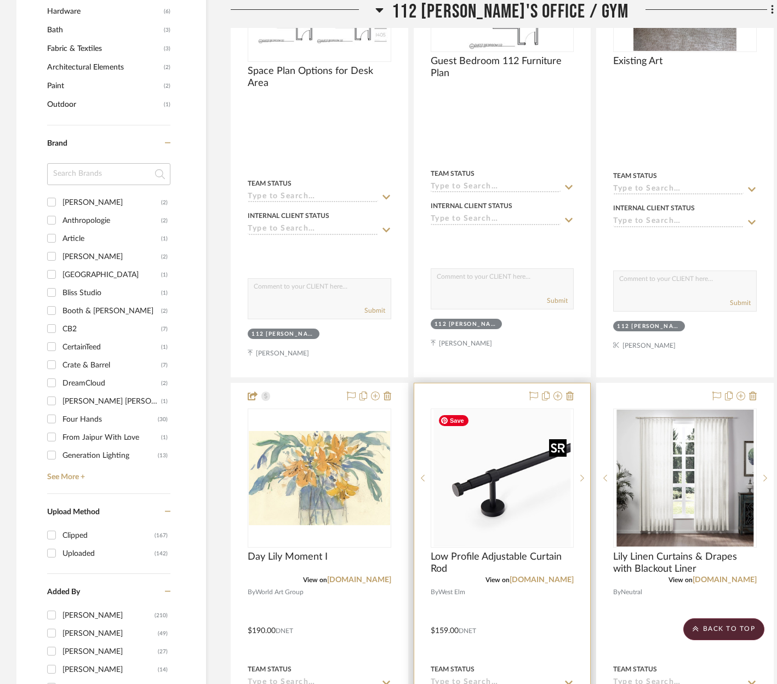
click at [498, 514] on img "0" at bounding box center [501, 478] width 137 height 137
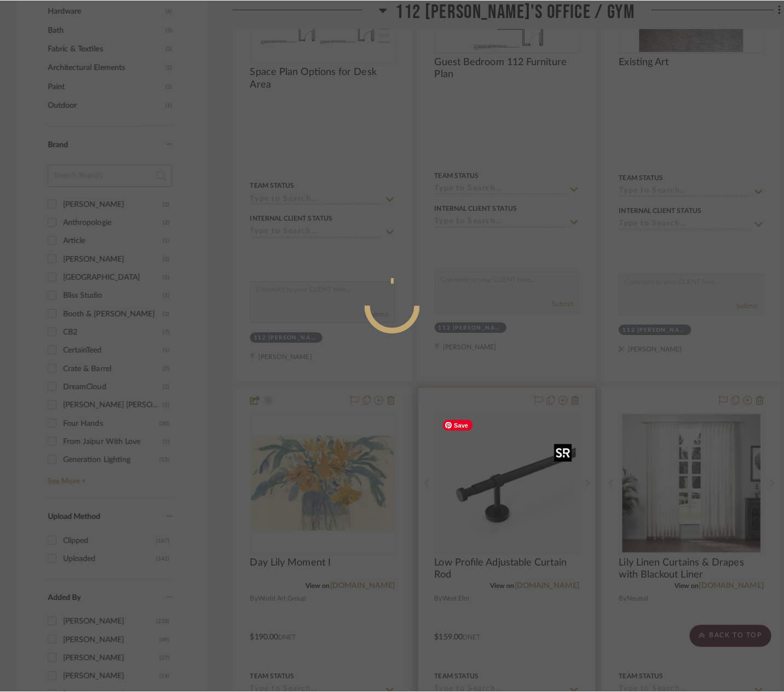
scroll to position [0, 0]
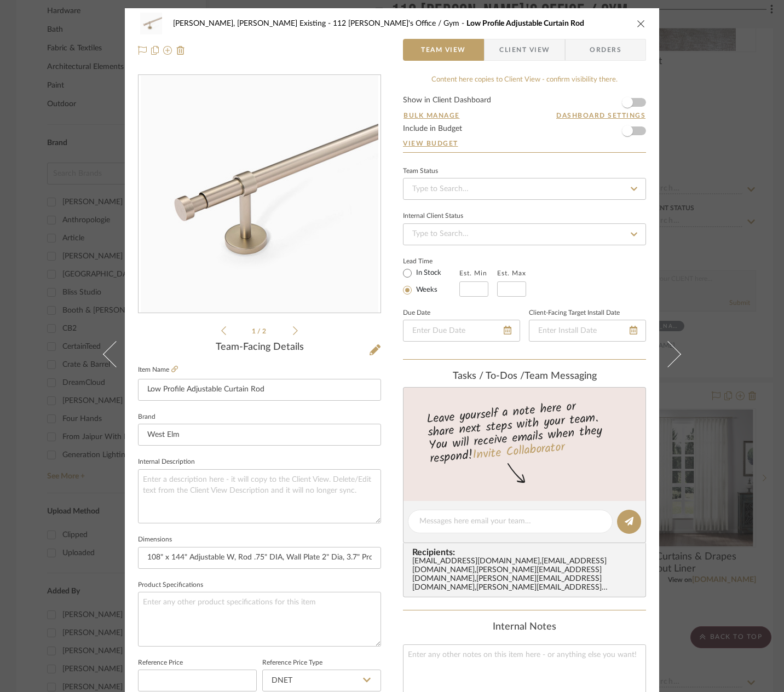
click at [636, 26] on button "close" at bounding box center [641, 24] width 10 height 10
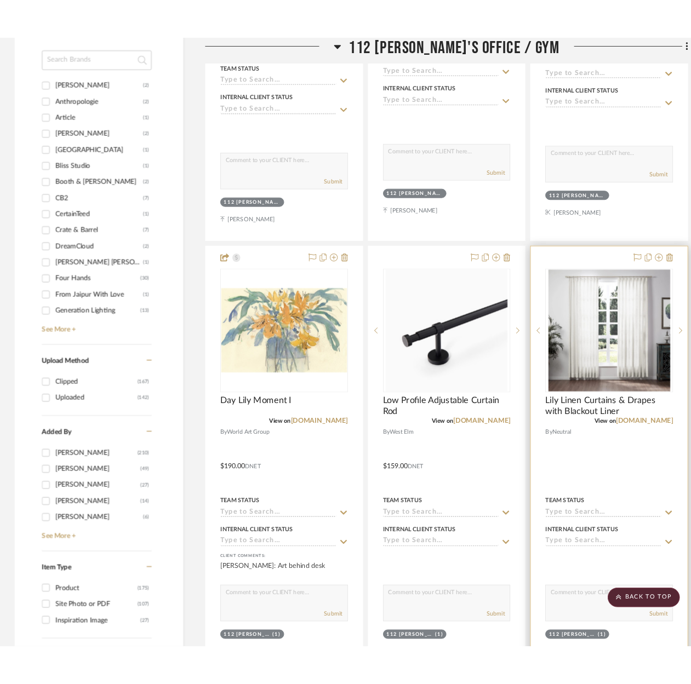
scroll to position [1123, 0]
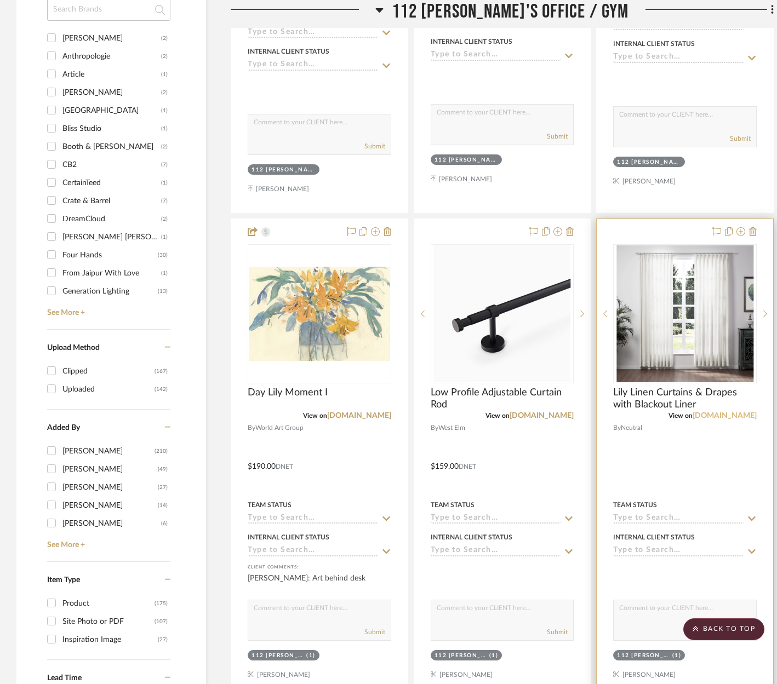
click at [729, 413] on link "neutralcurtains.com" at bounding box center [724, 416] width 64 height 8
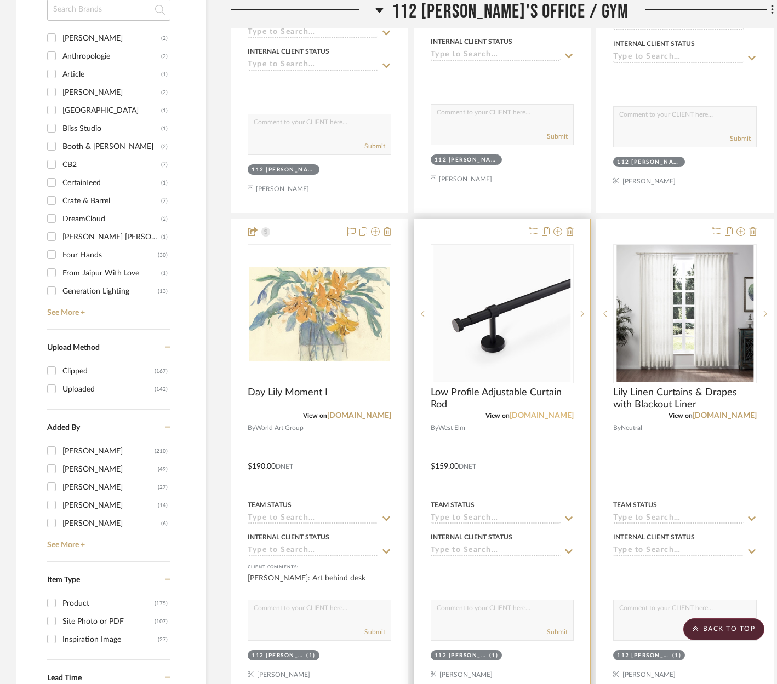
click at [550, 412] on link "westelm.com" at bounding box center [541, 416] width 64 height 8
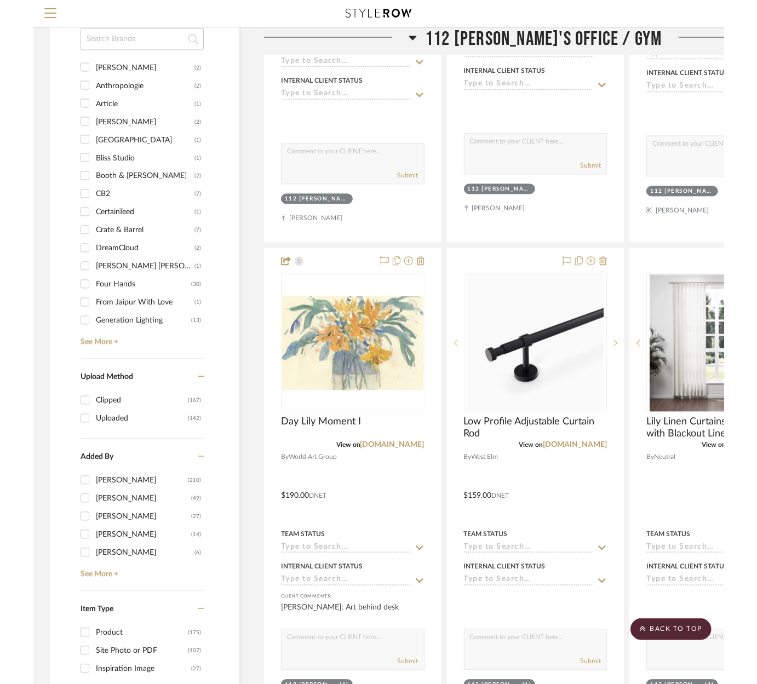
scroll to position [1014, 0]
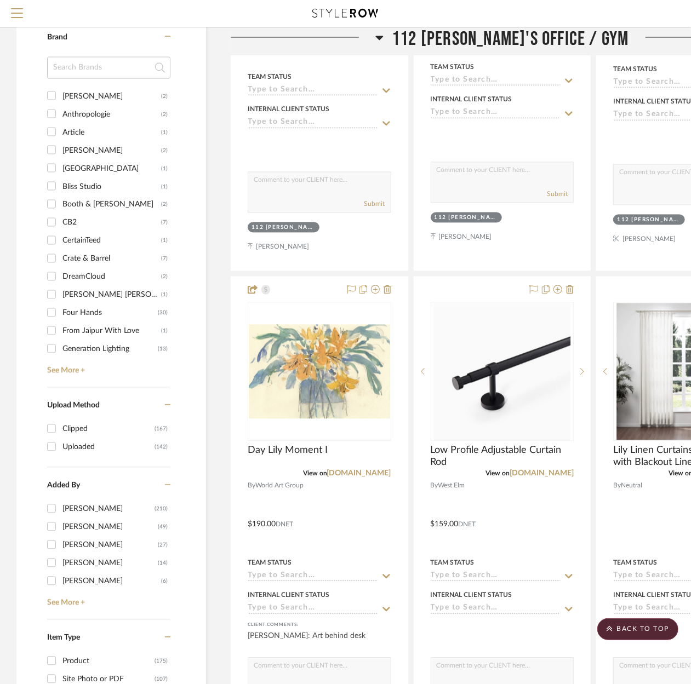
click at [375, 39] on div at bounding box center [303, 41] width 145 height 28
click at [383, 38] on icon at bounding box center [380, 38] width 8 height 4
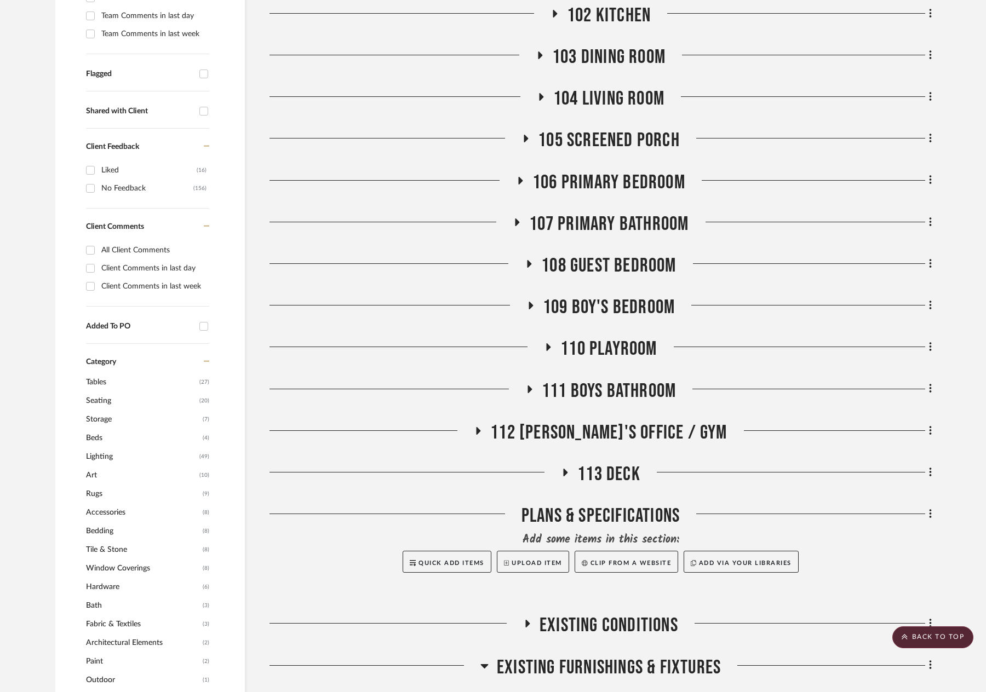
scroll to position [164, 0]
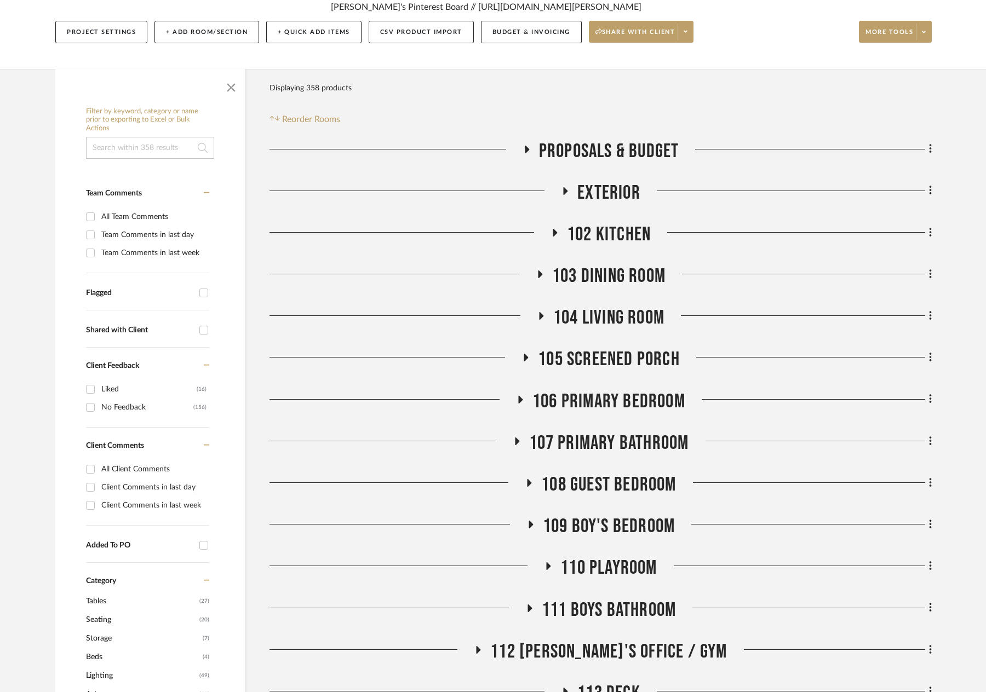
click at [612, 390] on span "106 Primary Bedroom" at bounding box center [608, 402] width 153 height 24
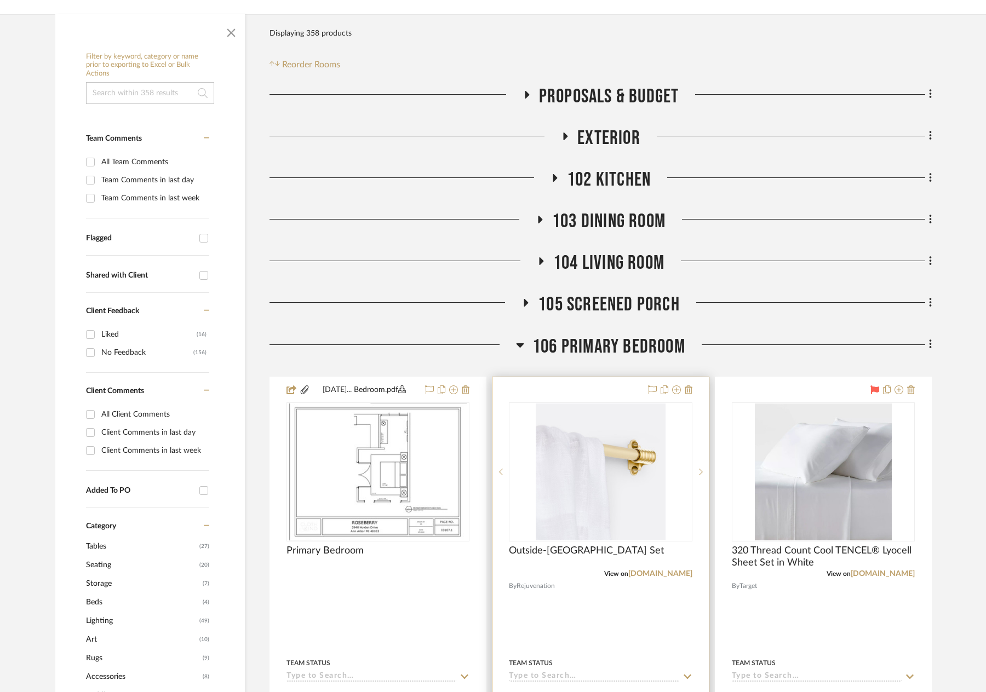
scroll to position [383, 0]
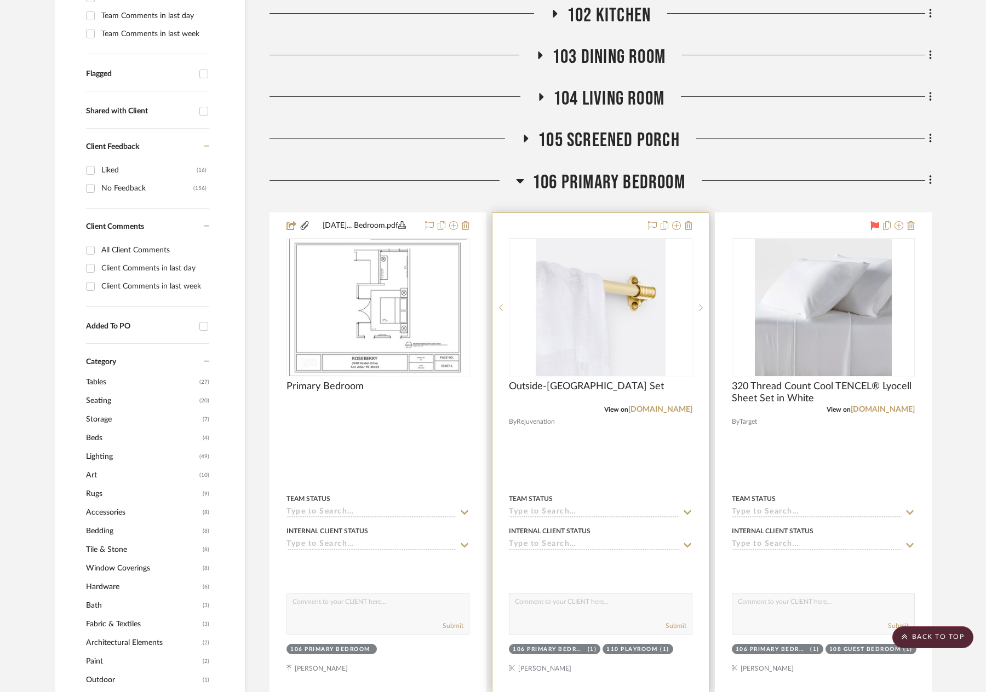
click at [671, 405] on div "View on rejuvenation.com" at bounding box center [600, 410] width 183 height 10
click at [669, 406] on link "[DOMAIN_NAME]" at bounding box center [660, 410] width 64 height 8
